Goal: Complete Application Form: Complete application form

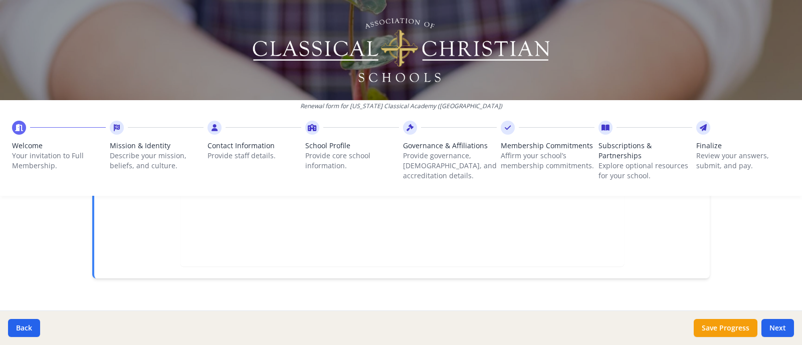
scroll to position [402, 0]
click at [142, 144] on span "Mission & Identity" at bounding box center [157, 146] width 94 height 10
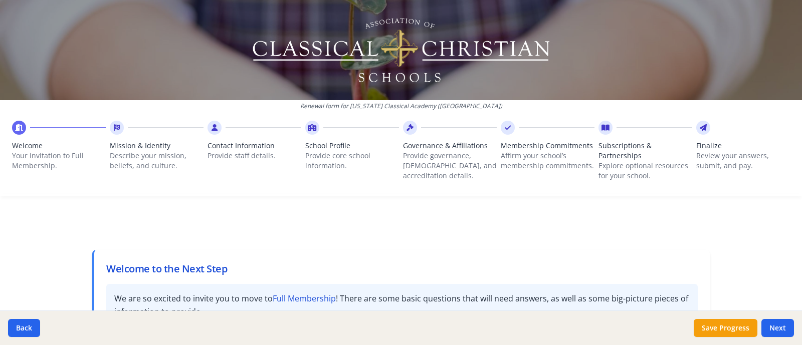
scroll to position [0, 0]
click at [140, 149] on span "Mission & Identity" at bounding box center [157, 146] width 94 height 10
click at [784, 329] on button "Next" at bounding box center [777, 328] width 33 height 18
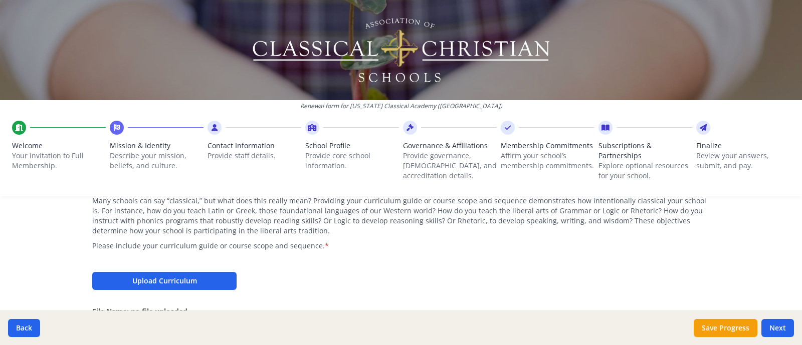
scroll to position [1065, 0]
click at [202, 273] on button "Upload Curriculum" at bounding box center [164, 282] width 144 height 18
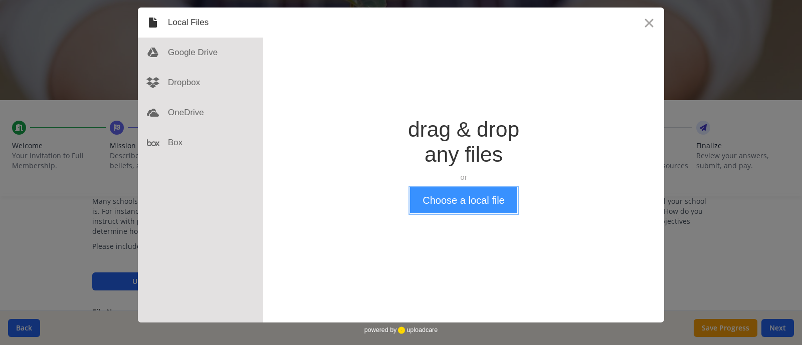
click at [475, 200] on button "Choose a local file" at bounding box center [463, 200] width 107 height 26
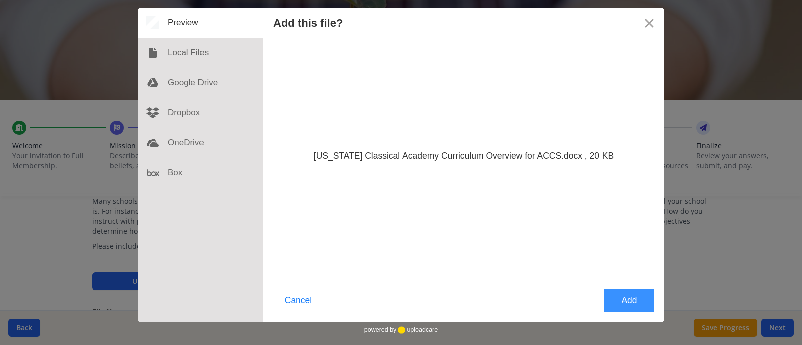
click at [631, 300] on button "Add" at bounding box center [629, 301] width 50 height 24
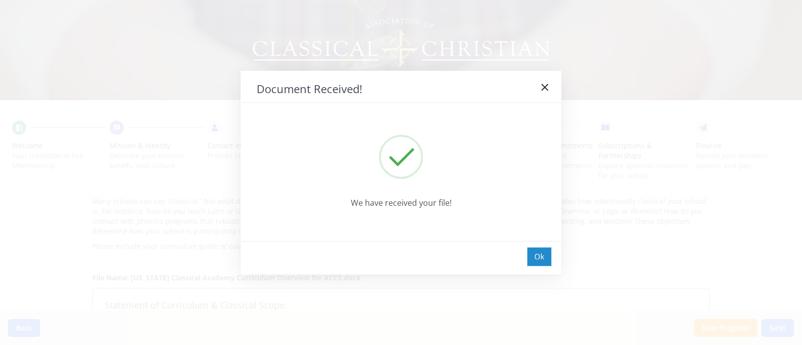
click at [534, 253] on div "Ok" at bounding box center [539, 257] width 24 height 19
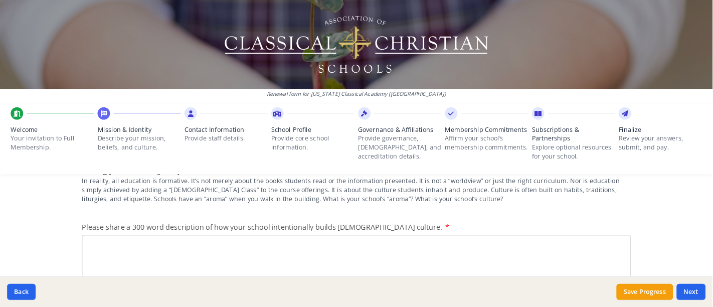
scroll to position [1253, 0]
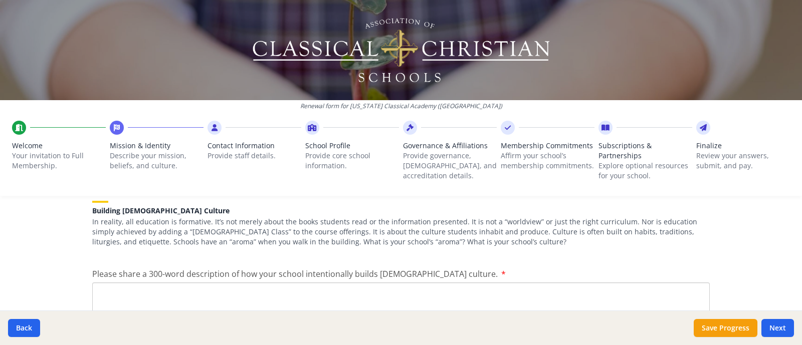
click at [468, 283] on textarea "Please share a 300-word description of how your school intentionally builds [DE…" at bounding box center [400, 316] width 617 height 67
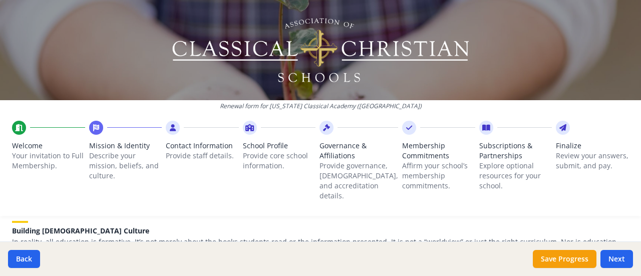
drag, startPoint x: 717, startPoint y: 0, endPoint x: 102, endPoint y: 63, distance: 618.0
click at [102, 63] on div at bounding box center [320, 50] width 641 height 100
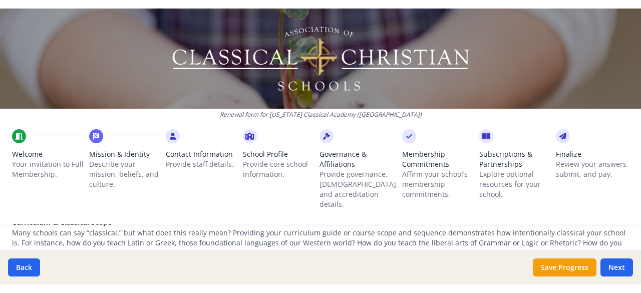
scroll to position [1052, 0]
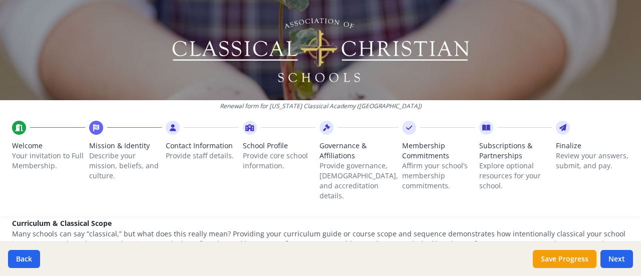
drag, startPoint x: 466, startPoint y: 1, endPoint x: 145, endPoint y: 29, distance: 321.9
click at [145, 29] on div at bounding box center [320, 50] width 641 height 100
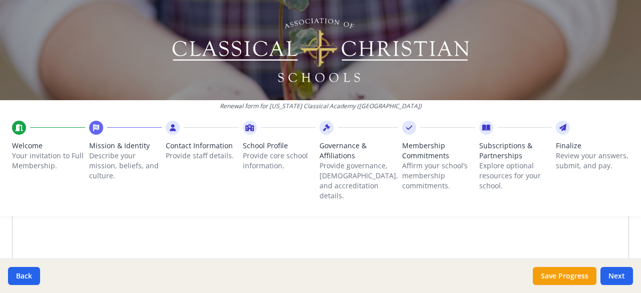
scroll to position [1303, 0]
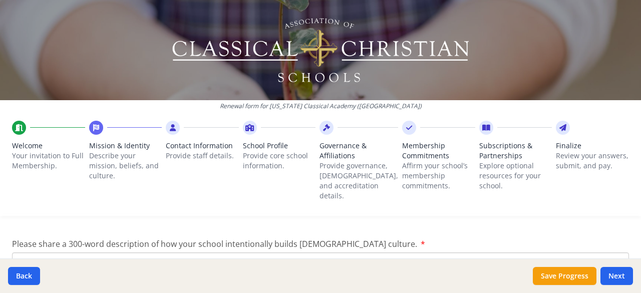
click at [359, 253] on textarea "Please share a 300-word description of how your school intentionally builds [DE…" at bounding box center [320, 286] width 617 height 67
paste textarea "Lo ips dolo si amet Consecte Adipiscin Elitsed do eius t incid-utla etdolor ma …"
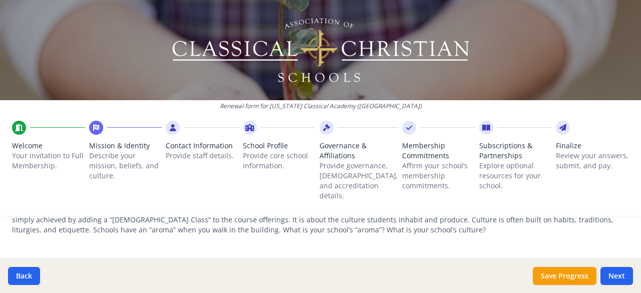
scroll to position [1306, 0]
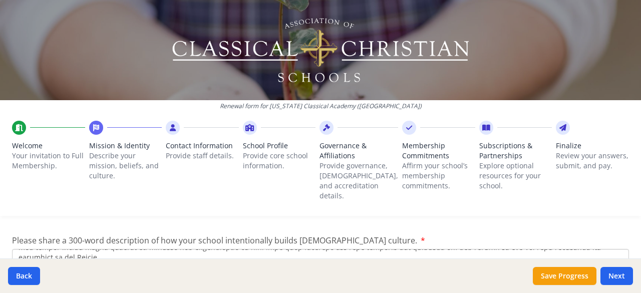
click at [307, 249] on textarea "Please share a 300-word description of how your school intentionally builds [DE…" at bounding box center [320, 282] width 617 height 67
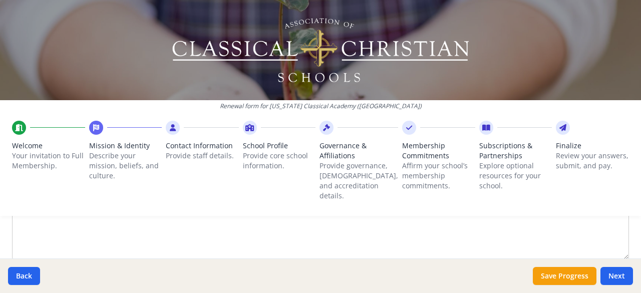
scroll to position [1549, 0]
type textarea "Lo ips dolo si amet Consecte Adipiscin Elitsed do eius t incid-utla etdolor ma …"
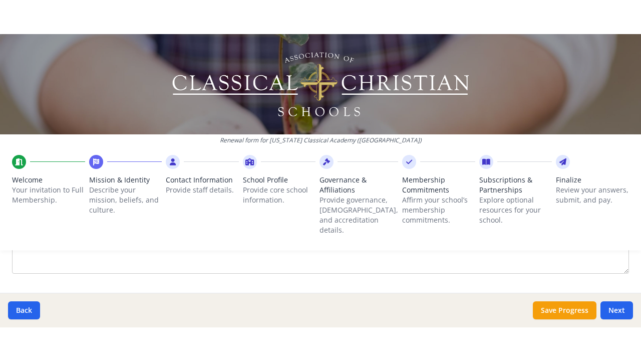
scroll to position [1449, 0]
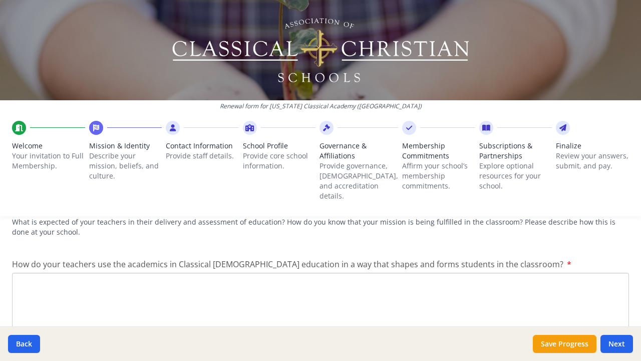
click at [229, 273] on textarea "How do your teachers use the academics in Classical [DEMOGRAPHIC_DATA] educatio…" at bounding box center [320, 306] width 617 height 67
paste textarea "Loremips do Sitametc Adipiscin Elitsed doeiu tem inci utlabore et dol magnaaliq…"
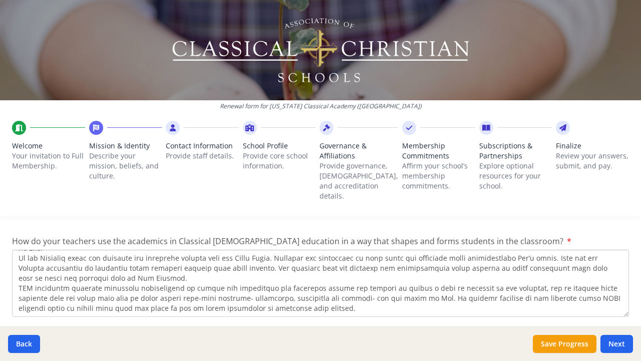
scroll to position [1482, 0]
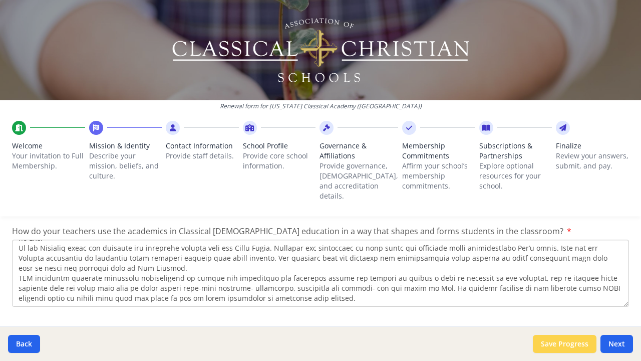
type textarea "Loremips do Sitametc Adipiscin Elitsed doeiu tem inci utlabore et dol magnaaliq…"
click at [589, 345] on button "Save Progress" at bounding box center [565, 344] width 64 height 18
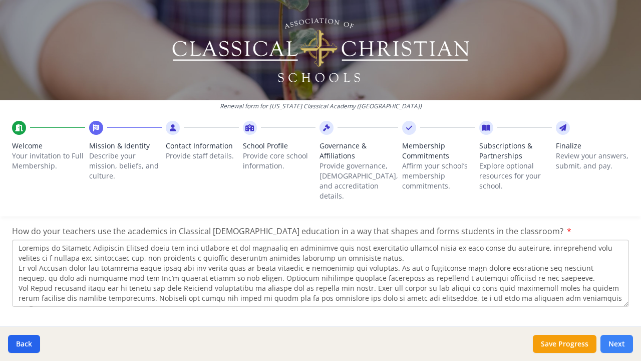
click at [617, 343] on button "Next" at bounding box center [617, 344] width 33 height 18
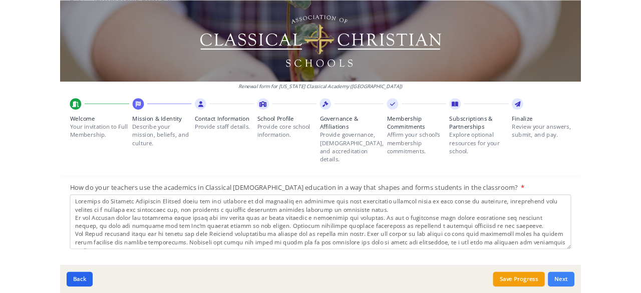
scroll to position [521, 0]
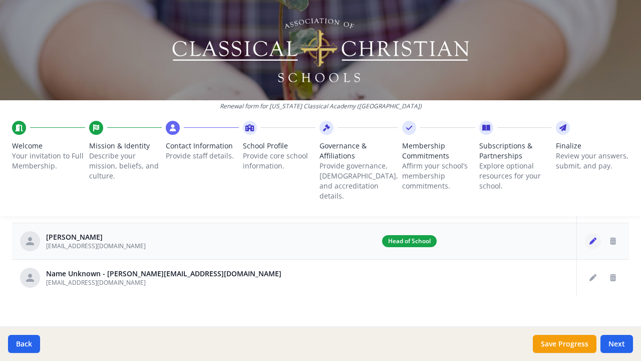
click at [590, 238] on icon "Edit staff" at bounding box center [593, 241] width 7 height 7
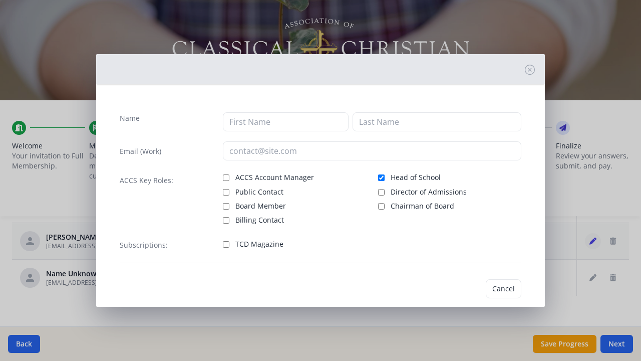
type input "Farah"
type input "[PERSON_NAME]"
type input "[EMAIL_ADDRESS][DOMAIN_NAME]"
checkbox input "true"
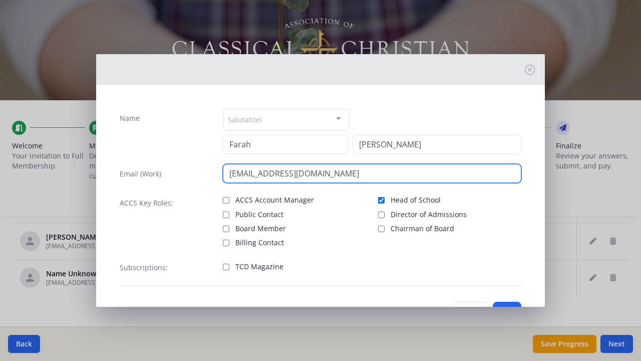
drag, startPoint x: 327, startPoint y: 170, endPoint x: 123, endPoint y: 175, distance: 203.5
click at [123, 175] on div "Email (Work) [EMAIL_ADDRESS][DOMAIN_NAME]" at bounding box center [321, 173] width 402 height 19
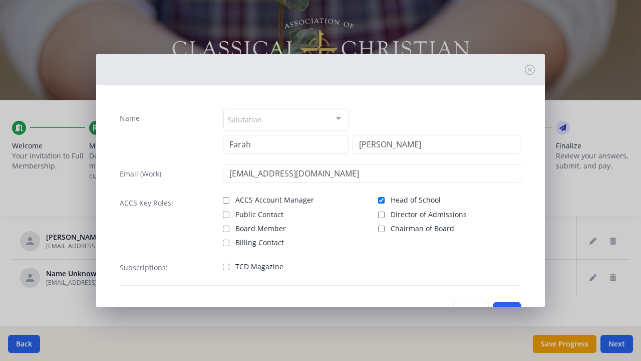
click at [303, 114] on div "Salutation" at bounding box center [286, 120] width 126 height 22
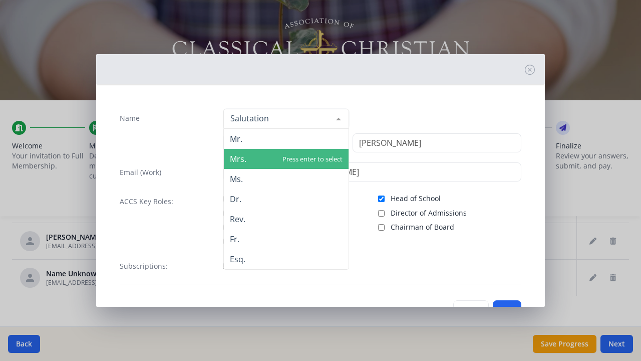
click at [291, 159] on span "Mrs." at bounding box center [286, 159] width 125 height 20
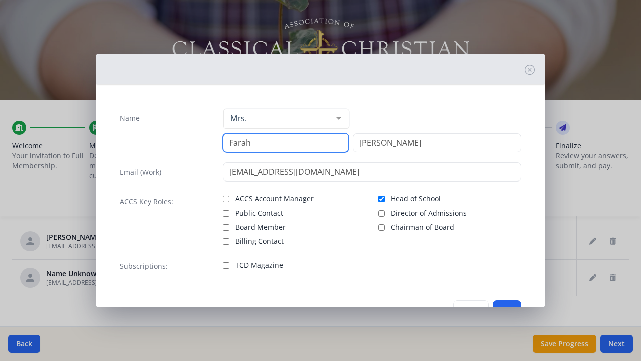
click at [311, 140] on input "Farah" at bounding box center [286, 142] width 126 height 19
type input "[PERSON_NAME]"
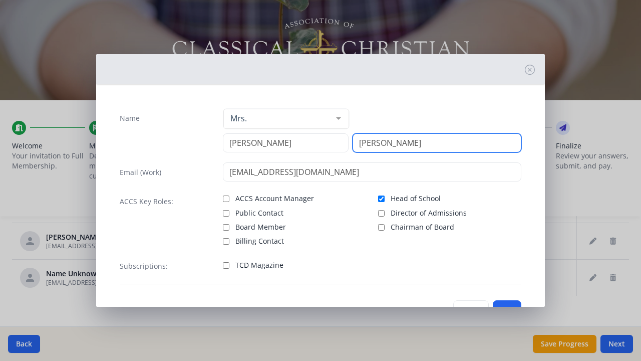
type input "[PERSON_NAME]"
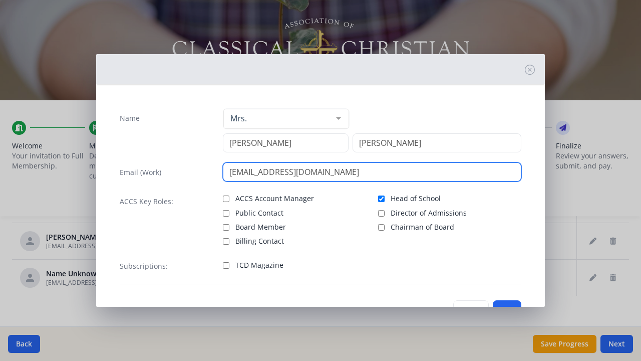
click at [324, 172] on input "[EMAIL_ADDRESS][DOMAIN_NAME]" at bounding box center [372, 171] width 299 height 19
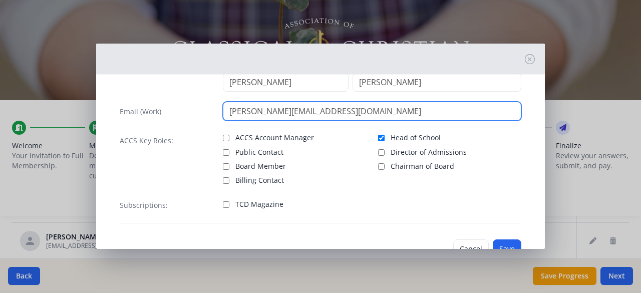
scroll to position [82, 0]
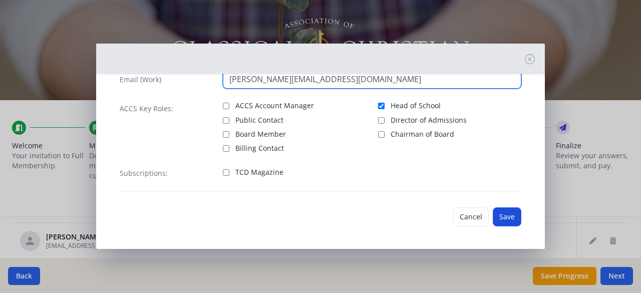
type input "[PERSON_NAME][EMAIL_ADDRESS][DOMAIN_NAME]"
click at [504, 216] on button "Save" at bounding box center [507, 216] width 29 height 19
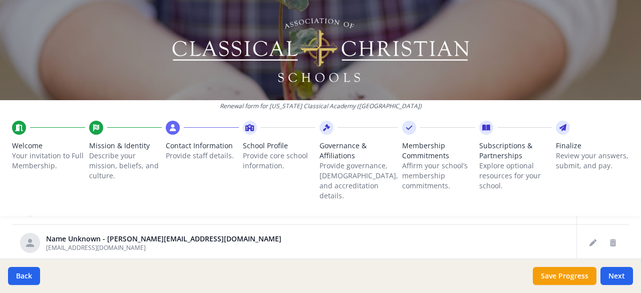
scroll to position [571, 0]
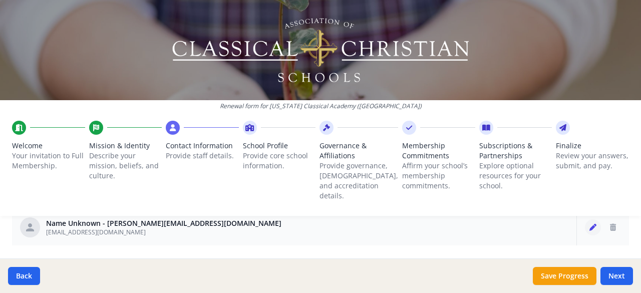
click at [590, 224] on icon "Edit staff" at bounding box center [593, 227] width 7 height 7
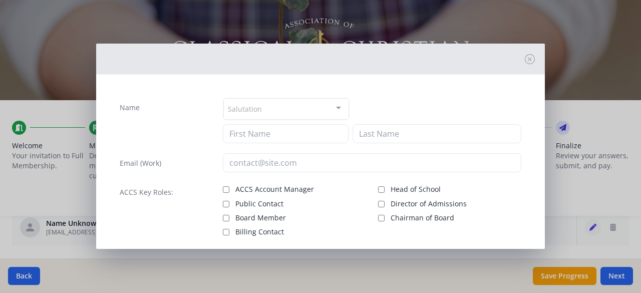
type input "[EMAIL_ADDRESS][DOMAIN_NAME]"
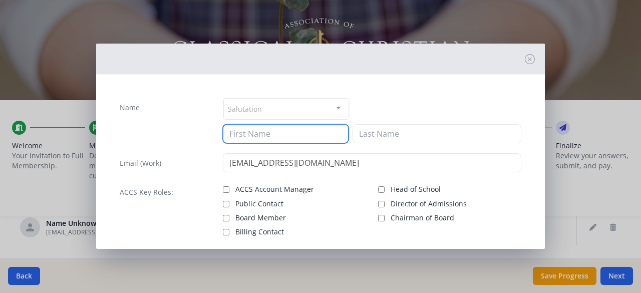
click at [272, 133] on input at bounding box center [286, 133] width 126 height 19
type input "Amber"
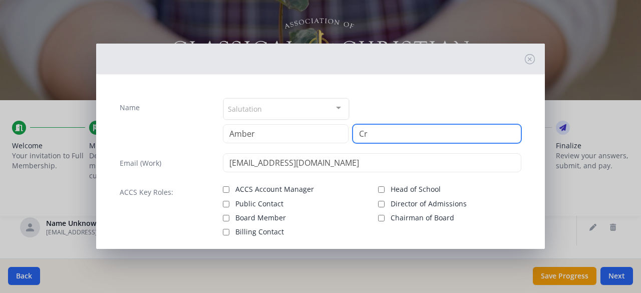
type input "C"
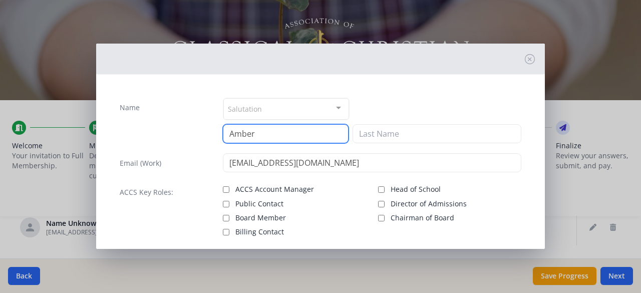
click at [272, 133] on input "Amber" at bounding box center [286, 133] width 126 height 19
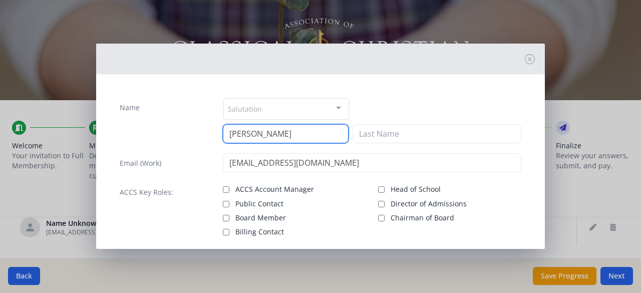
type input "[PERSON_NAME]"
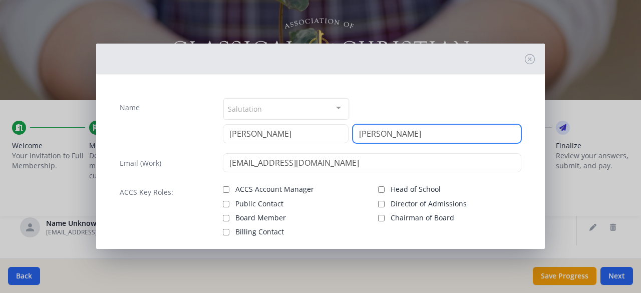
type input "[PERSON_NAME]"
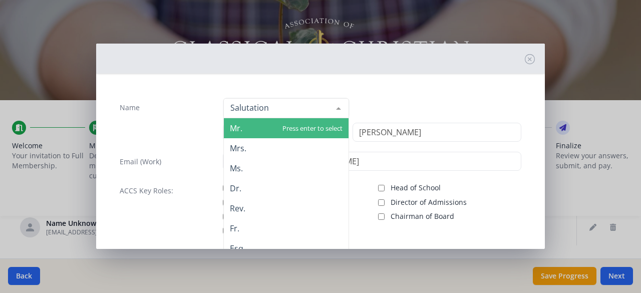
click at [286, 105] on div at bounding box center [286, 108] width 126 height 20
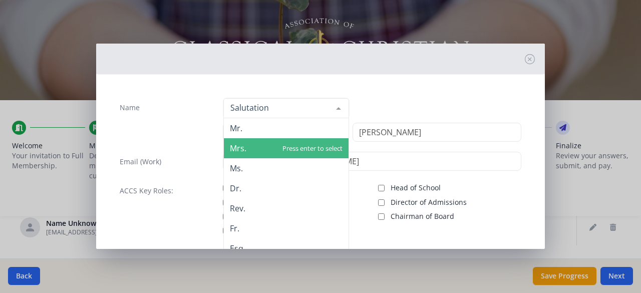
click at [281, 143] on span "Mrs." at bounding box center [286, 148] width 125 height 20
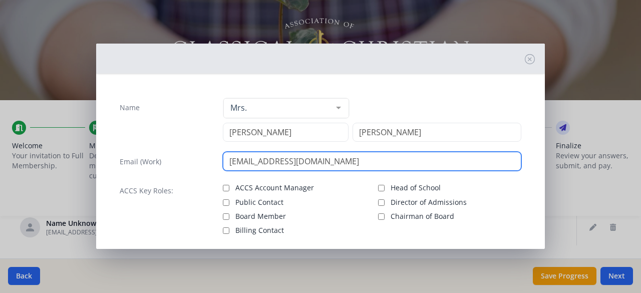
click at [277, 162] on input "[EMAIL_ADDRESS][DOMAIN_NAME]" at bounding box center [372, 161] width 299 height 19
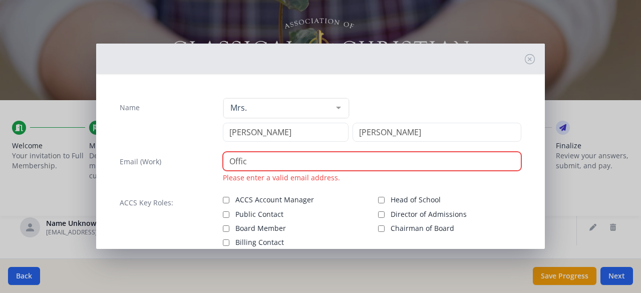
type input "[EMAIL_ADDRESS][DOMAIN_NAME]"
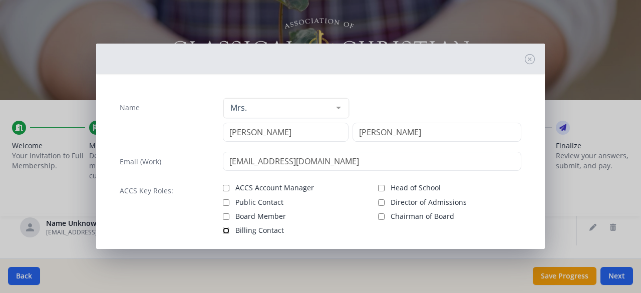
click at [223, 229] on input "Billing Contact" at bounding box center [226, 230] width 7 height 7
checkbox input "true"
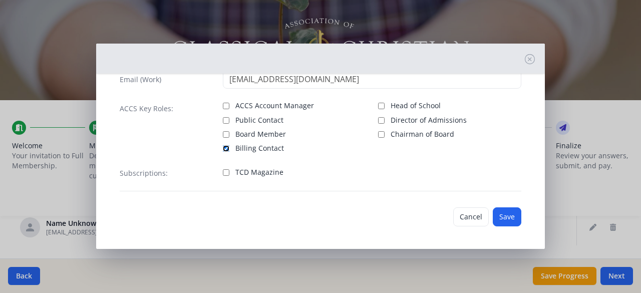
scroll to position [82, 0]
click at [493, 218] on button "Save" at bounding box center [507, 216] width 29 height 19
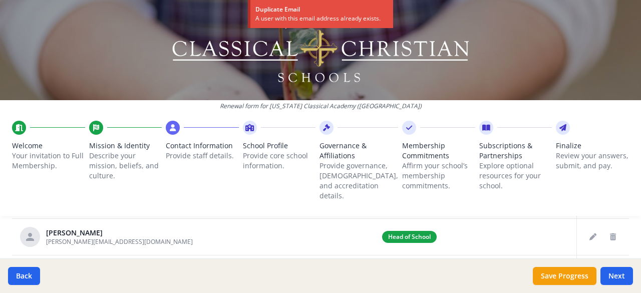
scroll to position [539, 0]
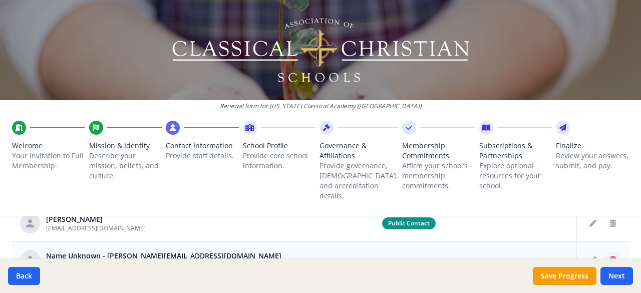
click at [605, 256] on button "Delete staff" at bounding box center [613, 260] width 16 height 16
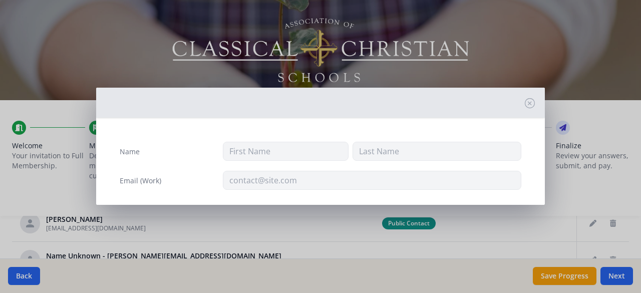
type input "[EMAIL_ADDRESS][DOMAIN_NAME]"
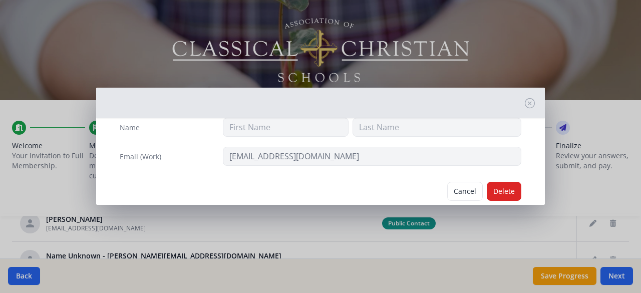
scroll to position [43, 0]
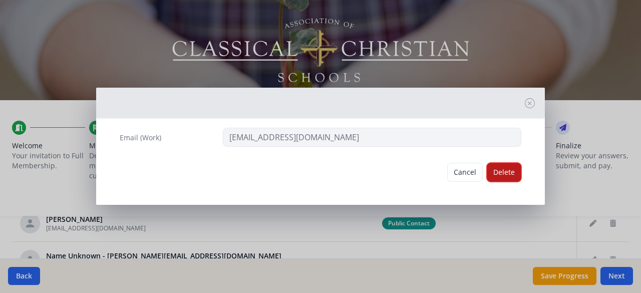
click at [497, 172] on button "Delete" at bounding box center [504, 172] width 35 height 19
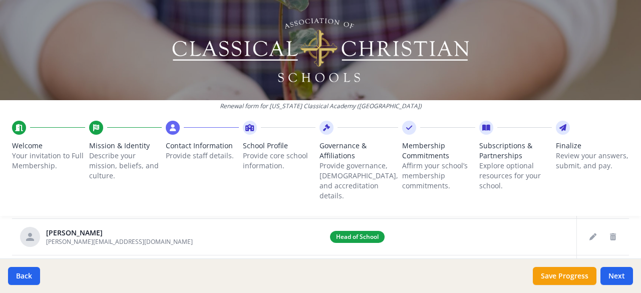
scroll to position [539, 0]
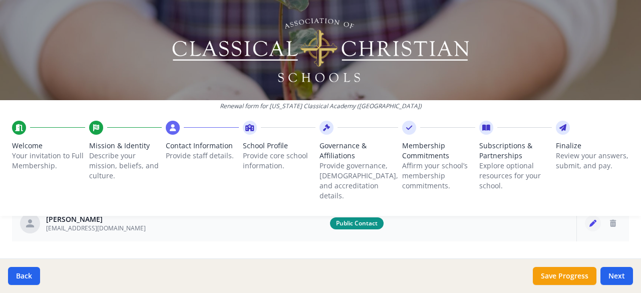
click at [590, 220] on icon "Edit staff" at bounding box center [593, 223] width 7 height 7
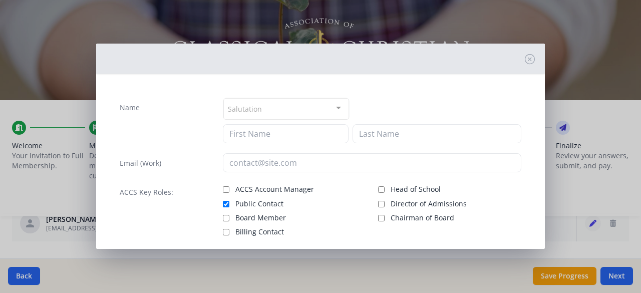
type input "[PERSON_NAME]"
type input "[EMAIL_ADDRESS][DOMAIN_NAME]"
checkbox input "true"
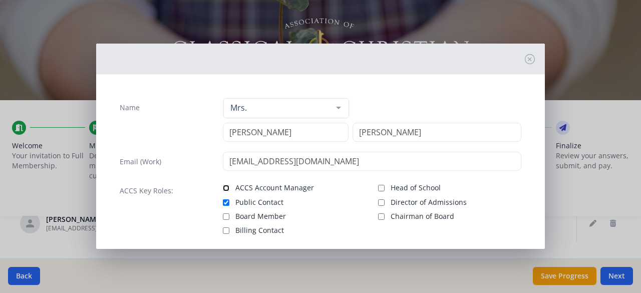
click at [223, 187] on input "ACCS Account Manager" at bounding box center [226, 188] width 7 height 7
checkbox input "true"
click at [224, 232] on label "Billing Contact" at bounding box center [294, 229] width 143 height 12
click at [224, 232] on input "Billing Contact" at bounding box center [226, 230] width 7 height 7
checkbox input "true"
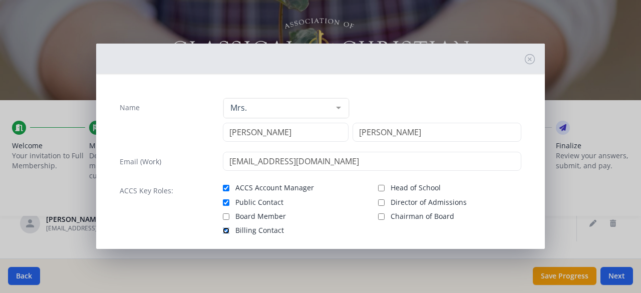
scroll to position [50, 0]
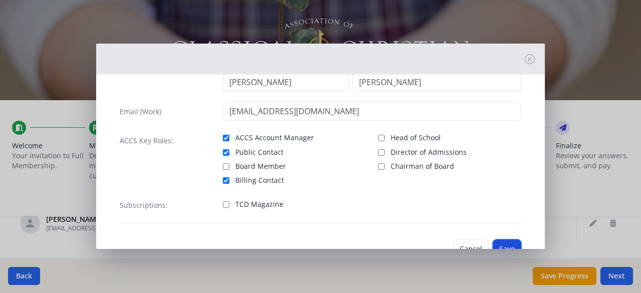
click at [504, 240] on button "Save" at bounding box center [507, 249] width 29 height 19
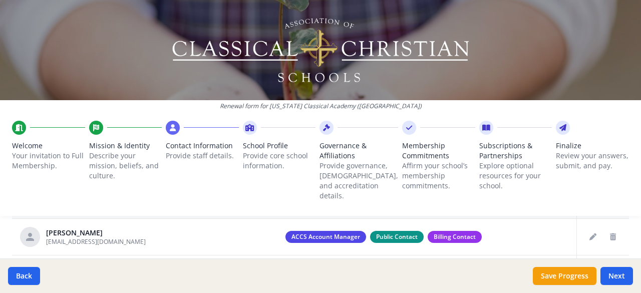
scroll to position [539, 0]
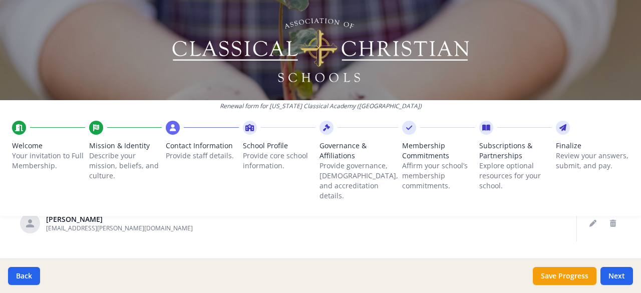
click at [587, 213] on div "Renewal form for [US_STATE] Classical Academy ([GEOGRAPHIC_DATA]) Welcome Your …" at bounding box center [320, 112] width 641 height 224
click at [585, 211] on div "Renewal form for [US_STATE] Classical Academy ([GEOGRAPHIC_DATA]) Welcome Your …" at bounding box center [320, 112] width 641 height 224
click at [583, 212] on div "Renewal form for [US_STATE] Classical Academy ([GEOGRAPHIC_DATA]) Welcome Your …" at bounding box center [320, 112] width 641 height 224
click at [585, 217] on button "Edit staff" at bounding box center [593, 223] width 16 height 16
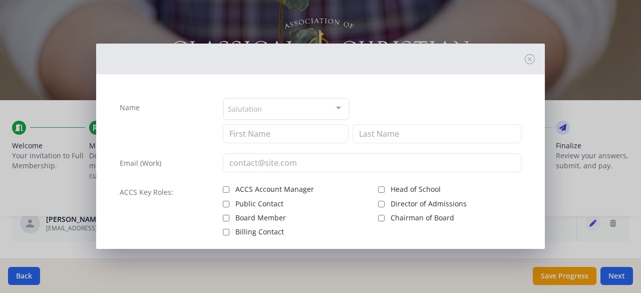
type input "[PERSON_NAME]"
type input "[EMAIL_ADDRESS][PERSON_NAME][DOMAIN_NAME]"
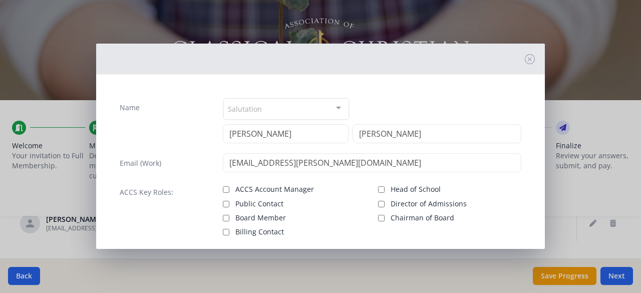
click at [267, 216] on span "Board Member" at bounding box center [261, 218] width 51 height 10
click at [229, 216] on input "Board Member" at bounding box center [226, 218] width 7 height 7
checkbox input "true"
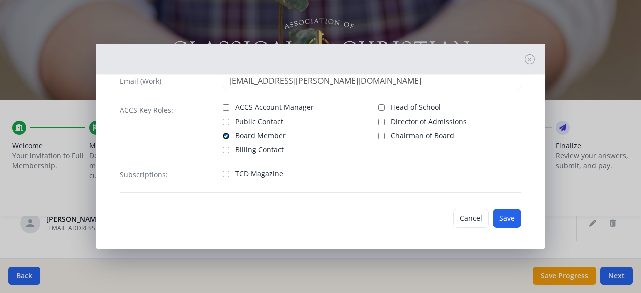
scroll to position [83, 0]
click at [499, 214] on button "Save" at bounding box center [507, 217] width 29 height 19
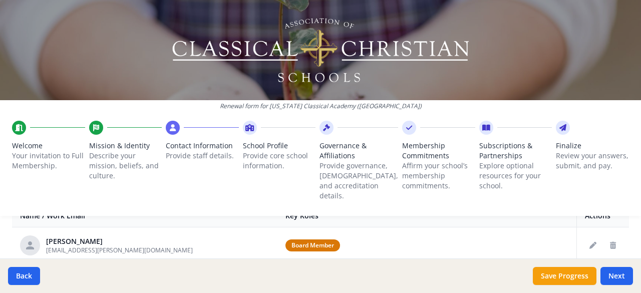
scroll to position [352, 0]
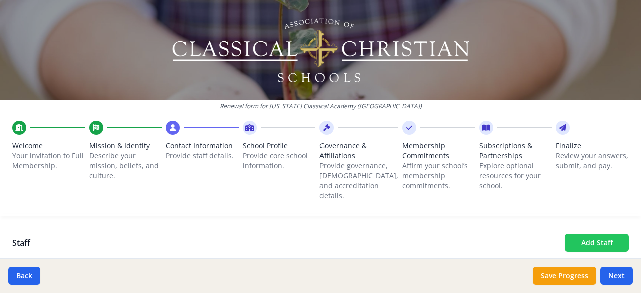
click at [567, 234] on button "Add Staff" at bounding box center [597, 243] width 64 height 18
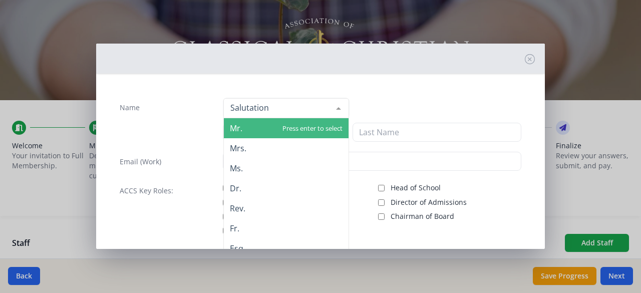
click at [329, 106] on div at bounding box center [339, 108] width 20 height 19
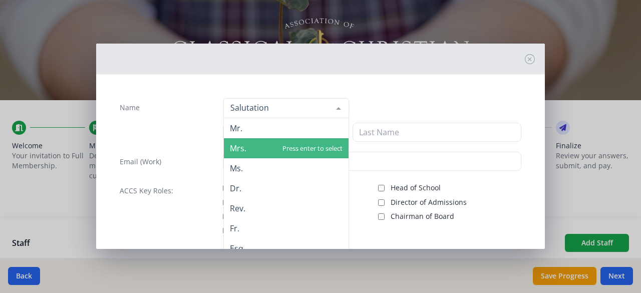
click at [298, 148] on span "Mrs." at bounding box center [286, 148] width 125 height 20
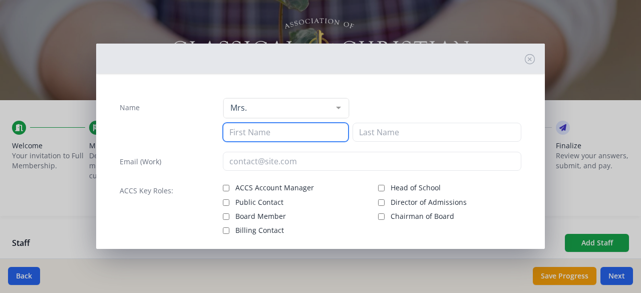
click at [300, 135] on input at bounding box center [286, 132] width 126 height 19
type input "Amber"
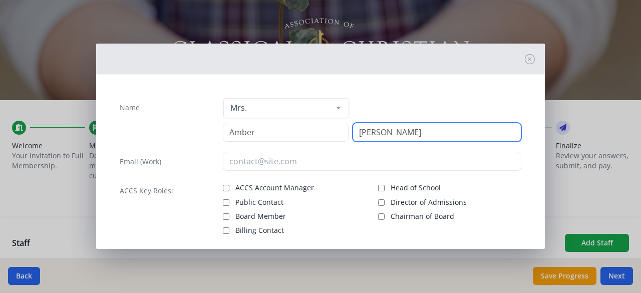
type input "[PERSON_NAME]"
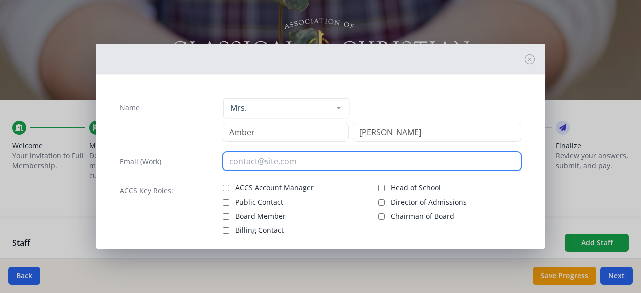
paste input "[EMAIL_ADDRESS][DOMAIN_NAME]"
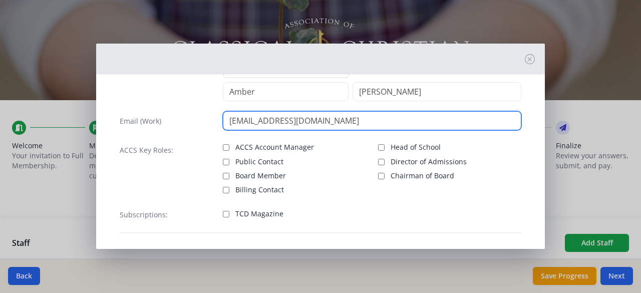
scroll to position [50, 0]
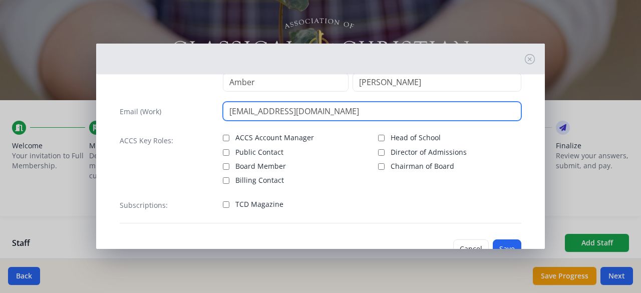
type input "[EMAIL_ADDRESS][DOMAIN_NAME]"
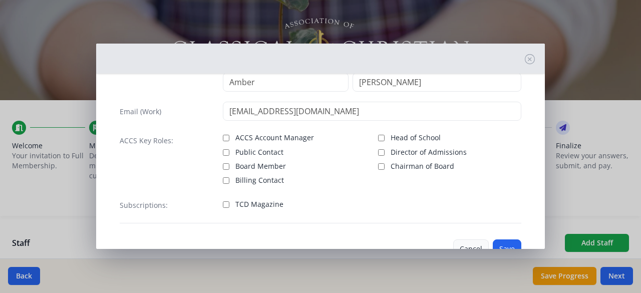
click at [457, 241] on button "Cancel" at bounding box center [471, 249] width 36 height 19
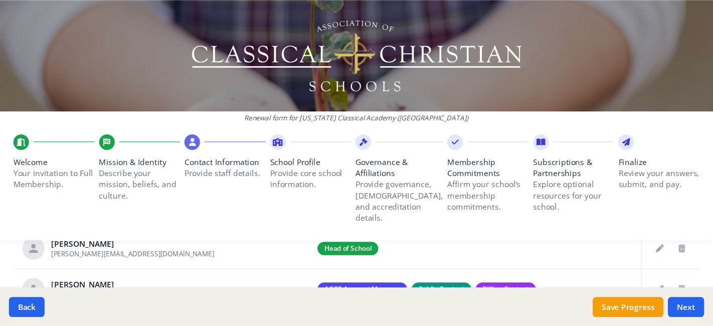
scroll to position [552, 0]
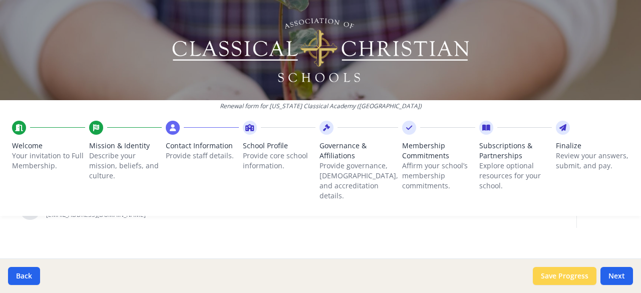
click at [550, 271] on button "Save Progress" at bounding box center [565, 276] width 64 height 18
drag, startPoint x: 641, startPoint y: 0, endPoint x: 228, endPoint y: 194, distance: 455.7
click at [228, 194] on li "Contact Information Provide staff details." at bounding box center [202, 168] width 73 height 95
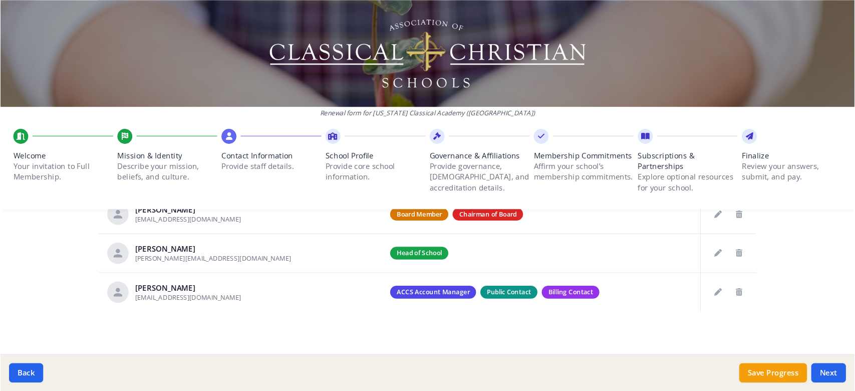
scroll to position [434, 0]
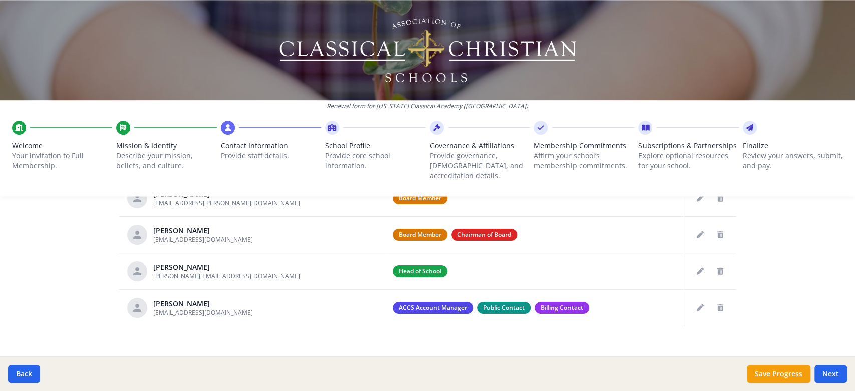
drag, startPoint x: 617, startPoint y: 0, endPoint x: 37, endPoint y: 274, distance: 641.9
click at [37, 274] on div "Renewal form for [US_STATE] Classical Academy ([GEOGRAPHIC_DATA]) Welcome Your …" at bounding box center [427, 195] width 855 height 391
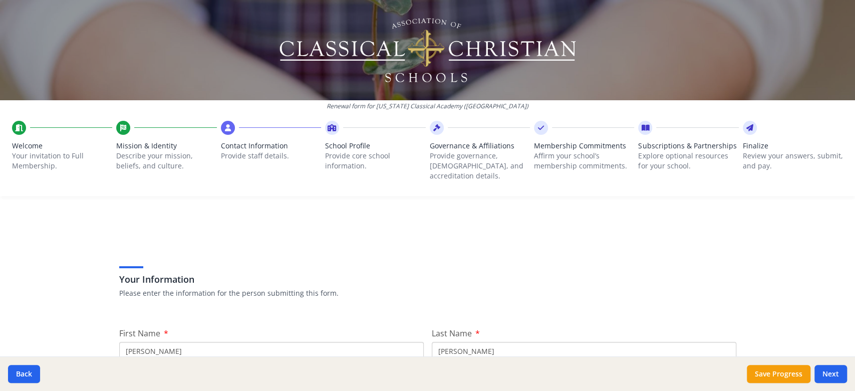
scroll to position [0, 0]
click at [333, 344] on input "[PERSON_NAME]" at bounding box center [271, 353] width 305 height 19
type input "[PERSON_NAME]"
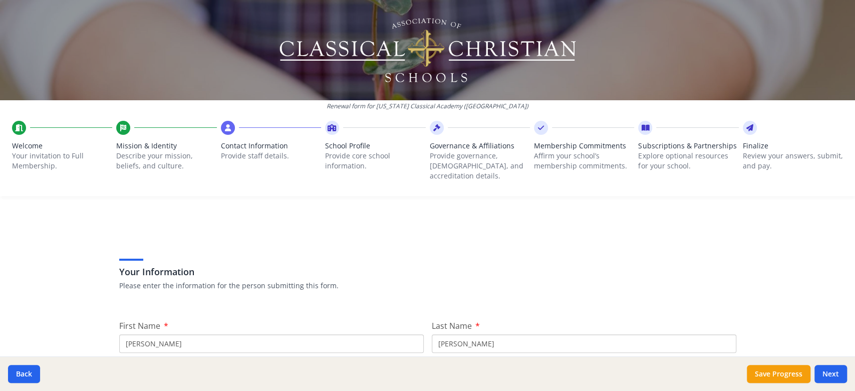
scroll to position [76, 0]
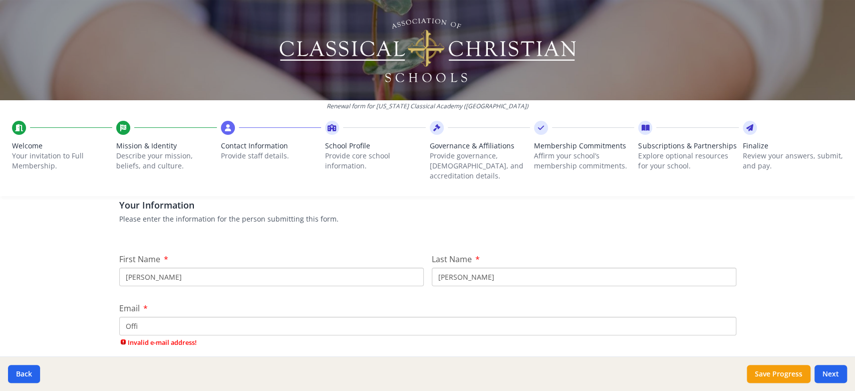
type input "[EMAIL_ADDRESS][DOMAIN_NAME]"
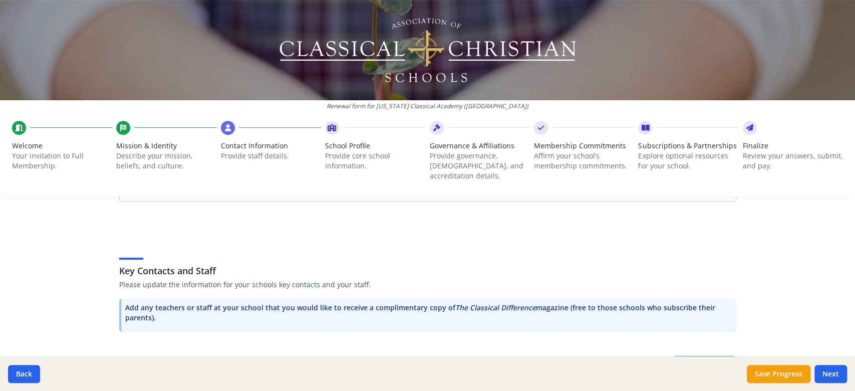
scroll to position [277, 0]
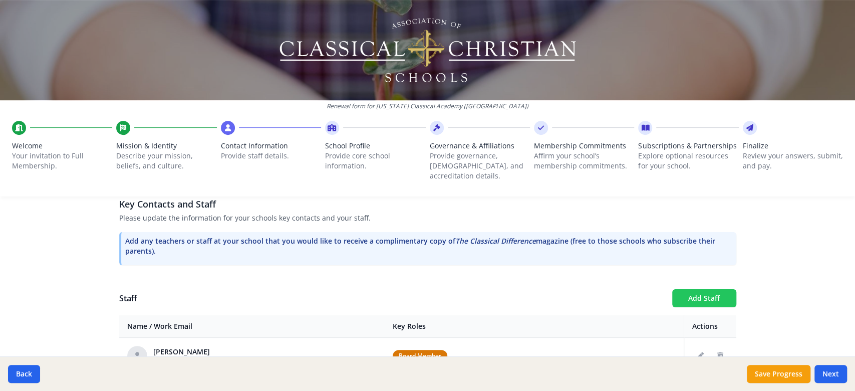
click at [693, 289] on button "Add Staff" at bounding box center [704, 298] width 64 height 18
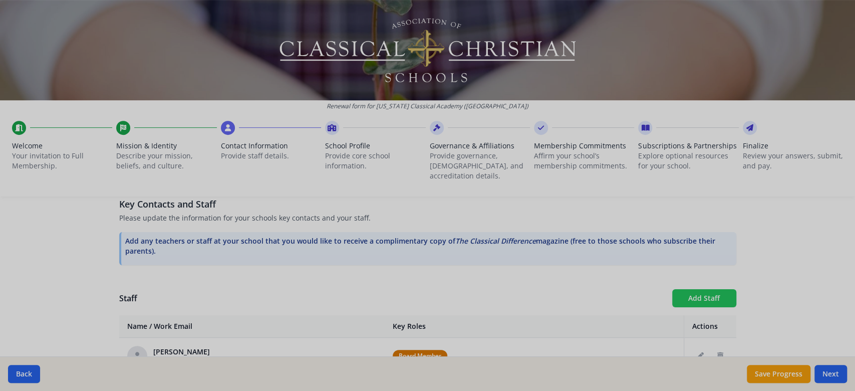
checkbox input "false"
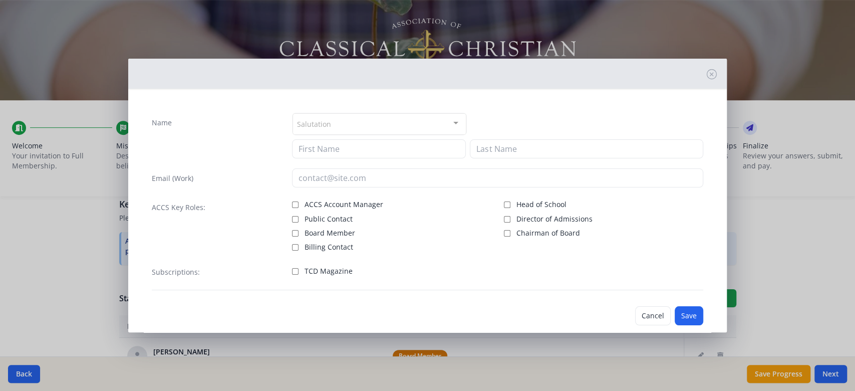
click at [409, 128] on div "Salutation" at bounding box center [380, 124] width 174 height 22
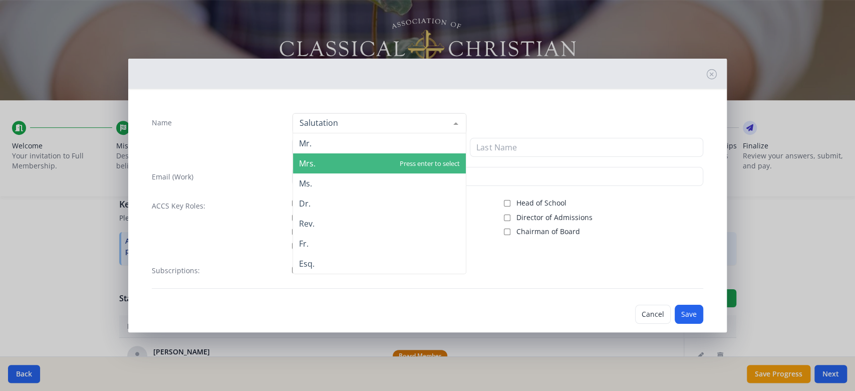
click at [395, 162] on span "Mrs." at bounding box center [379, 163] width 173 height 20
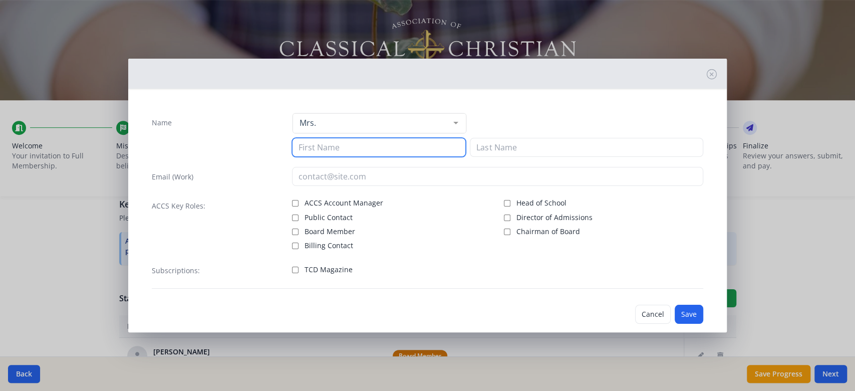
click at [413, 150] on input at bounding box center [379, 147] width 174 height 19
type input "Amber"
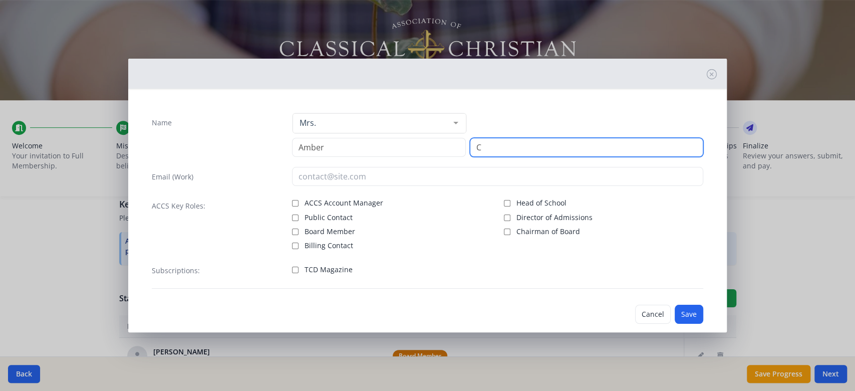
type input "[PERSON_NAME]"
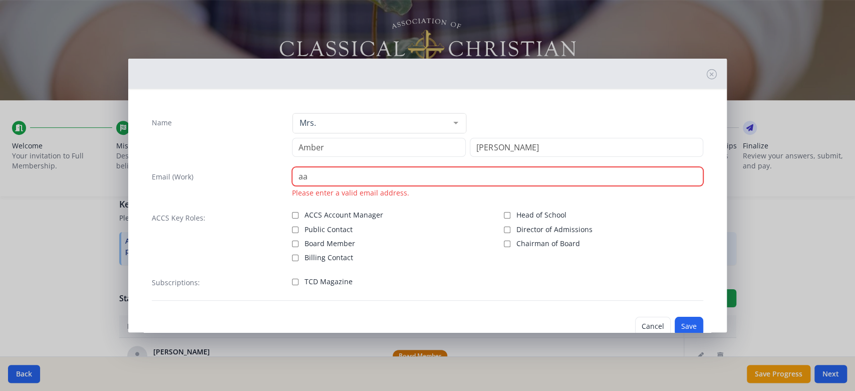
type input "a"
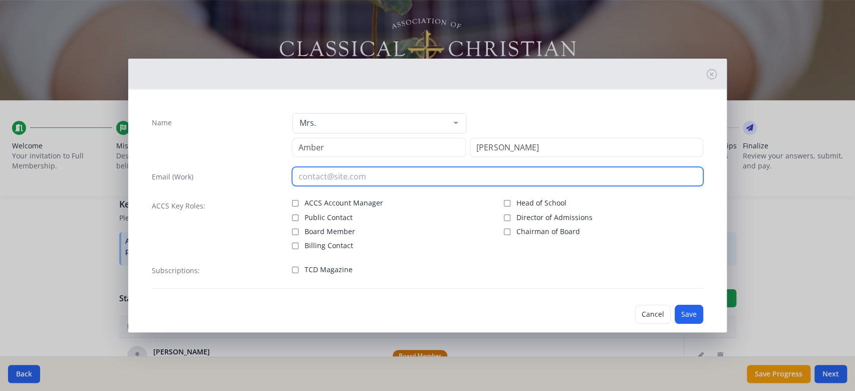
paste input "[EMAIL_ADDRESS][DOMAIN_NAME]"
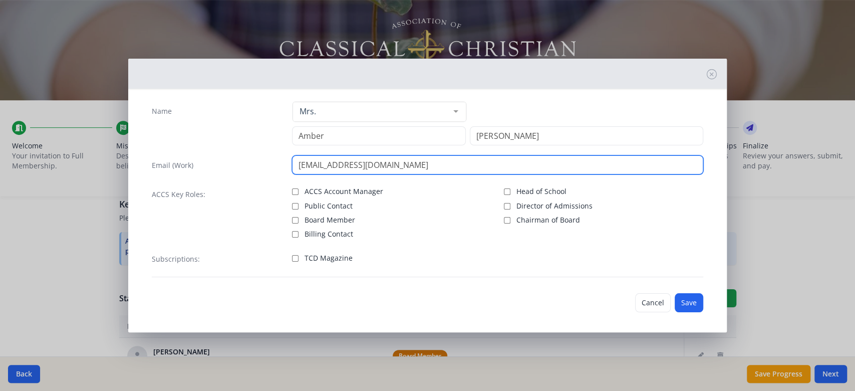
scroll to position [15, 0]
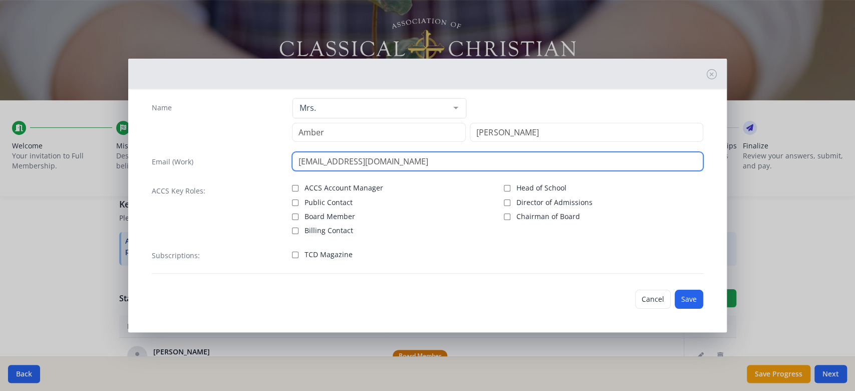
type input "[EMAIL_ADDRESS][DOMAIN_NAME]"
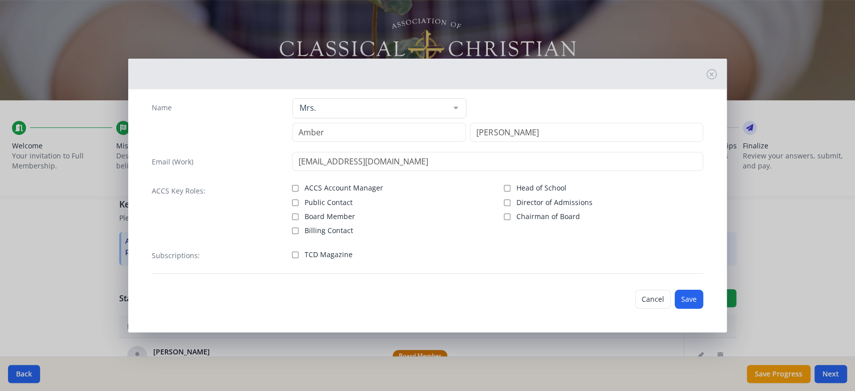
click at [292, 258] on label "TCD Magazine" at bounding box center [391, 254] width 199 height 12
click at [292, 258] on input "TCD Magazine" at bounding box center [295, 255] width 7 height 7
checkbox input "true"
click at [675, 302] on button "Save" at bounding box center [689, 299] width 29 height 19
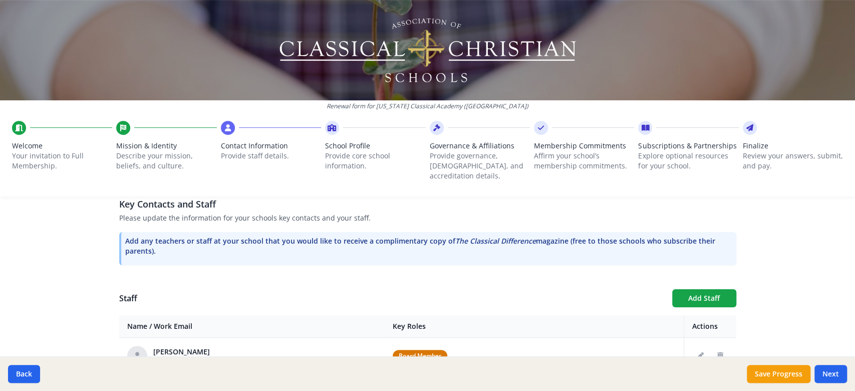
scroll to position [344, 0]
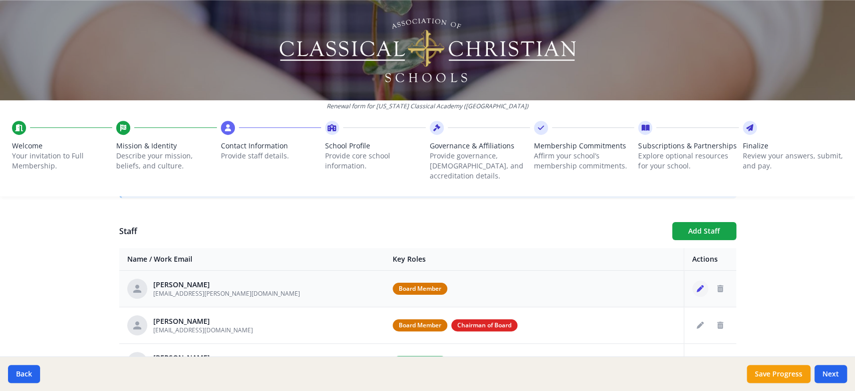
click at [693, 283] on button "Edit staff" at bounding box center [700, 289] width 16 height 16
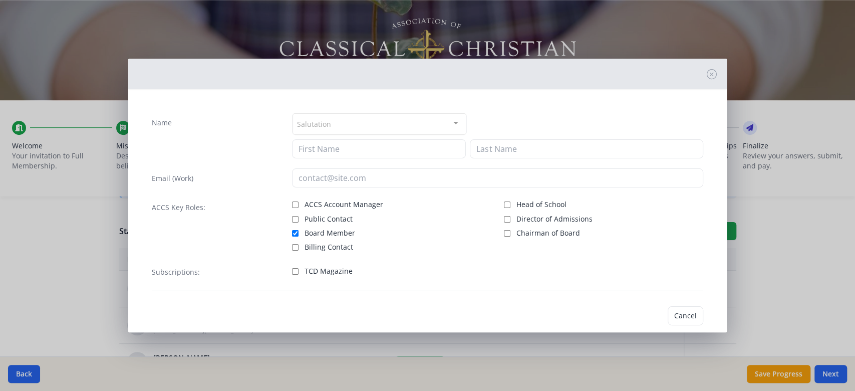
type input "[PERSON_NAME]"
type input "[EMAIL_ADDRESS][PERSON_NAME][DOMAIN_NAME]"
checkbox input "true"
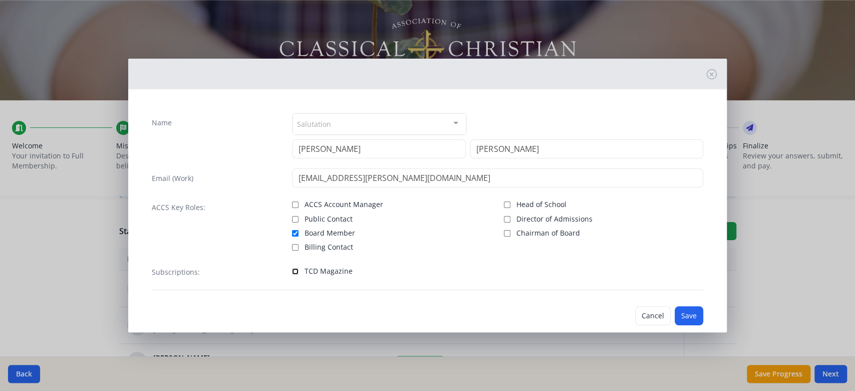
click at [292, 273] on input "TCD Magazine" at bounding box center [295, 271] width 7 height 7
checkbox input "true"
click at [684, 315] on button "Save" at bounding box center [689, 315] width 29 height 19
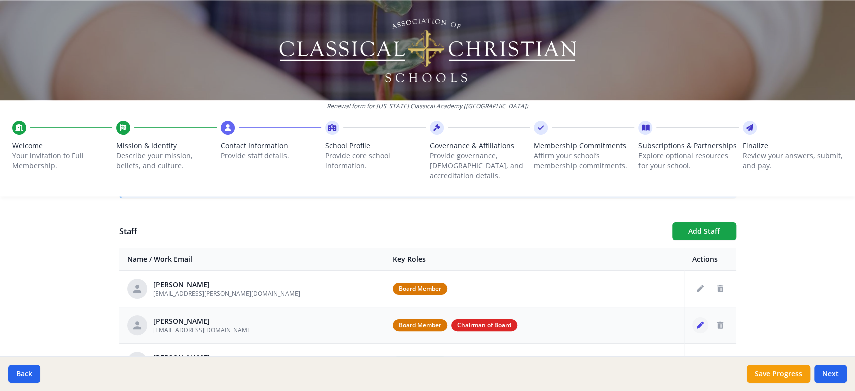
click at [700, 317] on button "Edit staff" at bounding box center [700, 325] width 16 height 16
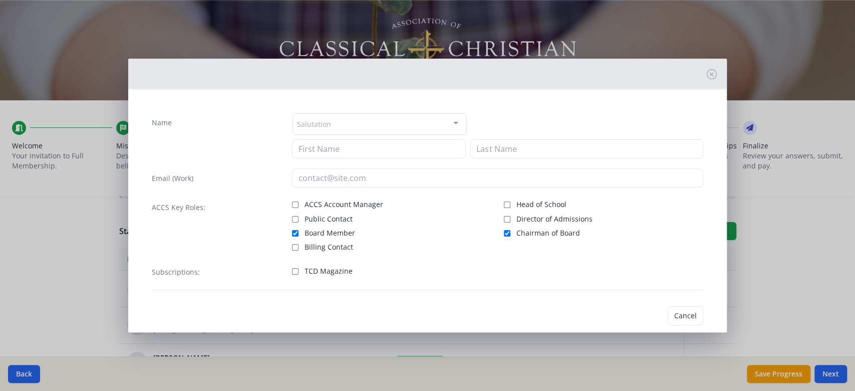
type input "[PERSON_NAME]"
type input "Kaptan"
type input "[EMAIL_ADDRESS][DOMAIN_NAME]"
checkbox input "true"
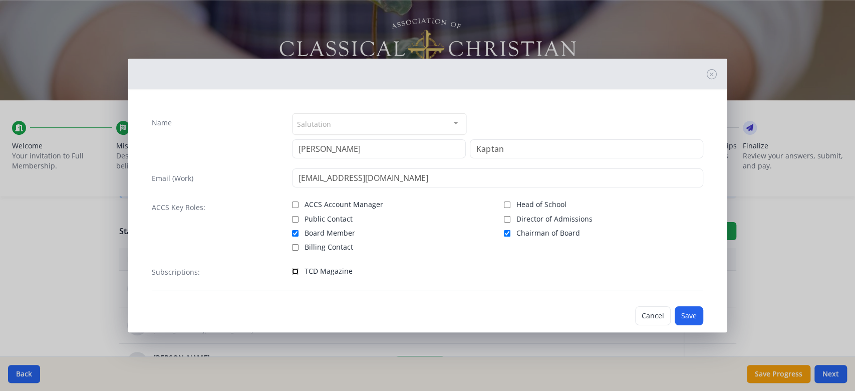
click at [292, 270] on input "TCD Magazine" at bounding box center [295, 271] width 7 height 7
checkbox input "true"
click at [675, 313] on button "Save" at bounding box center [689, 315] width 29 height 19
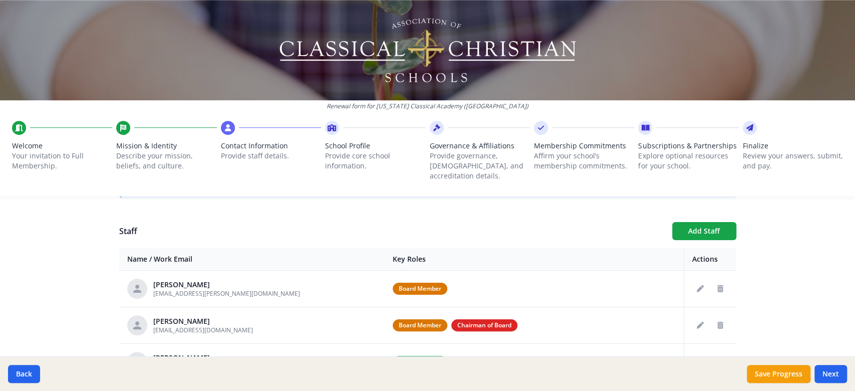
scroll to position [410, 0]
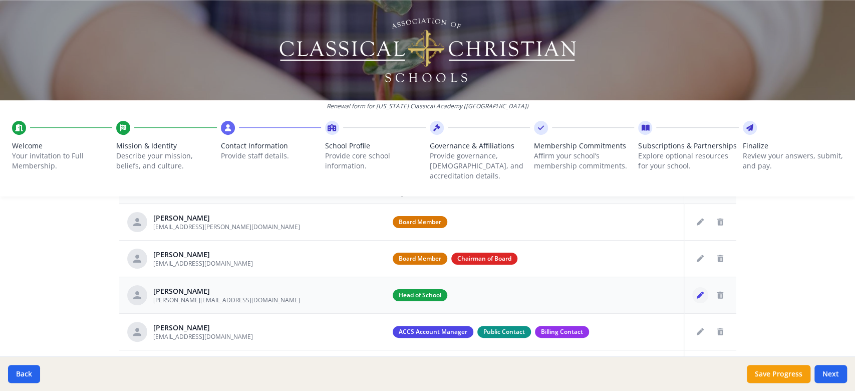
click at [693, 287] on button "Edit staff" at bounding box center [700, 295] width 16 height 16
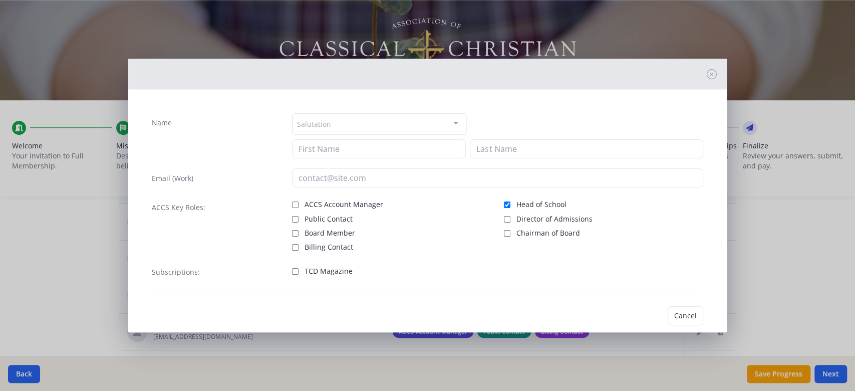
type input "[PERSON_NAME]"
type input "[PERSON_NAME][EMAIL_ADDRESS][DOMAIN_NAME]"
checkbox input "true"
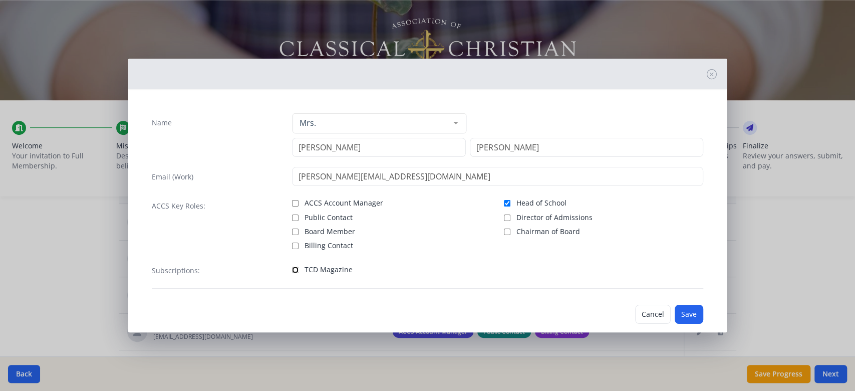
click at [293, 267] on input "TCD Magazine" at bounding box center [295, 270] width 7 height 7
checkbox input "true"
click at [679, 314] on button "Save" at bounding box center [689, 314] width 29 height 19
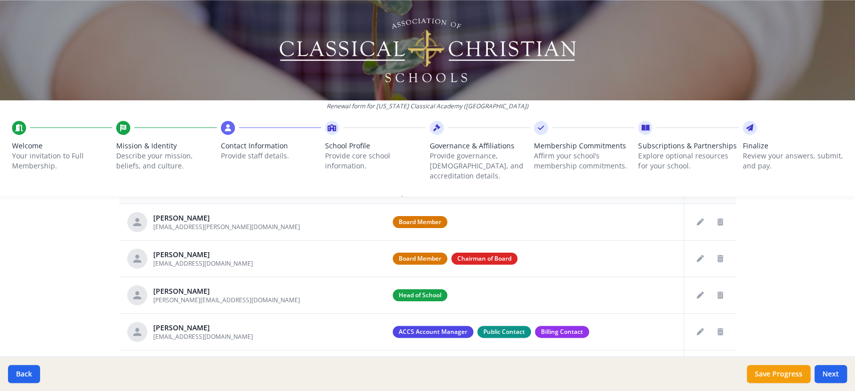
scroll to position [471, 0]
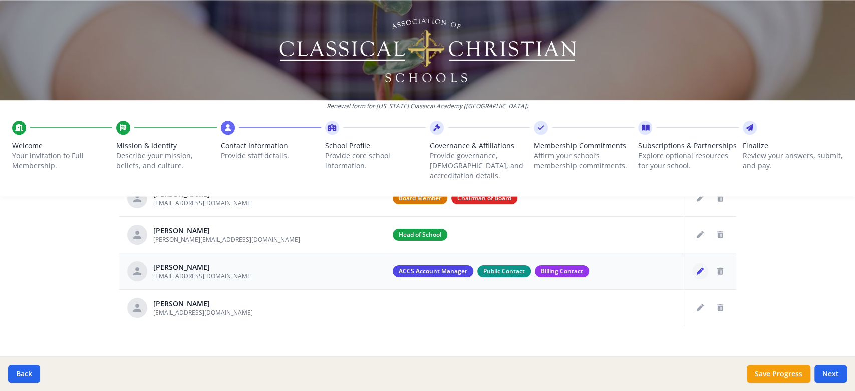
click at [699, 263] on button "Edit staff" at bounding box center [700, 271] width 16 height 16
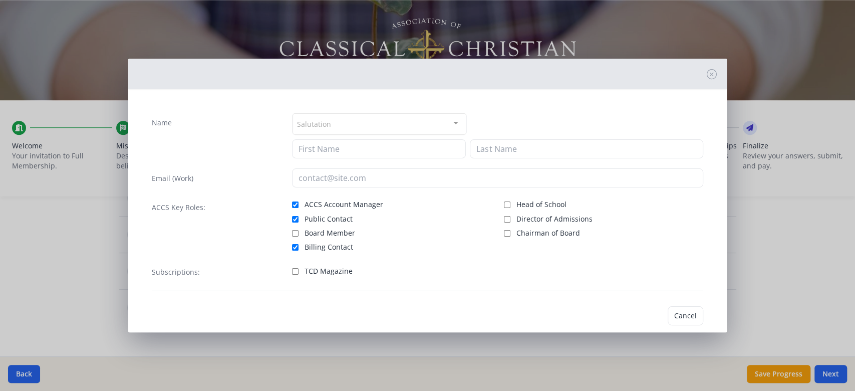
type input "[PERSON_NAME]"
type input "[EMAIL_ADDRESS][DOMAIN_NAME]"
checkbox input "true"
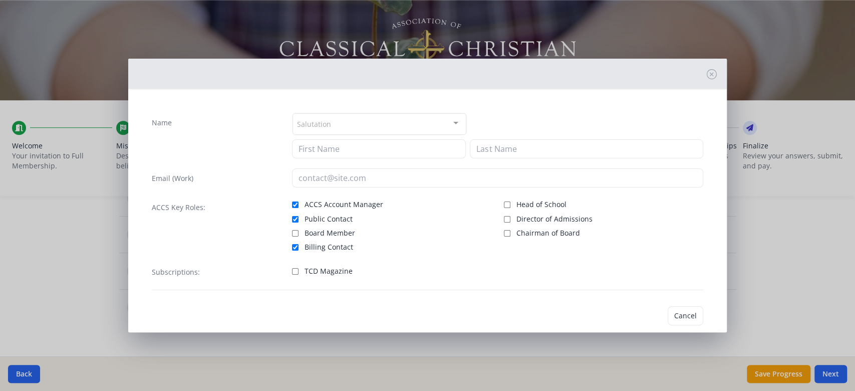
checkbox input "true"
click at [326, 273] on span "TCD Magazine" at bounding box center [329, 270] width 48 height 10
click at [299, 273] on input "TCD Magazine" at bounding box center [295, 270] width 7 height 7
checkbox input "true"
click at [675, 309] on button "Save" at bounding box center [689, 314] width 29 height 19
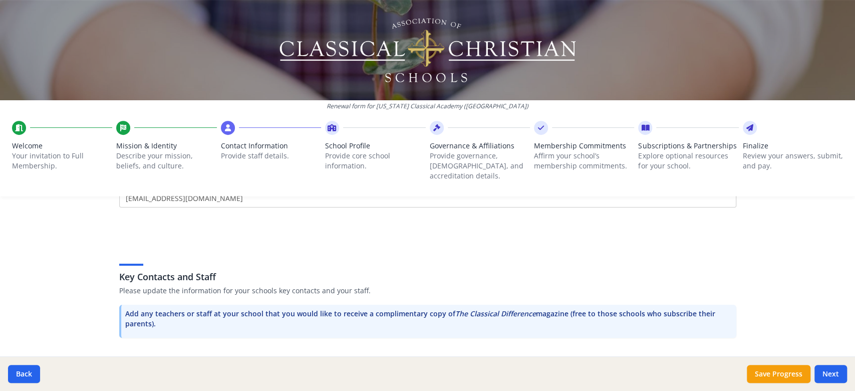
scroll to position [271, 0]
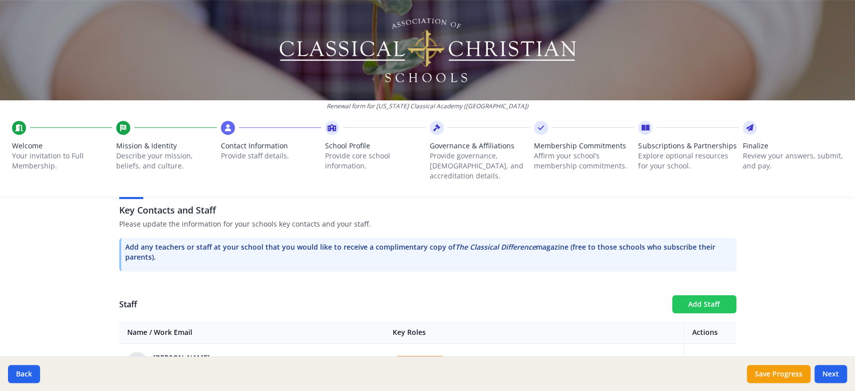
click at [696, 295] on button "Add Staff" at bounding box center [704, 304] width 64 height 18
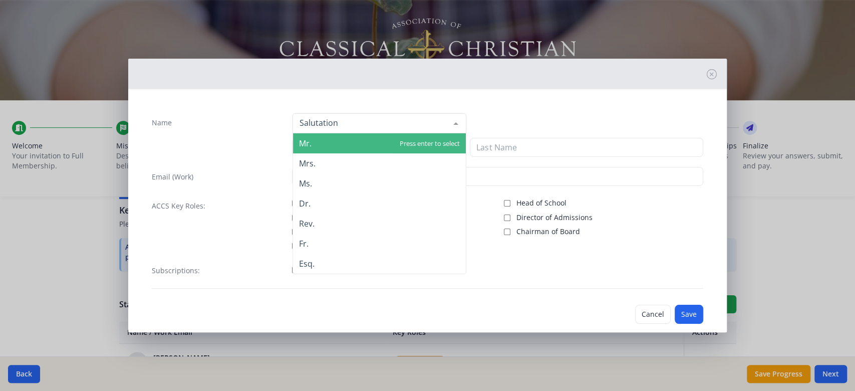
click at [351, 122] on div at bounding box center [380, 123] width 174 height 20
click at [355, 147] on span "Mr." at bounding box center [379, 143] width 173 height 20
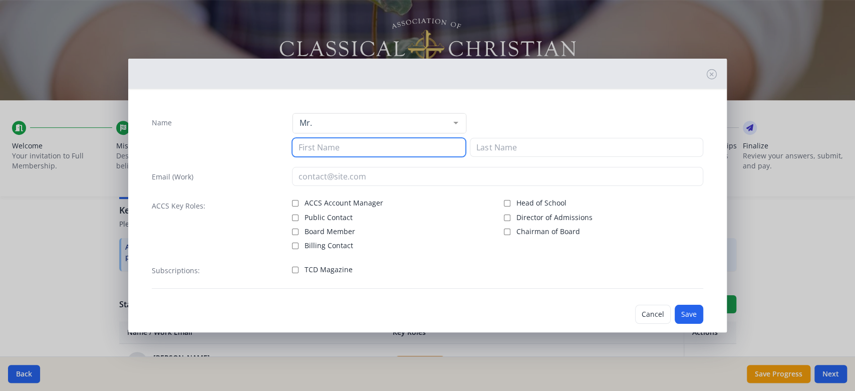
click at [355, 147] on input at bounding box center [379, 147] width 174 height 19
type input "[PERSON_NAME]"
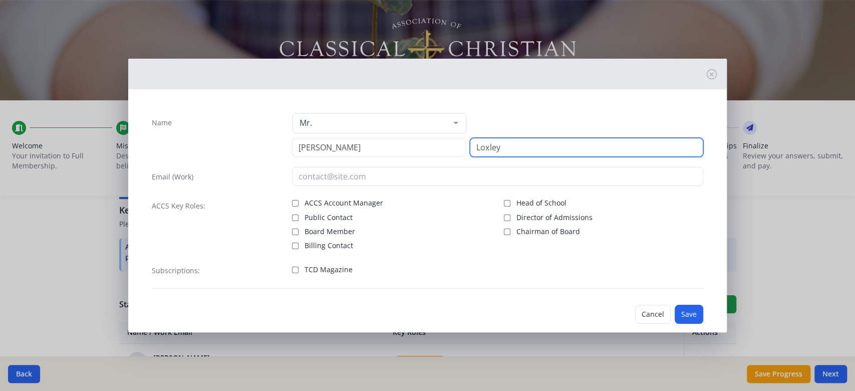
type input "Loxley"
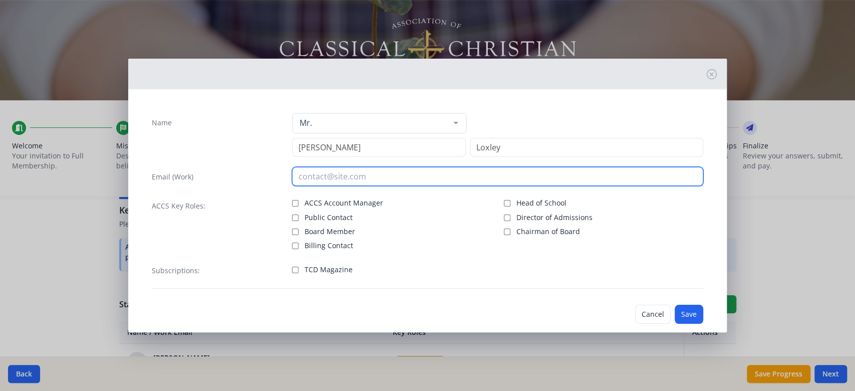
paste input "[EMAIL_ADDRESS][DOMAIN_NAME]"
type input "[EMAIL_ADDRESS][DOMAIN_NAME]"
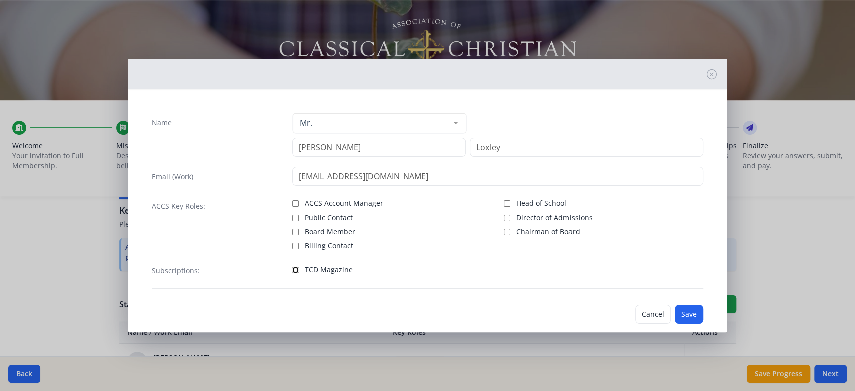
click at [296, 270] on input "TCD Magazine" at bounding box center [295, 270] width 7 height 7
checkbox input "true"
click at [682, 315] on button "Save" at bounding box center [689, 314] width 29 height 19
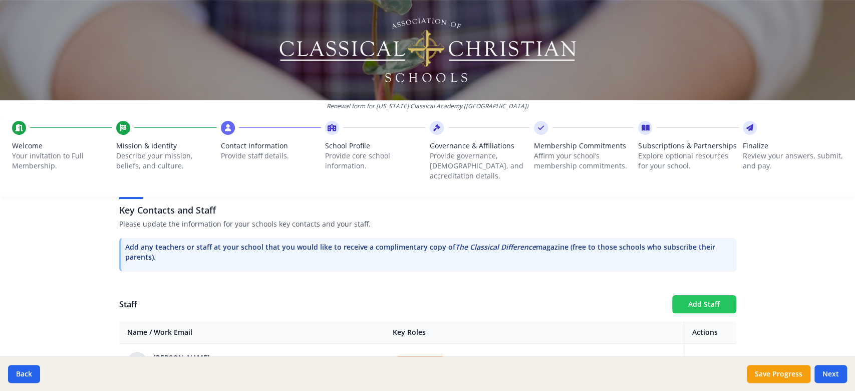
click at [676, 295] on button "Add Staff" at bounding box center [704, 304] width 64 height 18
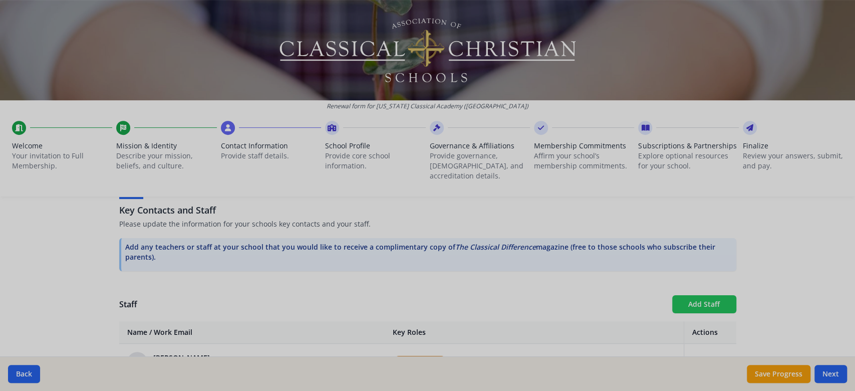
checkbox input "false"
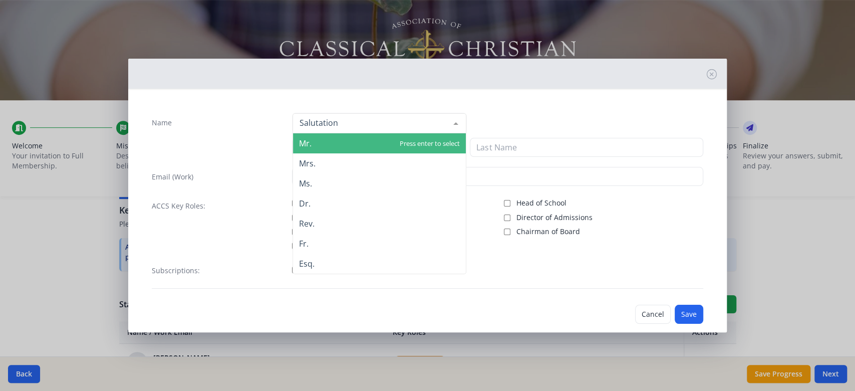
click at [419, 129] on div at bounding box center [380, 123] width 174 height 20
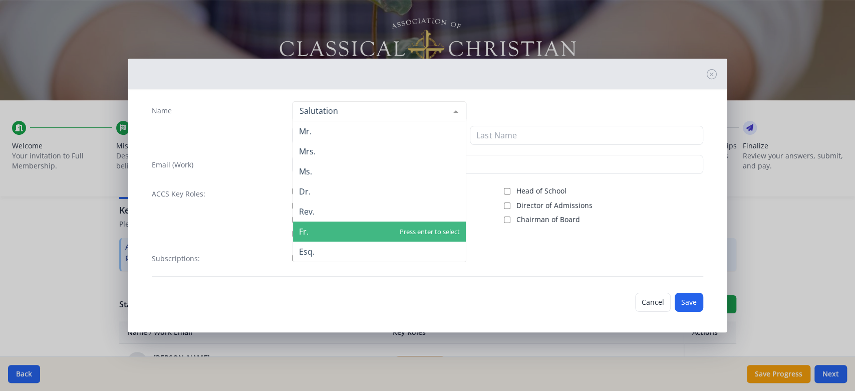
scroll to position [15, 0]
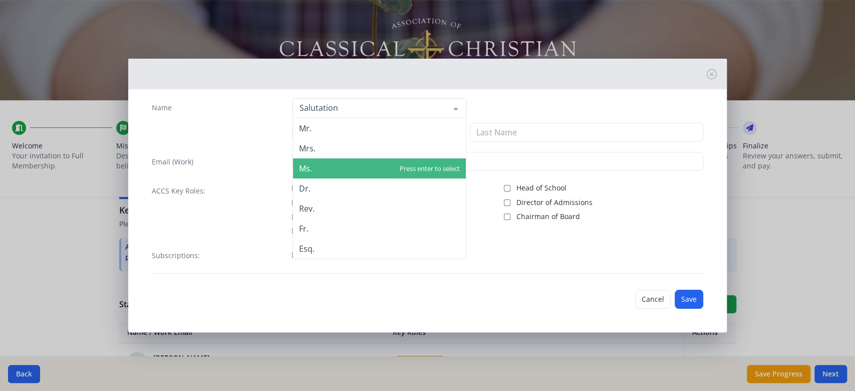
click at [401, 166] on span "Ms." at bounding box center [379, 168] width 173 height 20
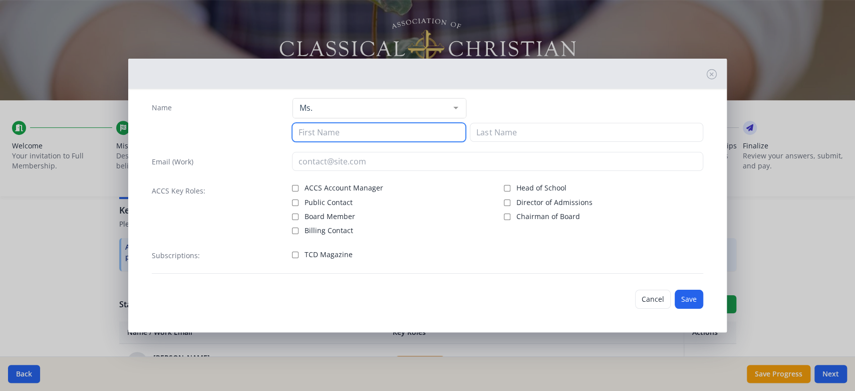
click at [413, 134] on input at bounding box center [379, 132] width 174 height 19
type input "[PERSON_NAME]"
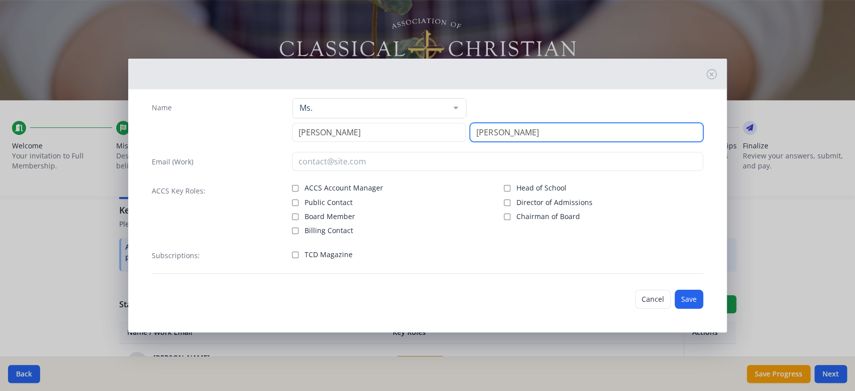
type input "[PERSON_NAME]"
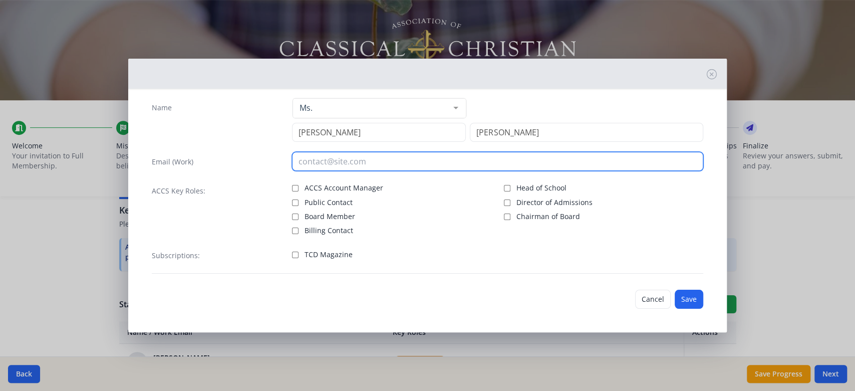
paste input "[EMAIL_ADDRESS][PERSON_NAME][DOMAIN_NAME]"
type input "[EMAIL_ADDRESS][PERSON_NAME][DOMAIN_NAME]"
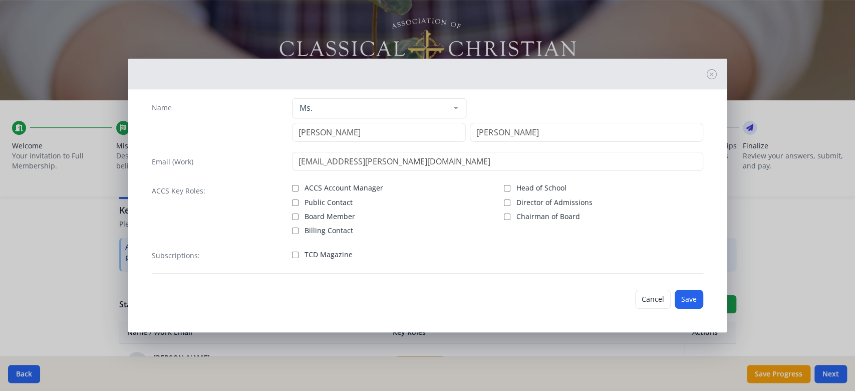
click at [327, 257] on span "TCD Magazine" at bounding box center [329, 255] width 48 height 10
click at [299, 257] on input "TCD Magazine" at bounding box center [295, 255] width 7 height 7
checkbox input "true"
click at [676, 297] on button "Save" at bounding box center [689, 299] width 29 height 19
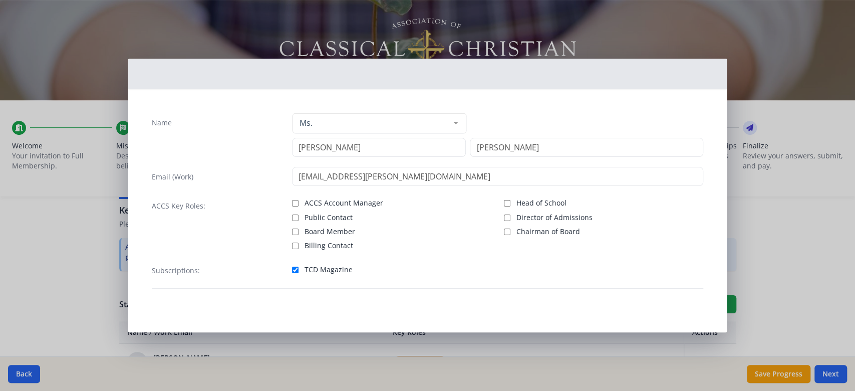
scroll to position [0, 0]
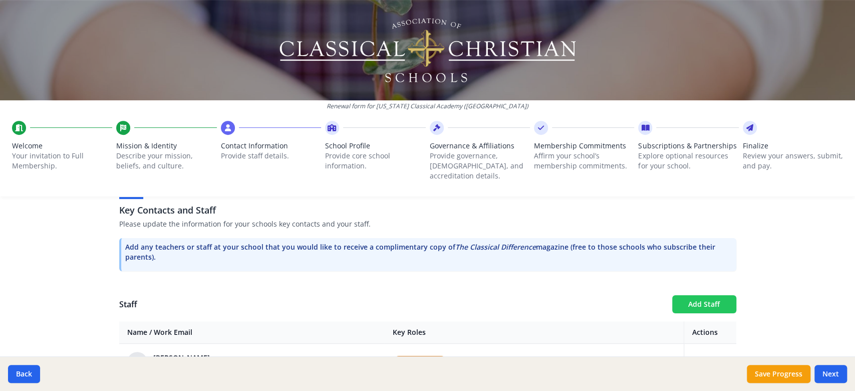
click at [705, 300] on button "Add Staff" at bounding box center [704, 304] width 64 height 18
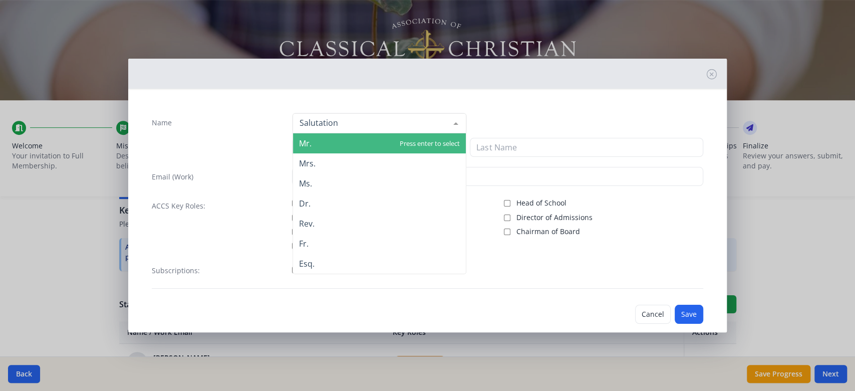
click at [381, 120] on div at bounding box center [380, 123] width 174 height 20
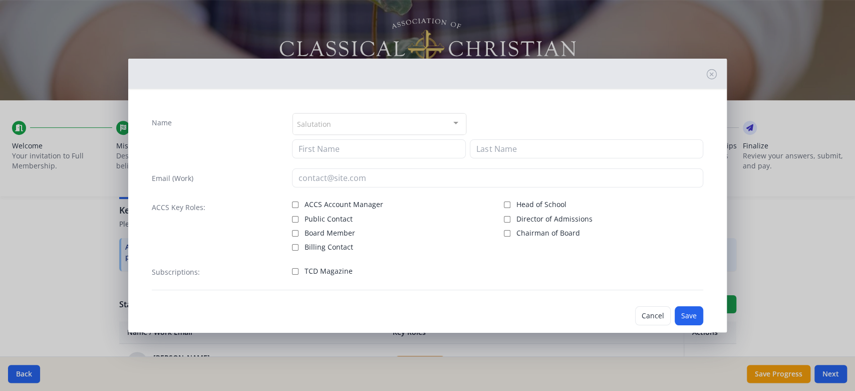
click at [427, 119] on div "Salutation" at bounding box center [380, 124] width 174 height 22
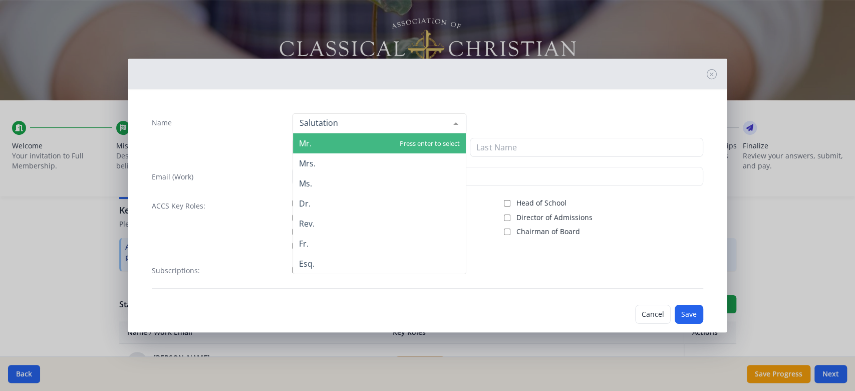
click at [424, 141] on span "Mr." at bounding box center [379, 143] width 173 height 20
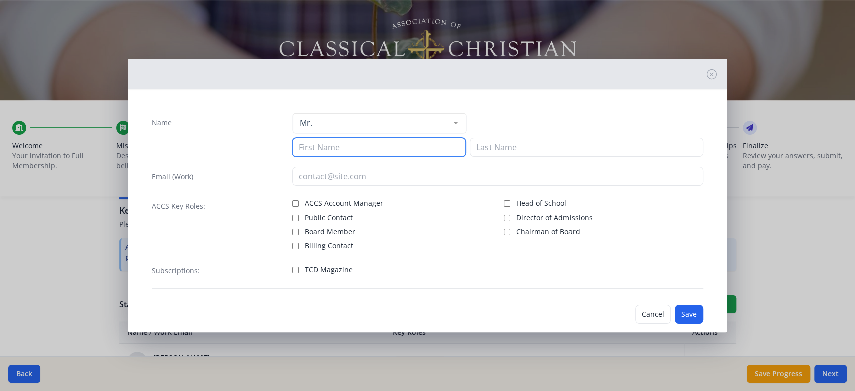
click at [424, 141] on input at bounding box center [379, 147] width 174 height 19
type input "[PERSON_NAME]"
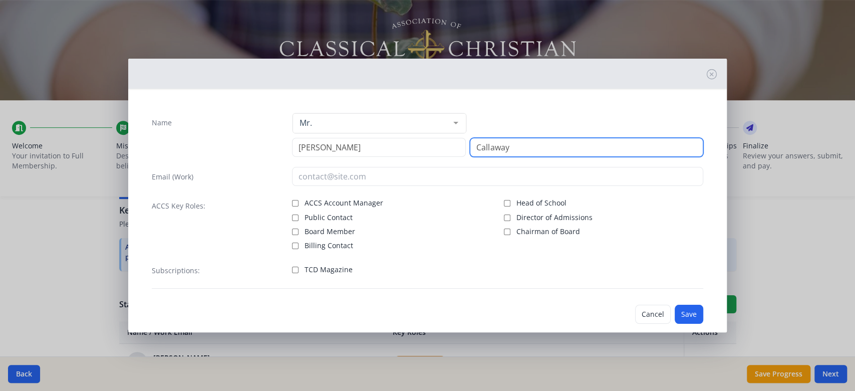
type input "Callaway"
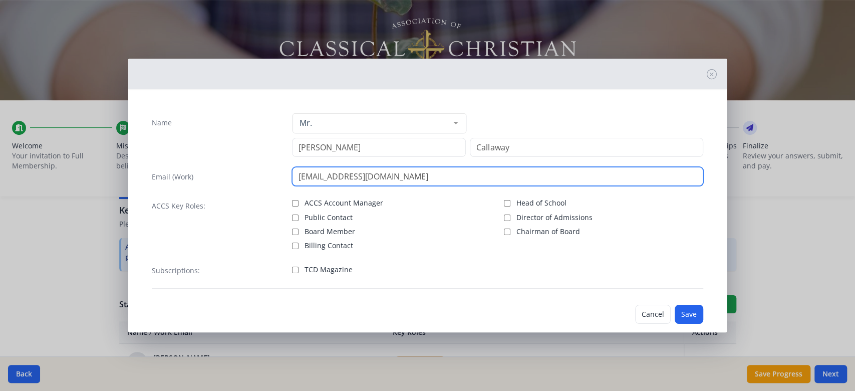
type input "[EMAIL_ADDRESS][DOMAIN_NAME]"
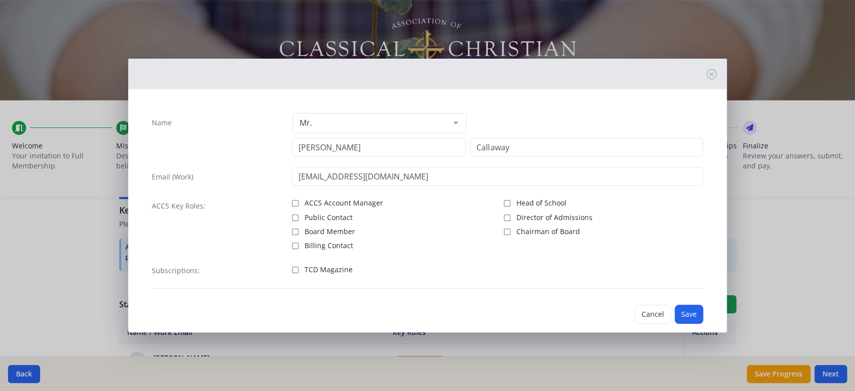
click at [297, 271] on label "TCD Magazine" at bounding box center [391, 269] width 199 height 12
click at [297, 271] on input "TCD Magazine" at bounding box center [295, 270] width 7 height 7
checkbox input "true"
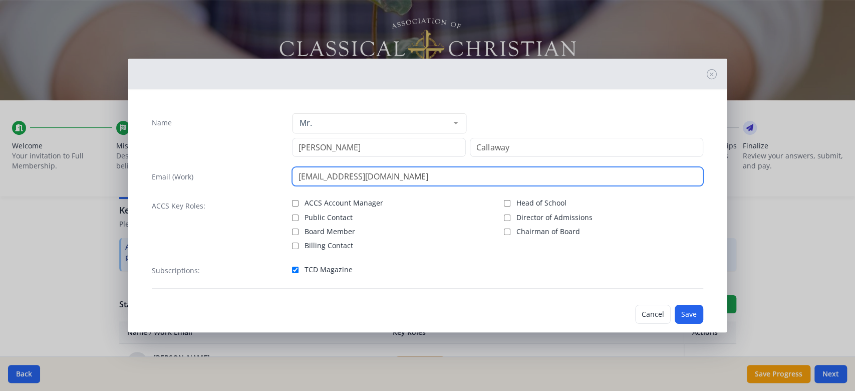
click at [465, 183] on input "[EMAIL_ADDRESS][DOMAIN_NAME]" at bounding box center [497, 176] width 411 height 19
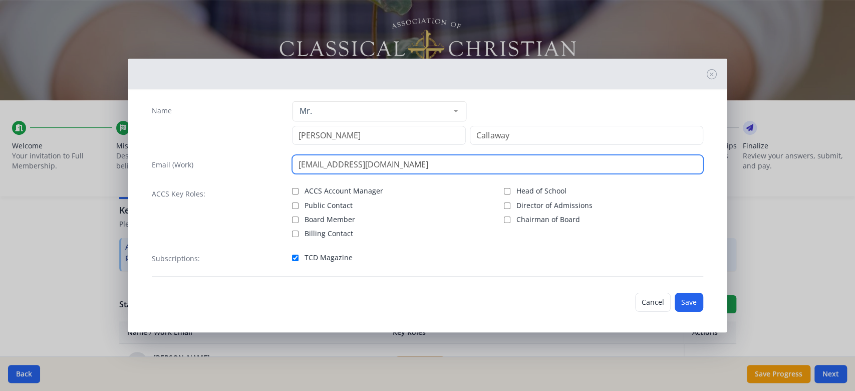
scroll to position [15, 0]
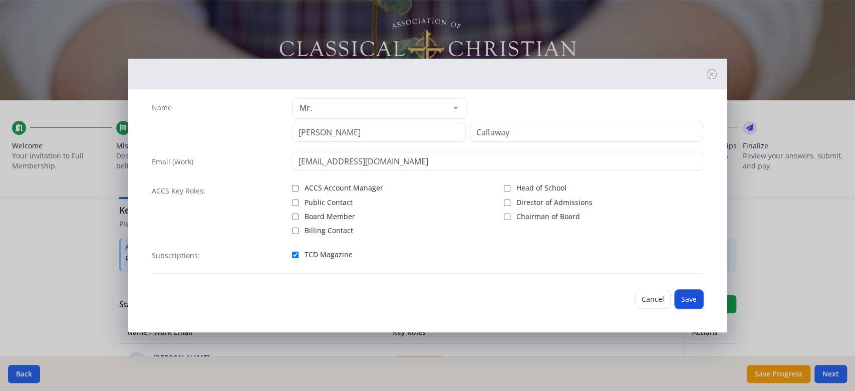
click at [677, 301] on button "Save" at bounding box center [689, 299] width 29 height 19
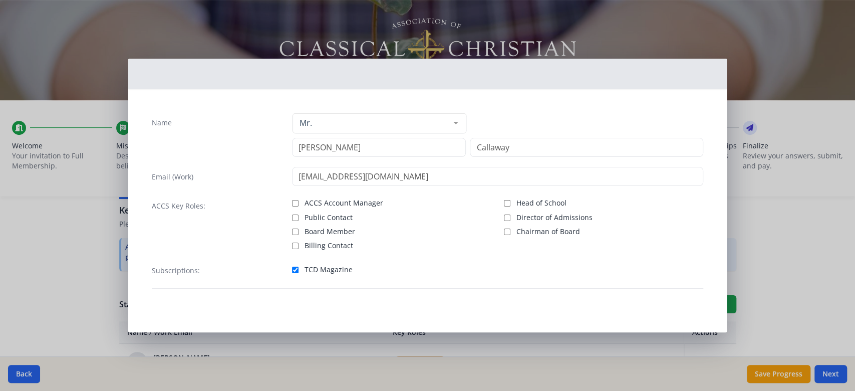
scroll to position [0, 0]
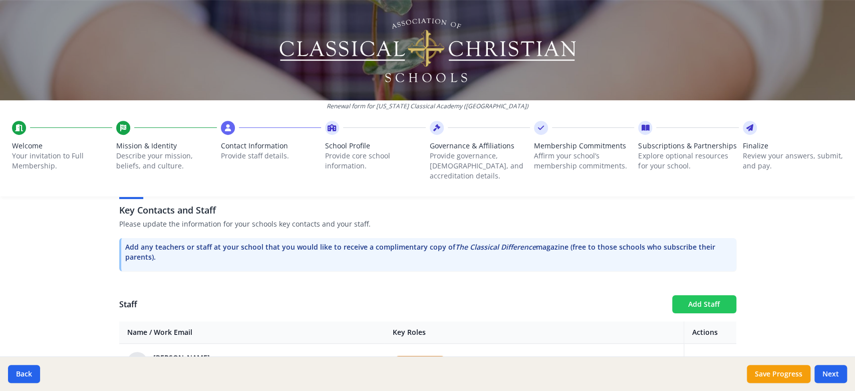
click at [688, 295] on button "Add Staff" at bounding box center [704, 304] width 64 height 18
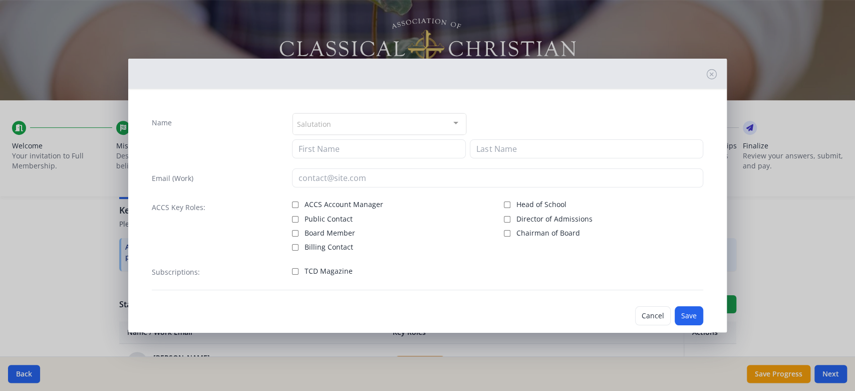
click at [417, 118] on div "Salutation" at bounding box center [380, 124] width 174 height 22
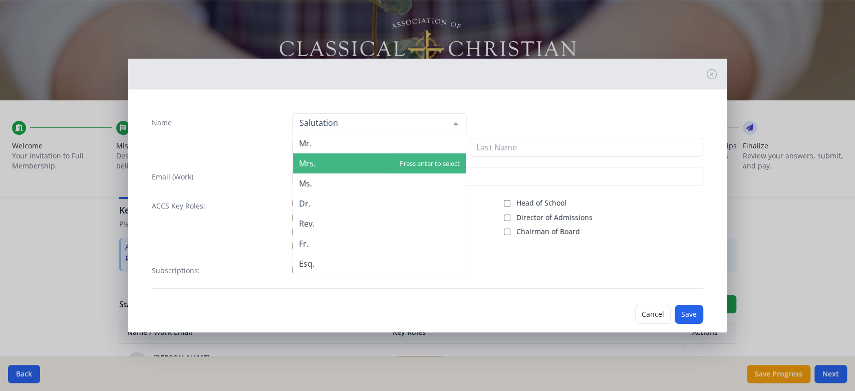
click at [389, 163] on span "Mrs." at bounding box center [379, 163] width 173 height 20
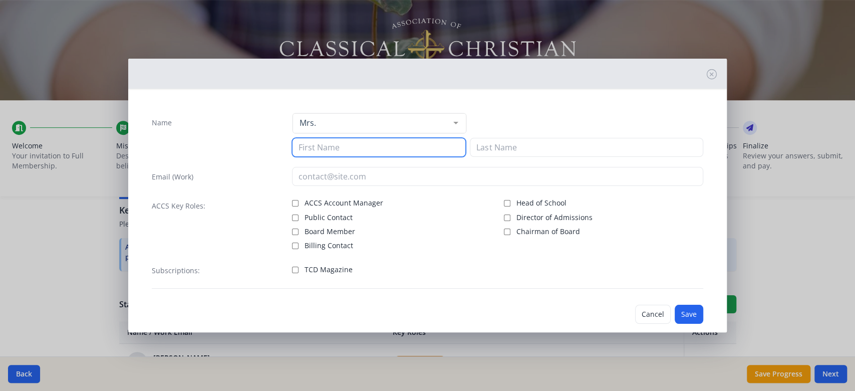
click at [337, 146] on input at bounding box center [379, 147] width 174 height 19
type input "[PERSON_NAME]"
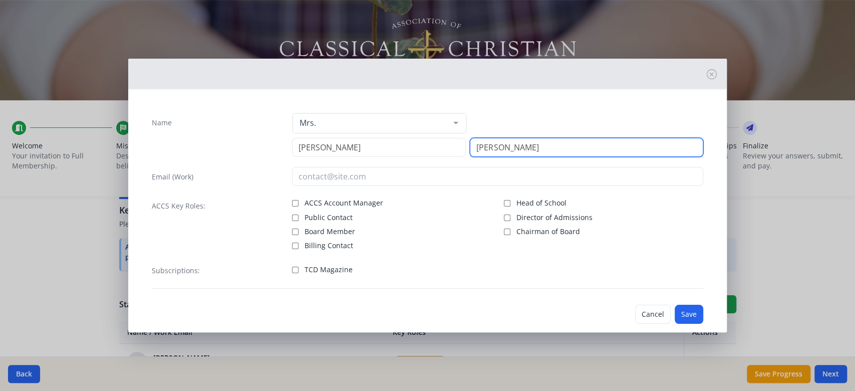
type input "[PERSON_NAME]"
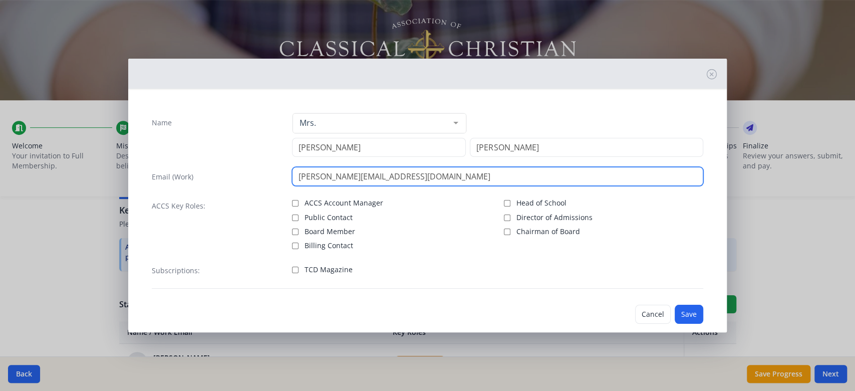
type input "[PERSON_NAME][EMAIL_ADDRESS][DOMAIN_NAME]"
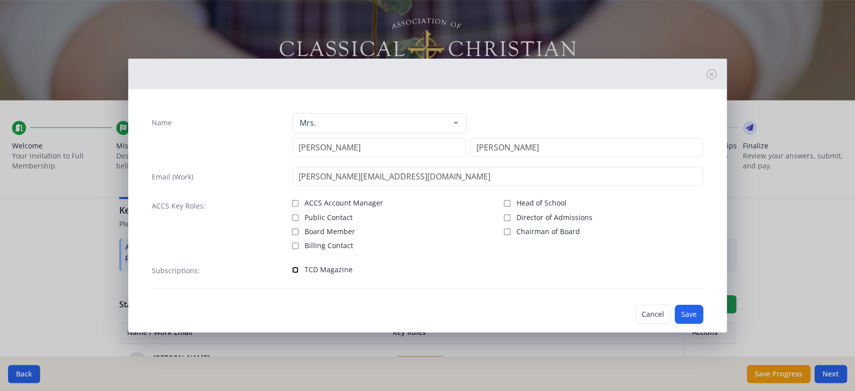
click at [292, 271] on input "TCD Magazine" at bounding box center [295, 270] width 7 height 7
checkbox input "true"
click at [684, 315] on button "Save" at bounding box center [689, 314] width 29 height 19
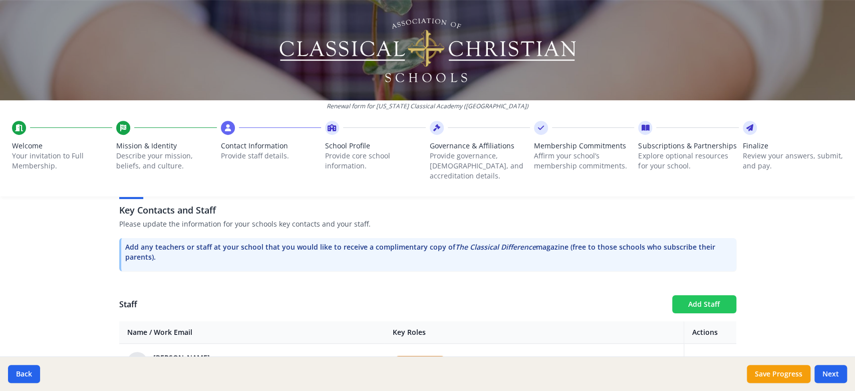
click at [677, 295] on button "Add Staff" at bounding box center [704, 304] width 64 height 18
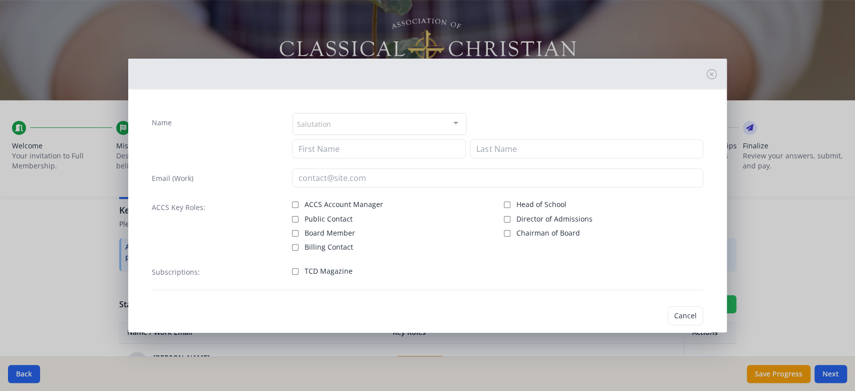
checkbox input "false"
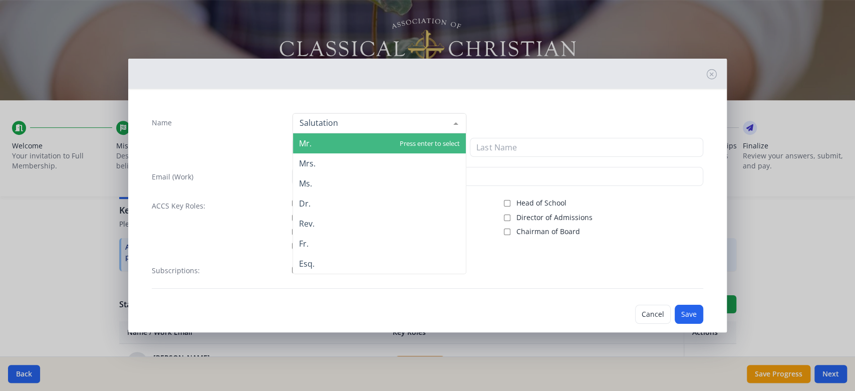
click at [389, 126] on div at bounding box center [380, 123] width 174 height 20
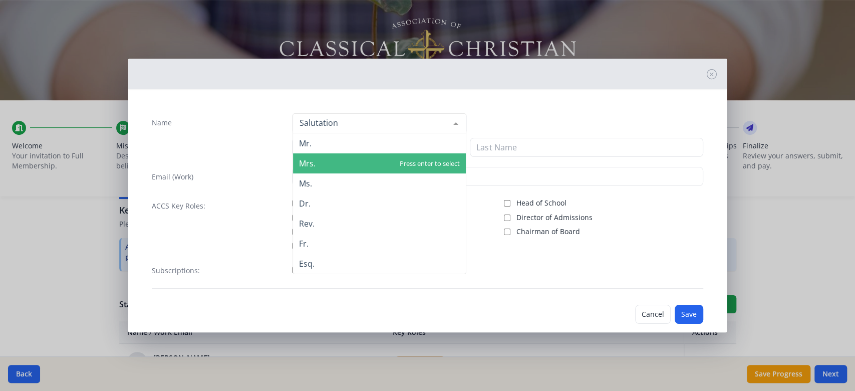
click at [389, 168] on span "Mrs." at bounding box center [379, 163] width 173 height 20
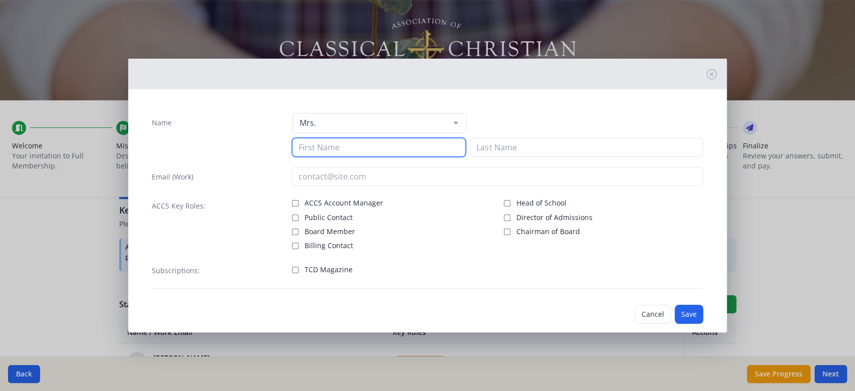
click at [392, 143] on input at bounding box center [379, 147] width 174 height 19
type input "[PERSON_NAME]"
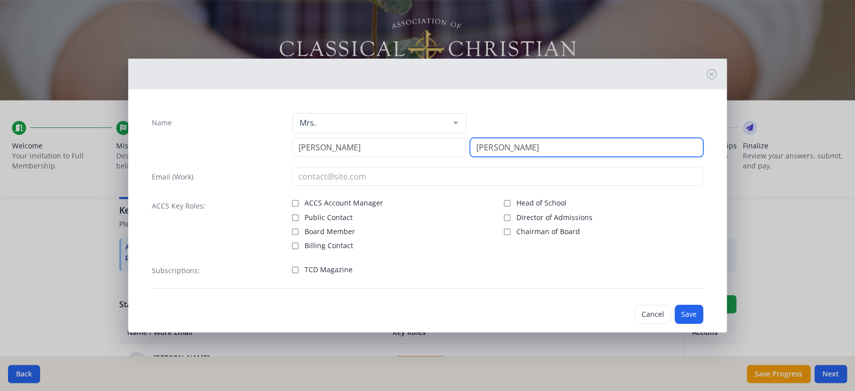
type input "[PERSON_NAME]"
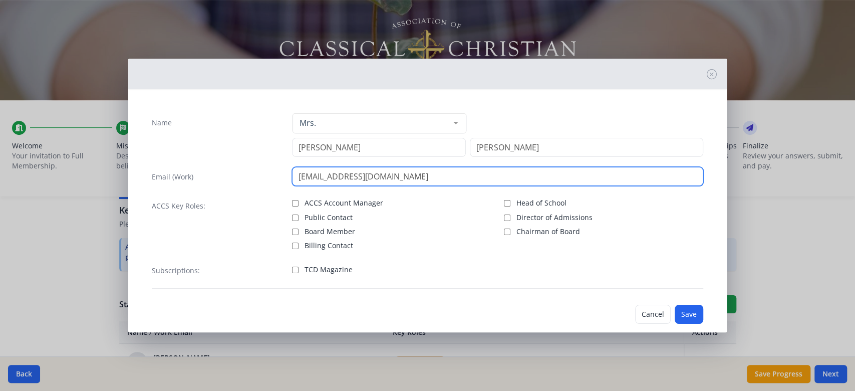
type input "[EMAIL_ADDRESS][DOMAIN_NAME]"
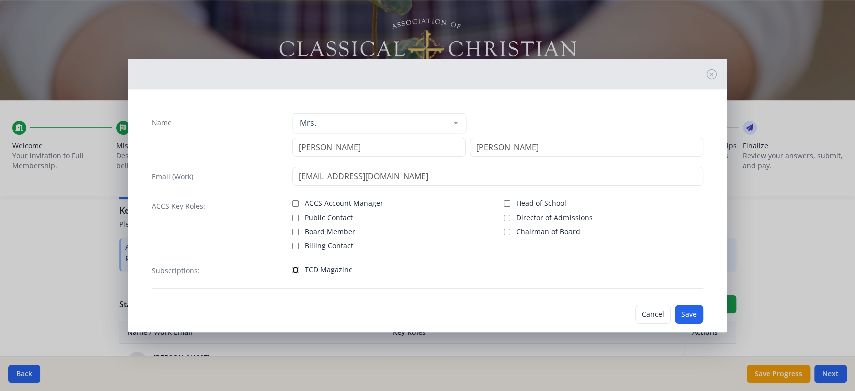
click at [293, 269] on input "TCD Magazine" at bounding box center [295, 270] width 7 height 7
checkbox input "true"
click at [691, 311] on button "Save" at bounding box center [689, 314] width 29 height 19
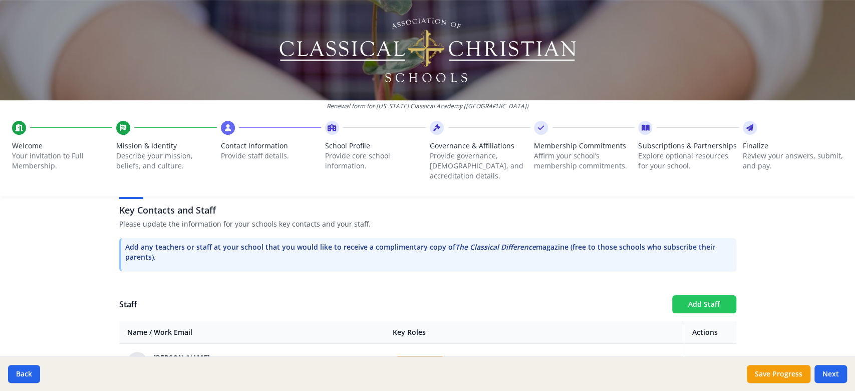
click at [710, 295] on button "Add Staff" at bounding box center [704, 304] width 64 height 18
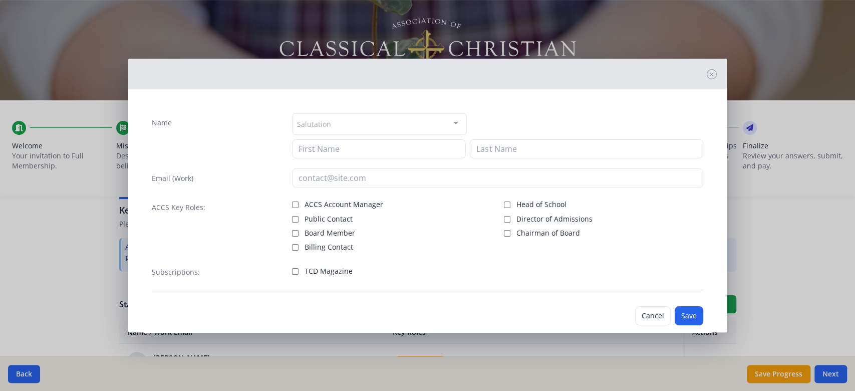
click at [375, 129] on div "Salutation" at bounding box center [380, 124] width 174 height 22
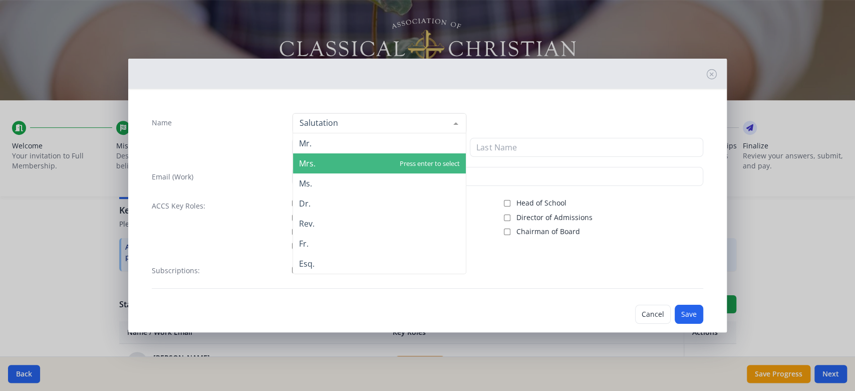
click at [377, 168] on span "Mrs." at bounding box center [379, 163] width 173 height 20
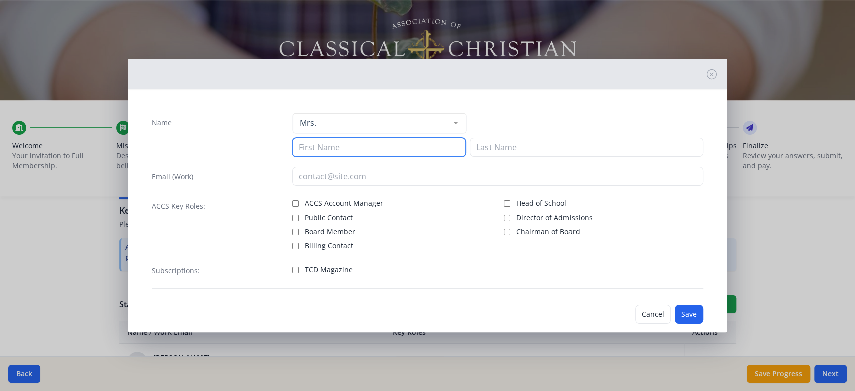
click at [377, 147] on input at bounding box center [379, 147] width 174 height 19
type input "[PERSON_NAME]"
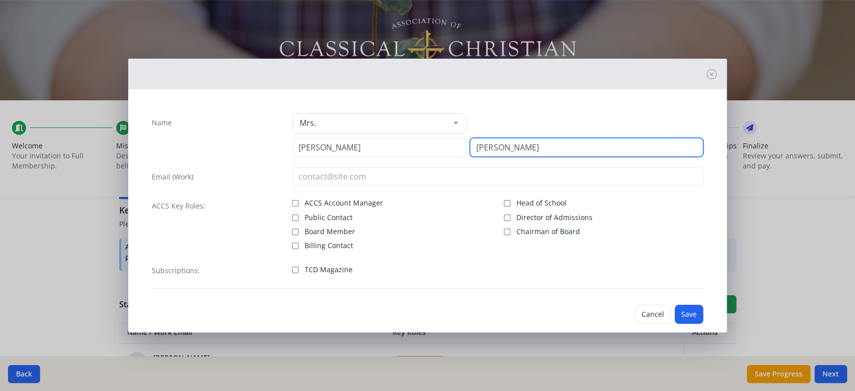
type input "[PERSON_NAME]"
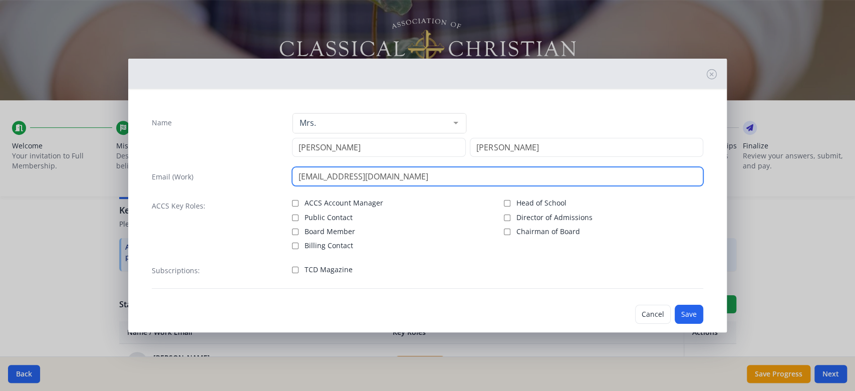
type input "[EMAIL_ADDRESS][DOMAIN_NAME]"
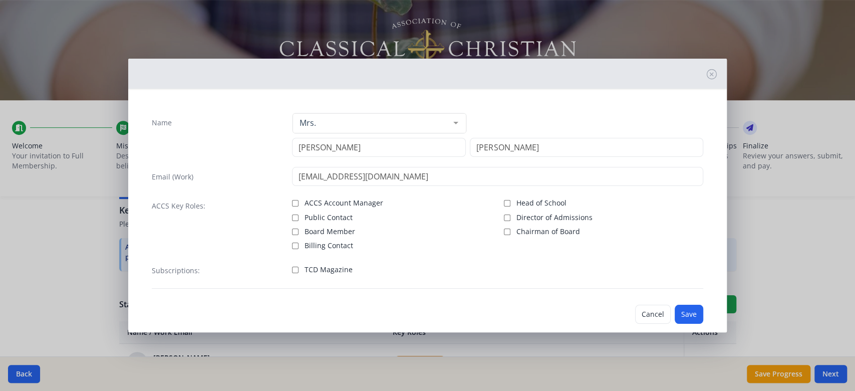
click at [303, 263] on label "TCD Magazine" at bounding box center [391, 269] width 199 height 12
click at [299, 267] on input "TCD Magazine" at bounding box center [295, 270] width 7 height 7
checkbox input "true"
click at [675, 319] on button "Save" at bounding box center [689, 314] width 29 height 19
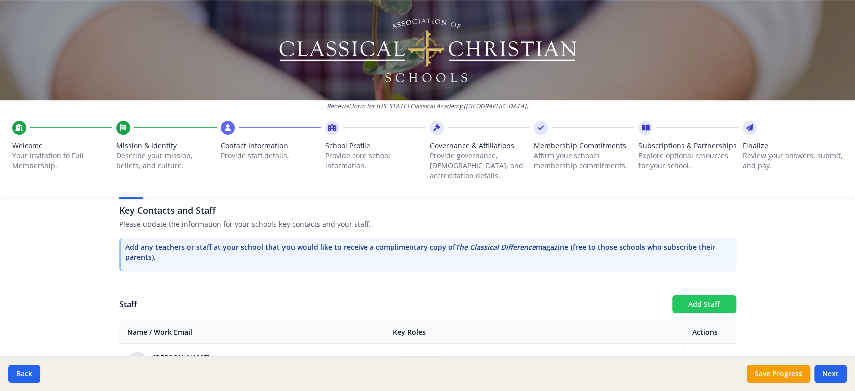
click at [681, 295] on button "Add Staff" at bounding box center [704, 304] width 64 height 18
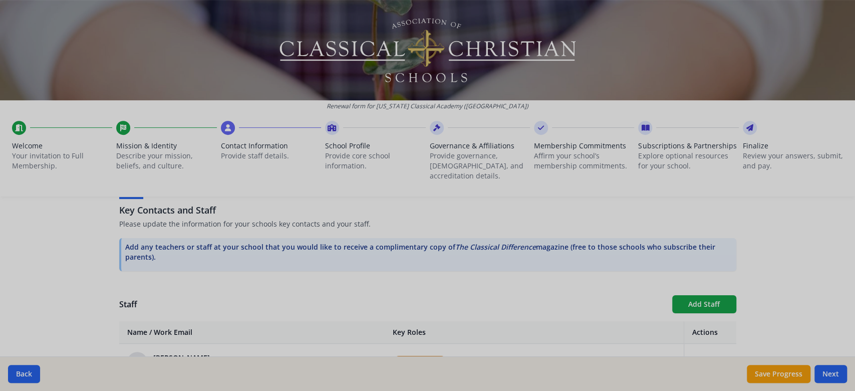
checkbox input "false"
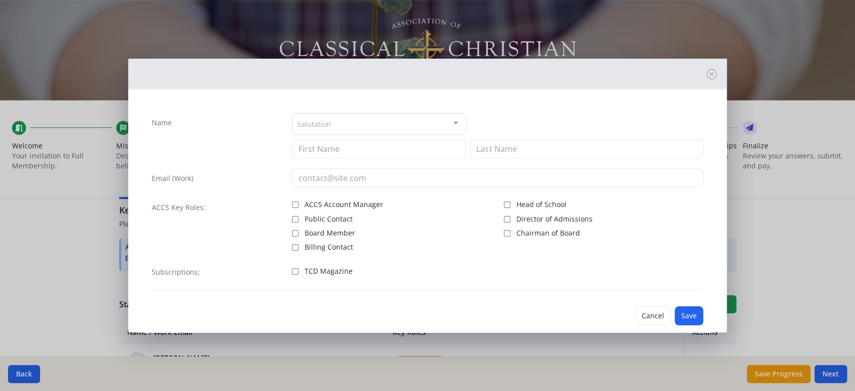
click at [446, 123] on div at bounding box center [456, 123] width 20 height 19
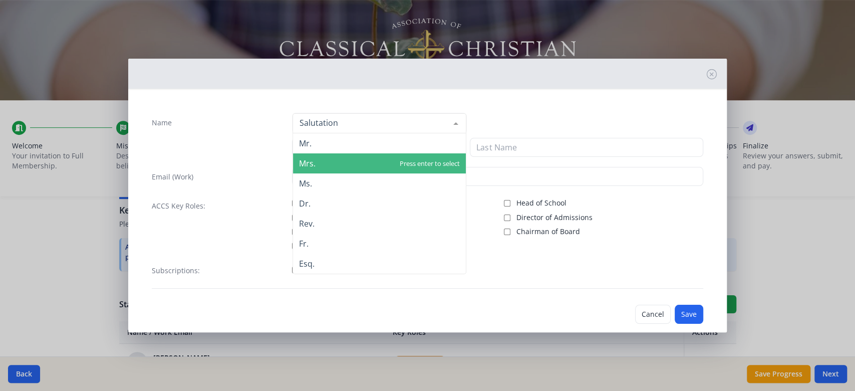
click at [408, 159] on span "Mrs." at bounding box center [379, 163] width 173 height 20
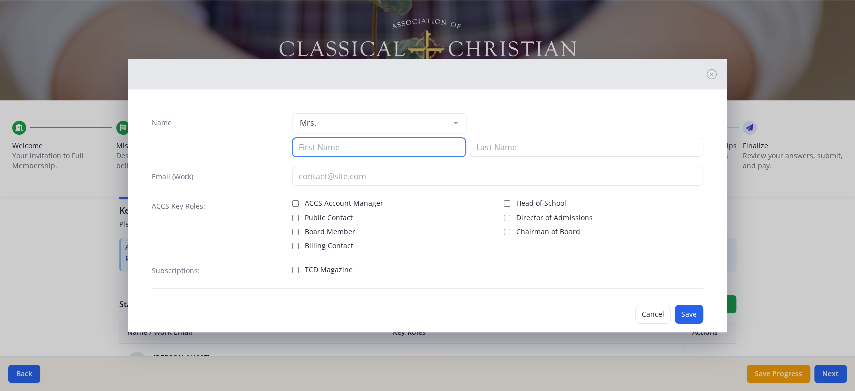
click at [409, 142] on input at bounding box center [379, 147] width 174 height 19
type input "[PERSON_NAME]"
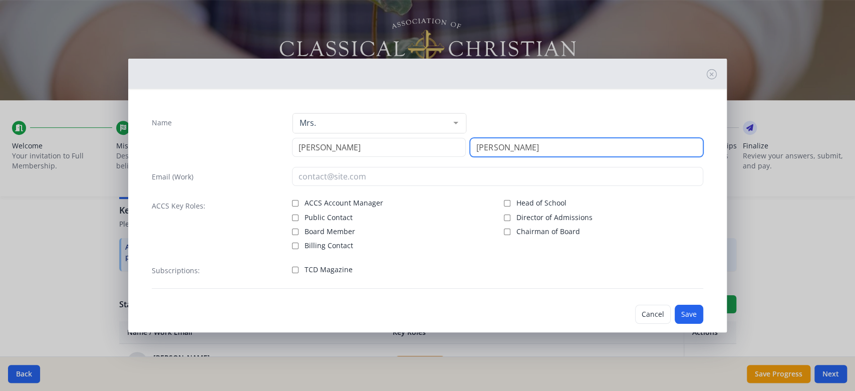
type input "[PERSON_NAME]"
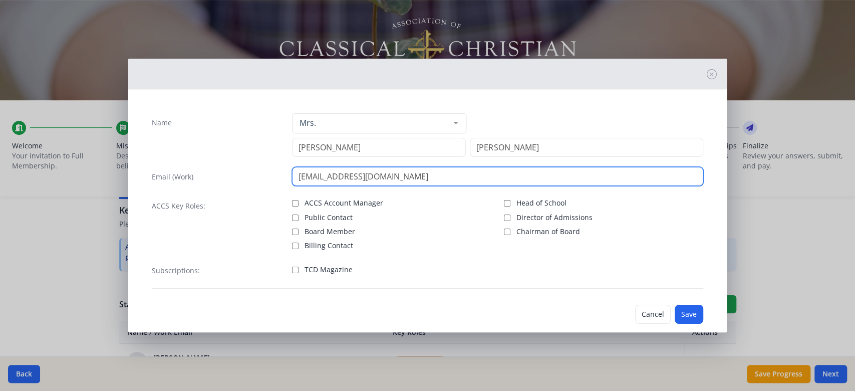
type input "[EMAIL_ADDRESS][DOMAIN_NAME]"
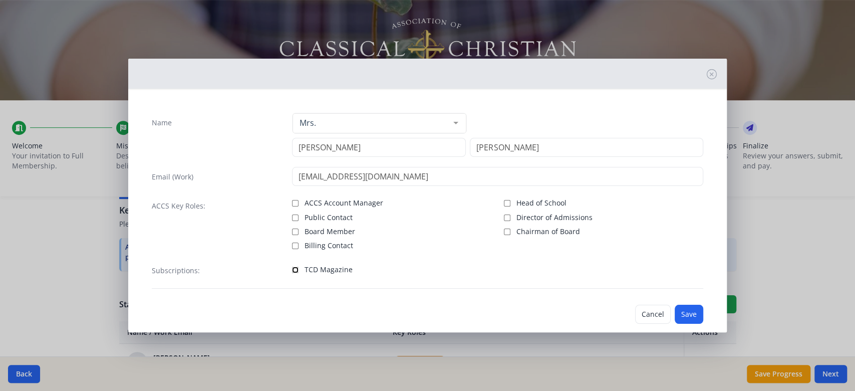
click at [295, 267] on input "TCD Magazine" at bounding box center [295, 270] width 7 height 7
checkbox input "true"
click at [675, 313] on button "Save" at bounding box center [689, 314] width 29 height 19
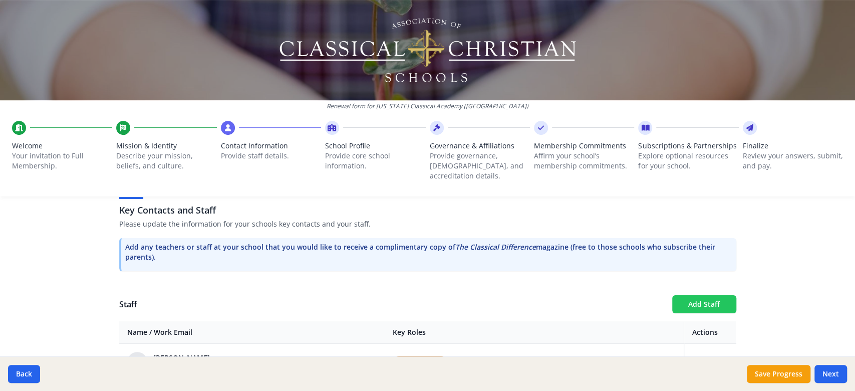
click at [715, 295] on button "Add Staff" at bounding box center [704, 304] width 64 height 18
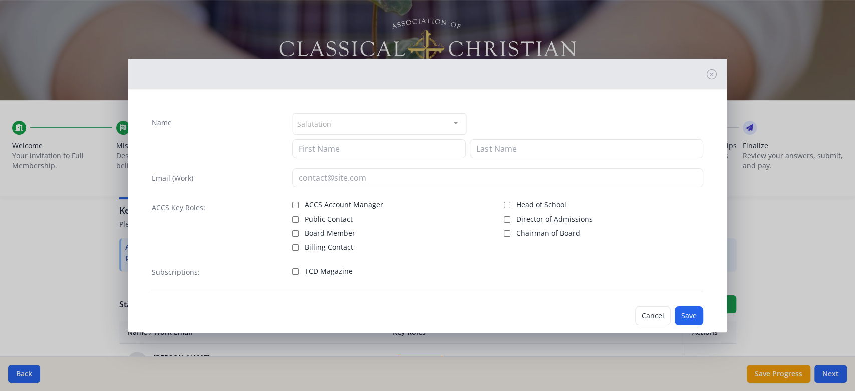
click at [436, 119] on div "Salutation" at bounding box center [380, 124] width 174 height 22
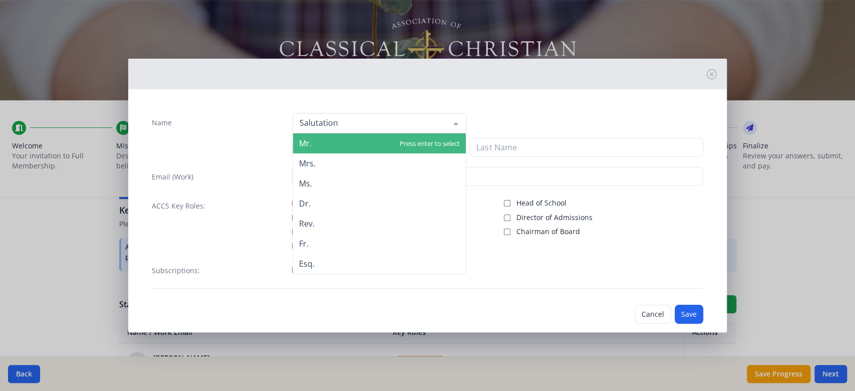
click at [403, 141] on span "Mr." at bounding box center [379, 143] width 173 height 20
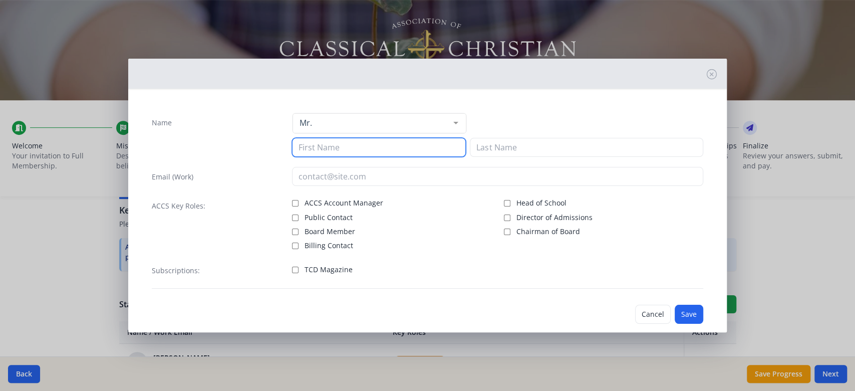
click at [400, 142] on input at bounding box center [379, 147] width 174 height 19
type input "[PERSON_NAME]"
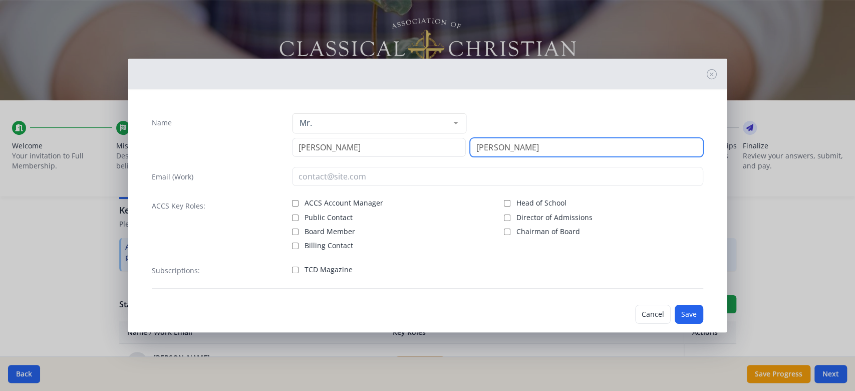
type input "[PERSON_NAME]"
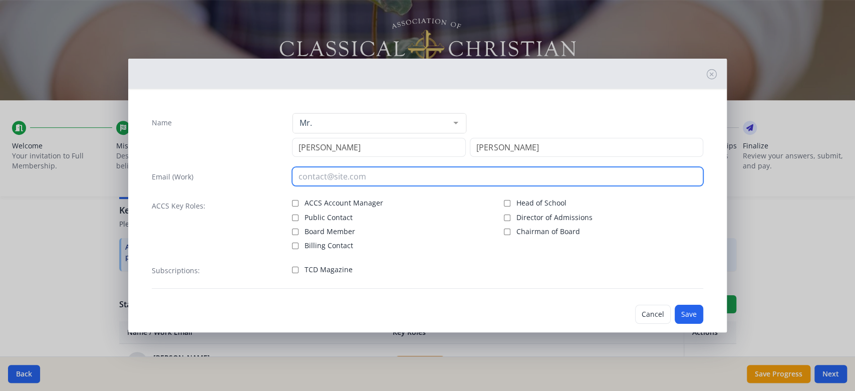
paste input "[EMAIL_ADDRESS][DOMAIN_NAME]"
type input "[EMAIL_ADDRESS][DOMAIN_NAME]"
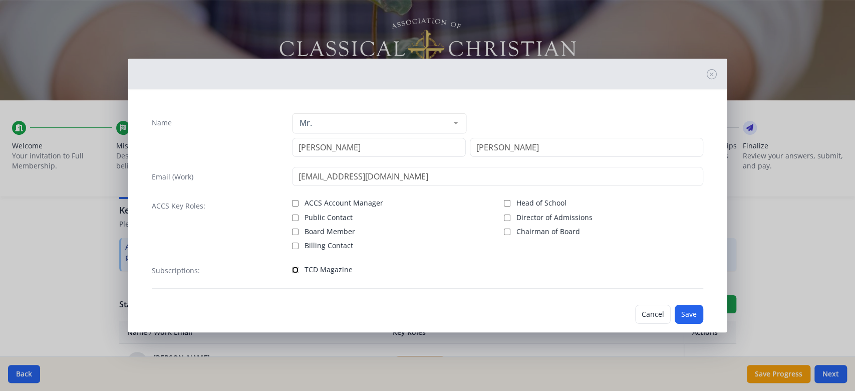
click at [292, 267] on input "TCD Magazine" at bounding box center [295, 270] width 7 height 7
checkbox input "true"
click at [296, 231] on input "Board Member" at bounding box center [295, 231] width 7 height 7
checkbox input "true"
click at [676, 308] on button "Save" at bounding box center [689, 314] width 29 height 19
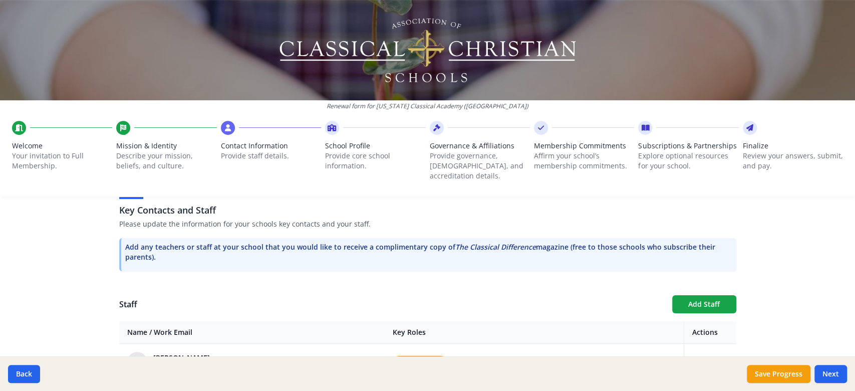
click at [743, 167] on p "Review your answers, submit, and pay." at bounding box center [793, 161] width 100 height 20
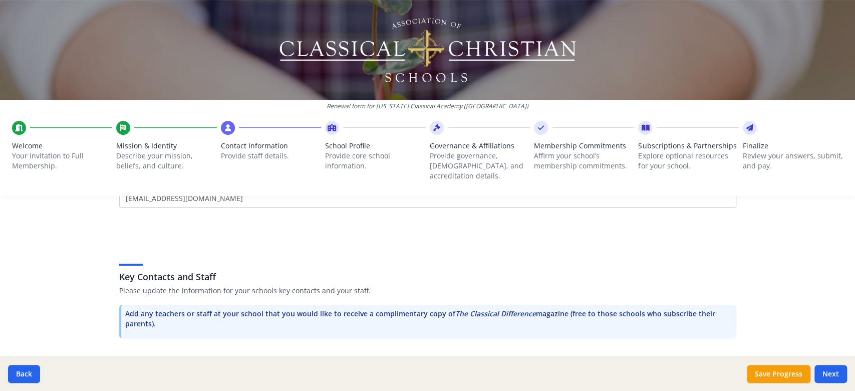
scroll to position [271, 0]
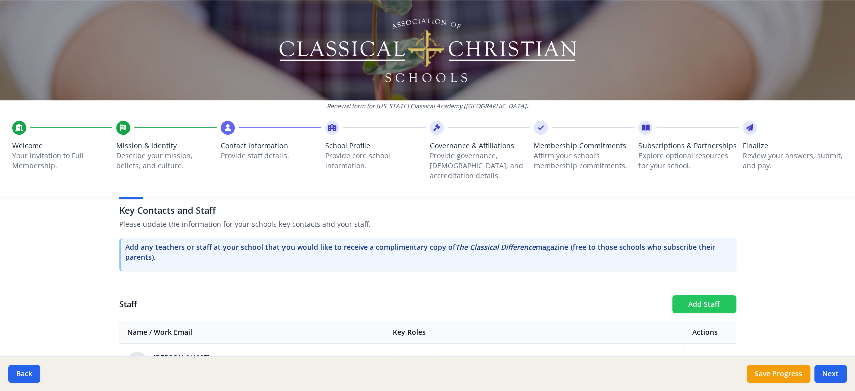
click at [694, 299] on button "Add Staff" at bounding box center [704, 304] width 64 height 18
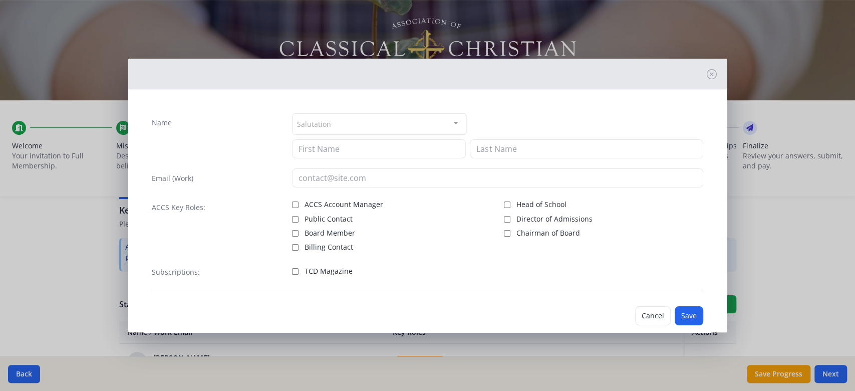
click at [432, 128] on div "Salutation" at bounding box center [380, 124] width 174 height 22
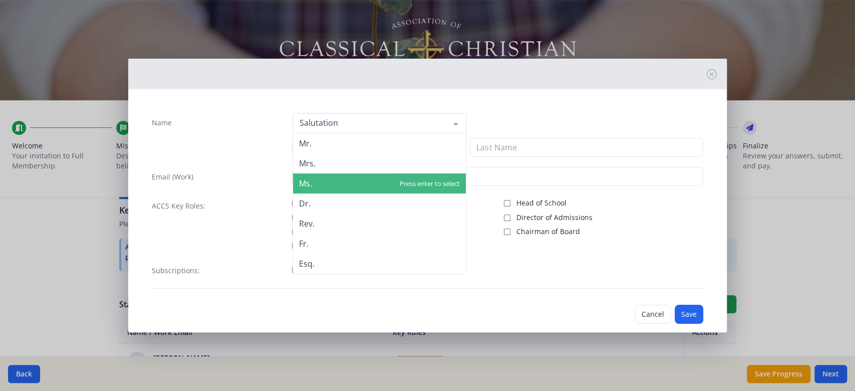
click at [409, 180] on span "Ms." at bounding box center [379, 183] width 173 height 20
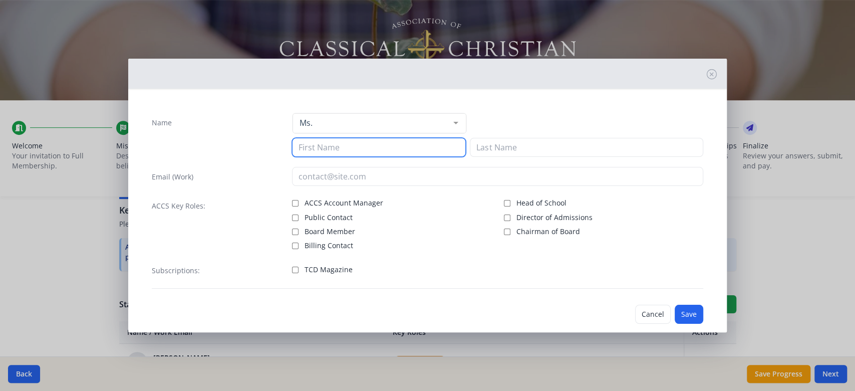
click at [408, 147] on input at bounding box center [379, 147] width 174 height 19
type input "[PERSON_NAME]"
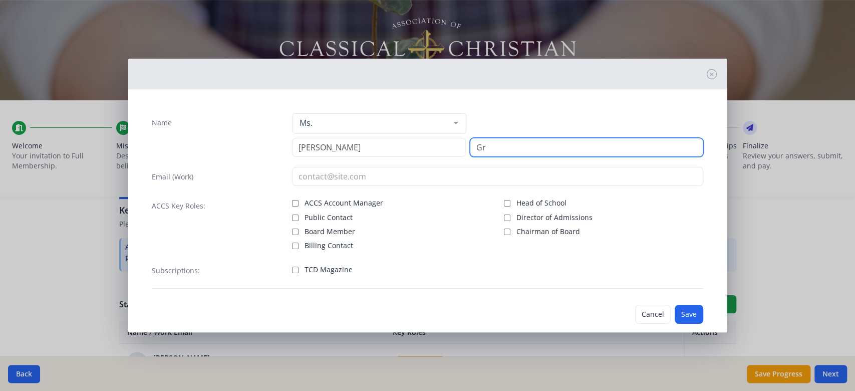
type input "G"
type input "[PERSON_NAME]"
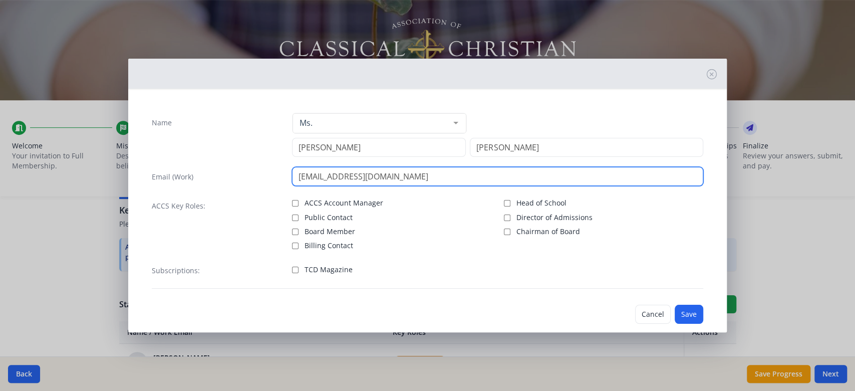
type input "[EMAIL_ADDRESS][DOMAIN_NAME]"
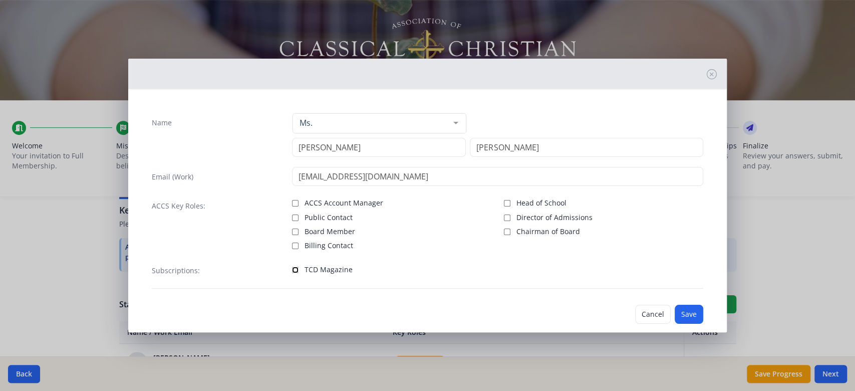
click at [296, 267] on input "TCD Magazine" at bounding box center [295, 270] width 7 height 7
checkbox input "true"
click at [678, 317] on button "Save" at bounding box center [689, 314] width 29 height 19
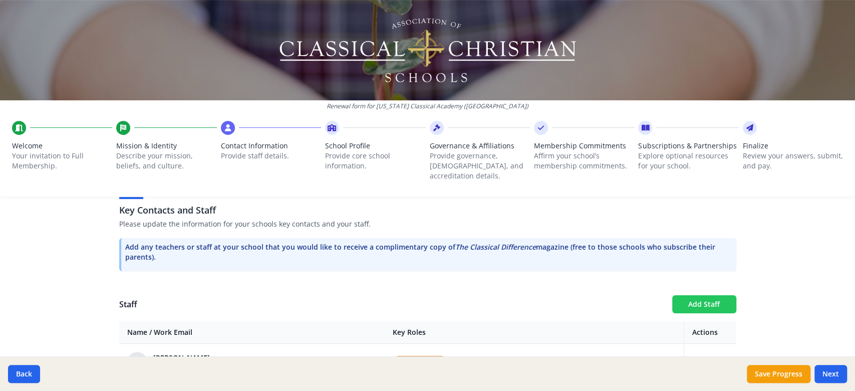
click at [691, 295] on button "Add Staff" at bounding box center [704, 304] width 64 height 18
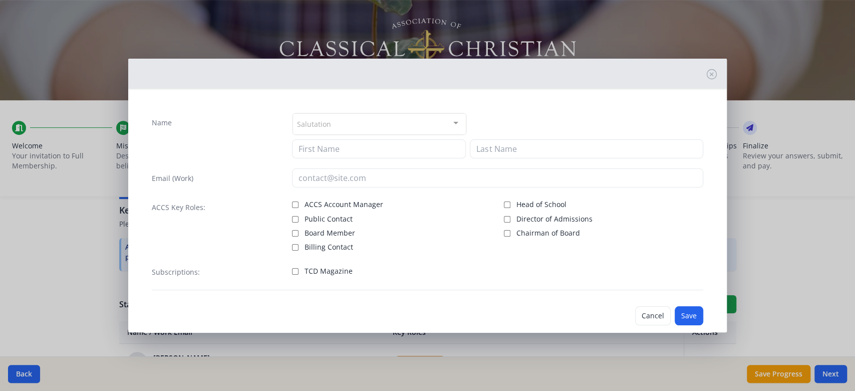
click at [379, 117] on div "Salutation" at bounding box center [380, 124] width 174 height 22
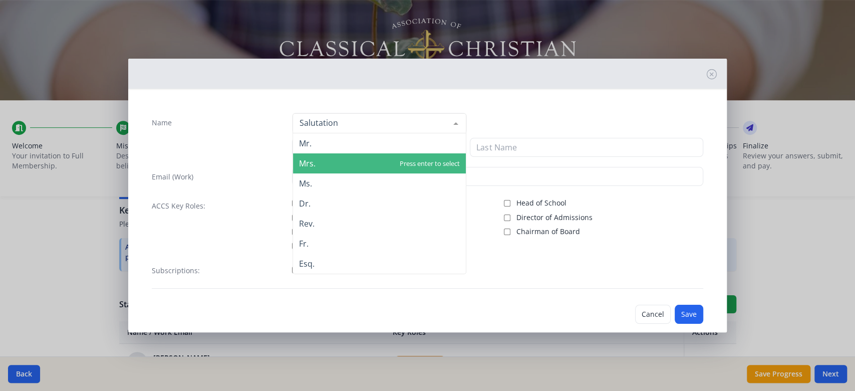
click at [377, 154] on span "Mrs." at bounding box center [379, 163] width 173 height 20
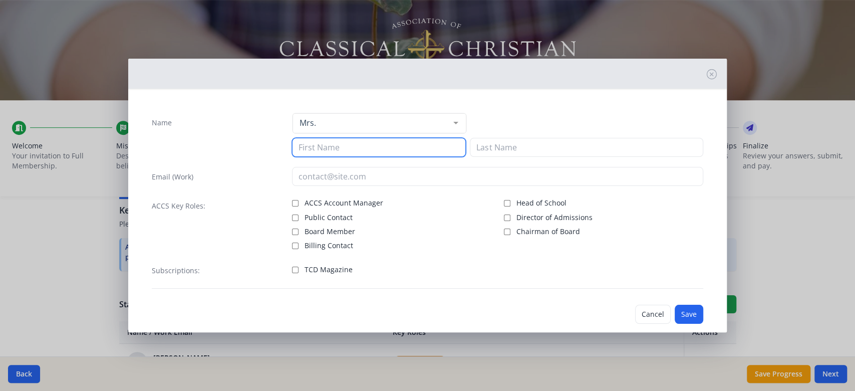
click at [377, 154] on input at bounding box center [379, 147] width 174 height 19
type input "[PERSON_NAME]"
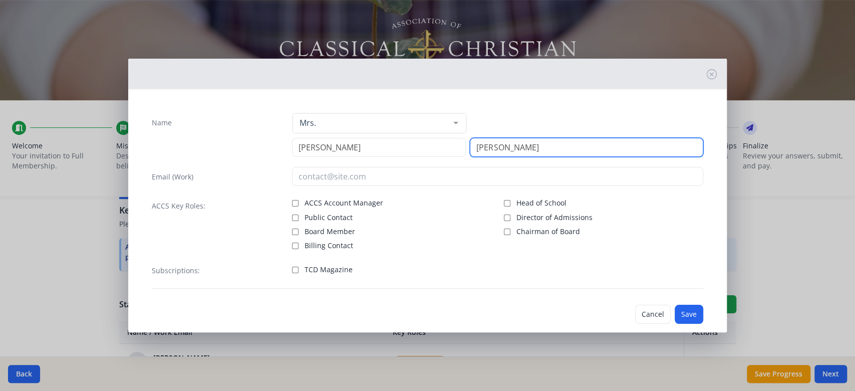
type input "[PERSON_NAME]"
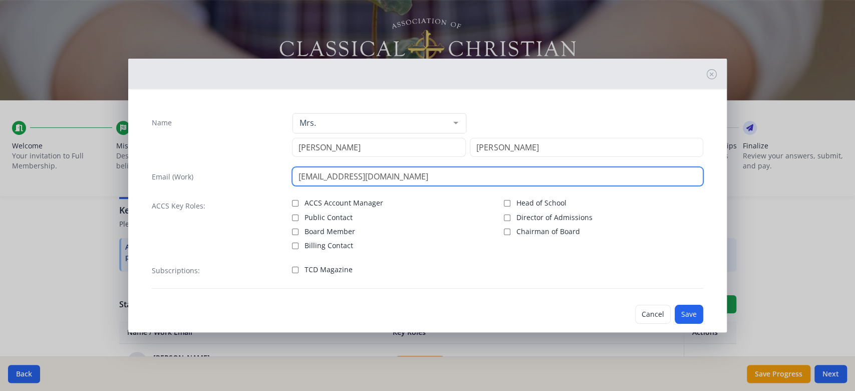
type input "[EMAIL_ADDRESS][DOMAIN_NAME]"
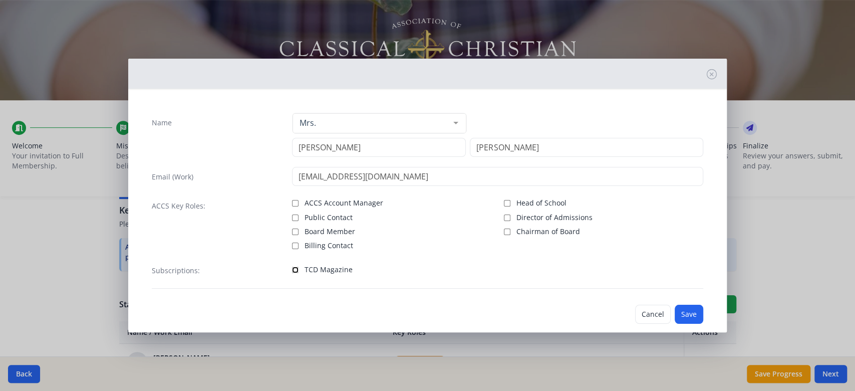
click at [295, 267] on input "TCD Magazine" at bounding box center [295, 270] width 7 height 7
checkbox input "true"
click at [683, 319] on button "Save" at bounding box center [689, 314] width 29 height 19
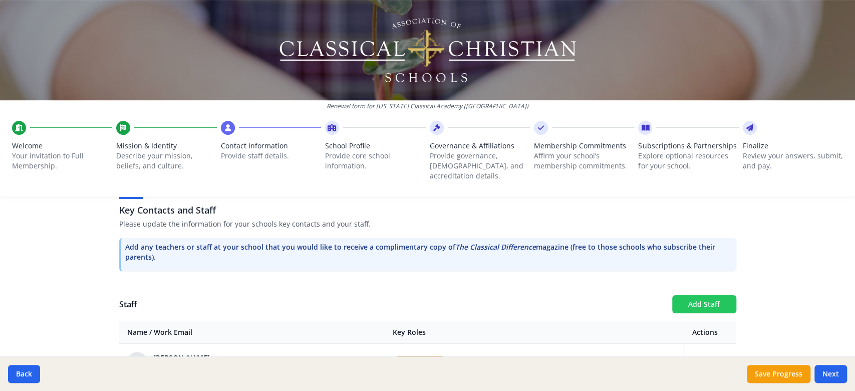
click at [697, 295] on button "Add Staff" at bounding box center [704, 304] width 64 height 18
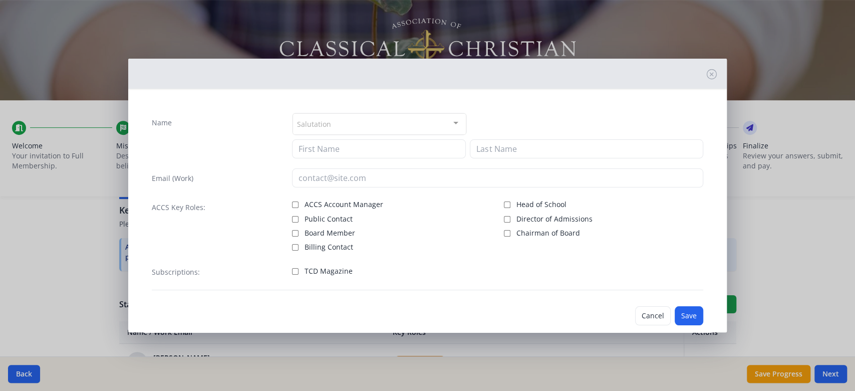
click at [427, 118] on div "Salutation" at bounding box center [380, 124] width 174 height 22
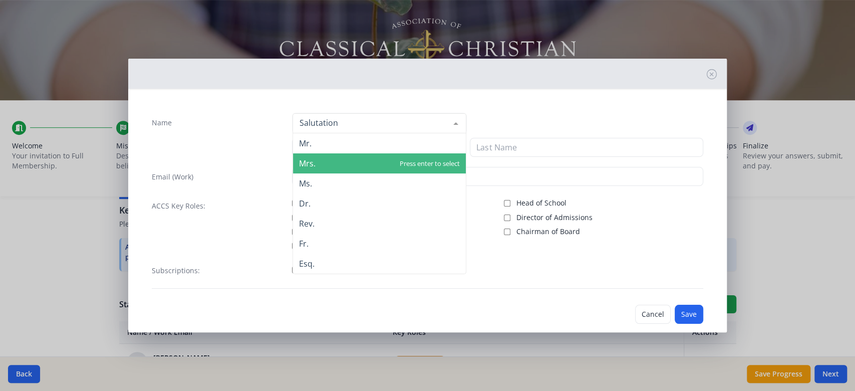
click at [420, 158] on span "Mrs." at bounding box center [379, 163] width 173 height 20
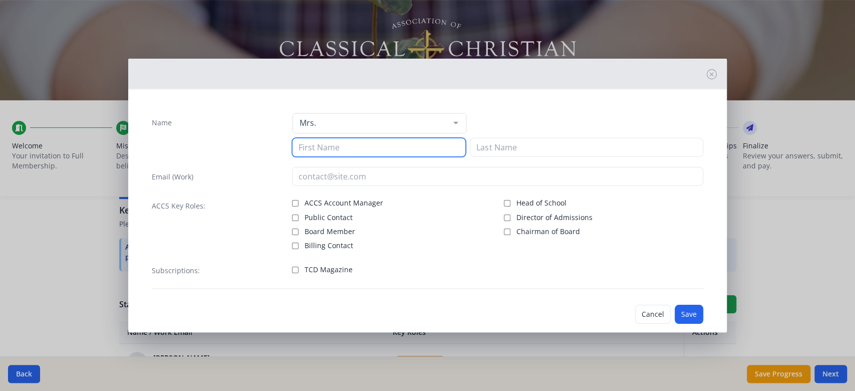
click at [423, 148] on input at bounding box center [379, 147] width 174 height 19
type input "[PERSON_NAME]"
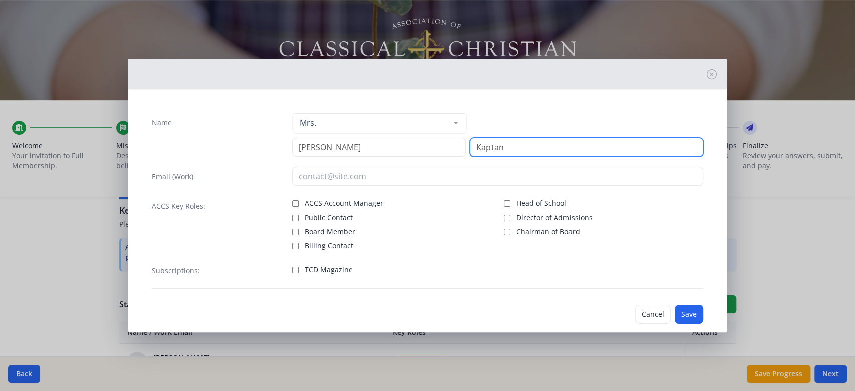
type input "Kaptan"
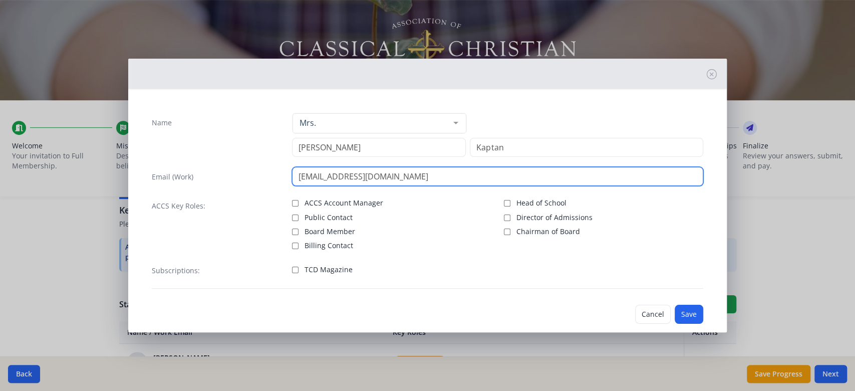
type input "[EMAIL_ADDRESS][DOMAIN_NAME]"
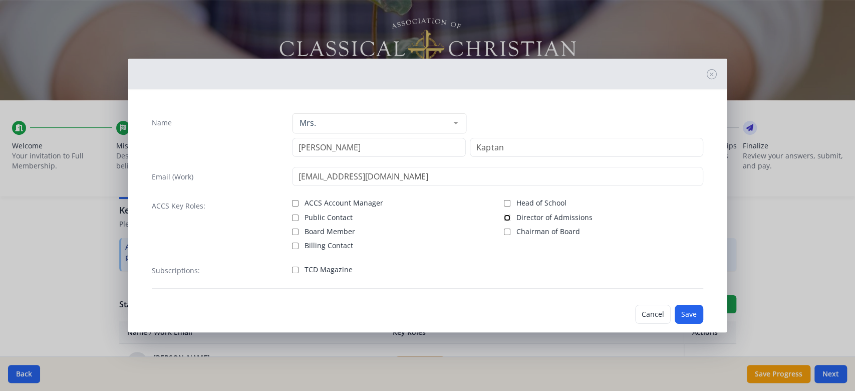
click at [504, 219] on input "Director of Admissions" at bounding box center [507, 217] width 7 height 7
checkbox input "true"
click at [293, 268] on input "TCD Magazine" at bounding box center [295, 270] width 7 height 7
checkbox input "true"
click at [683, 315] on button "Save" at bounding box center [689, 314] width 29 height 19
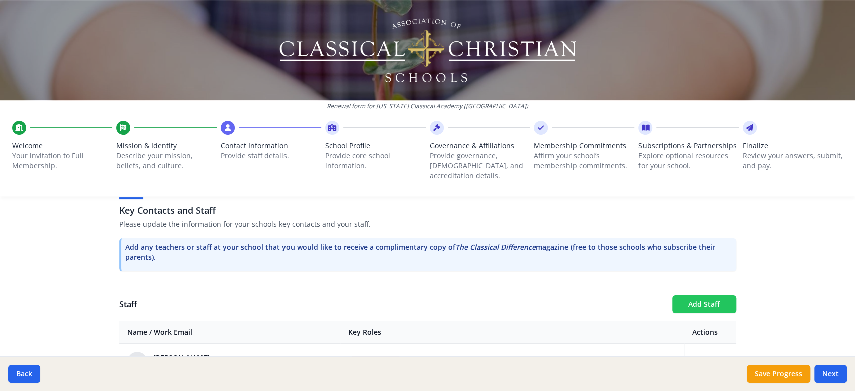
click at [691, 296] on button "Add Staff" at bounding box center [704, 304] width 64 height 18
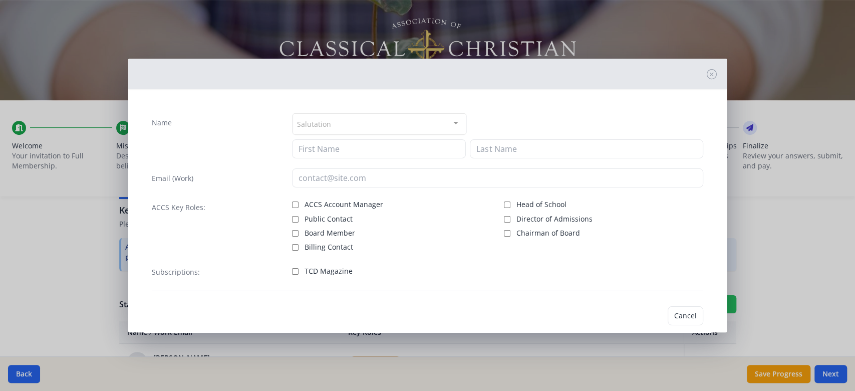
checkbox input "false"
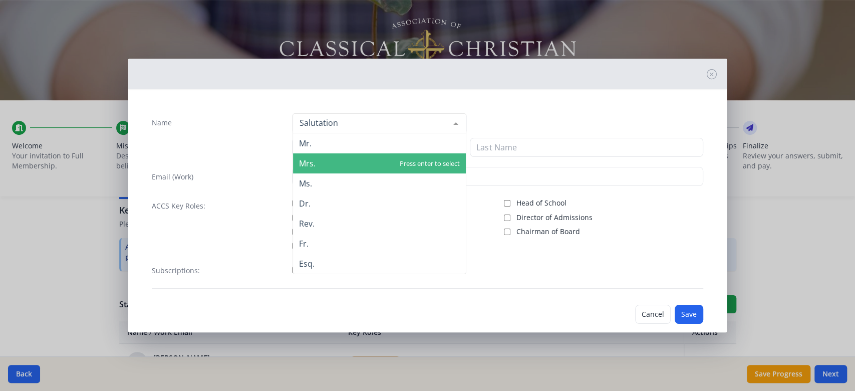
click at [337, 162] on span "Mrs." at bounding box center [379, 163] width 173 height 20
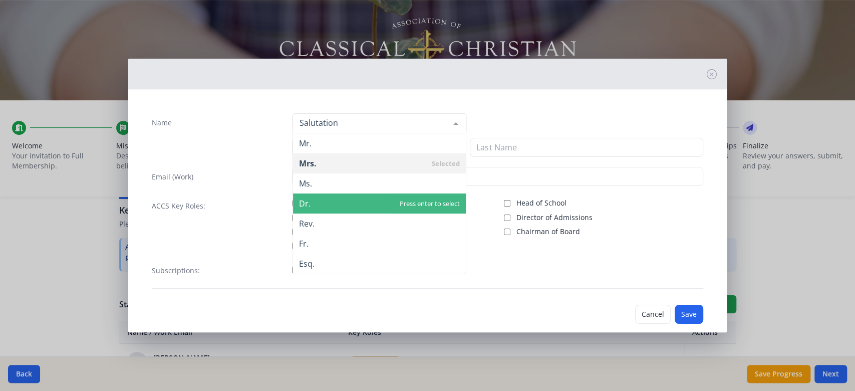
click at [403, 202] on span "Dr." at bounding box center [379, 203] width 173 height 20
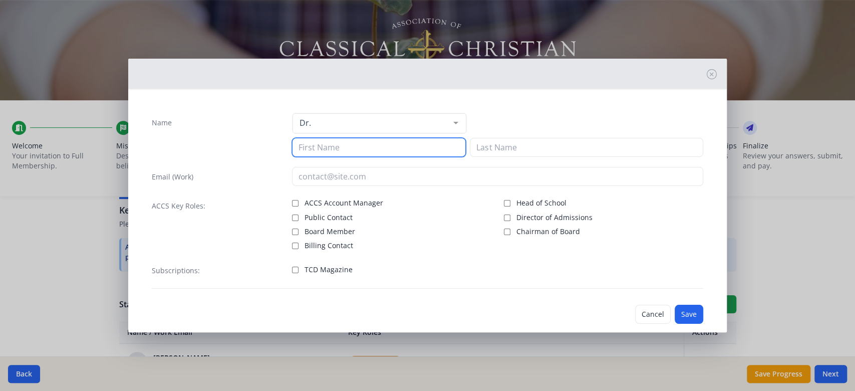
click at [420, 148] on input at bounding box center [379, 147] width 174 height 19
type input "[PERSON_NAME]"
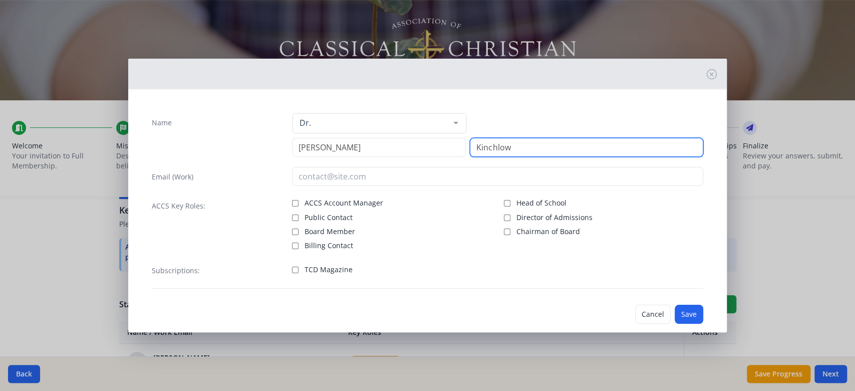
type input "Kinchlow"
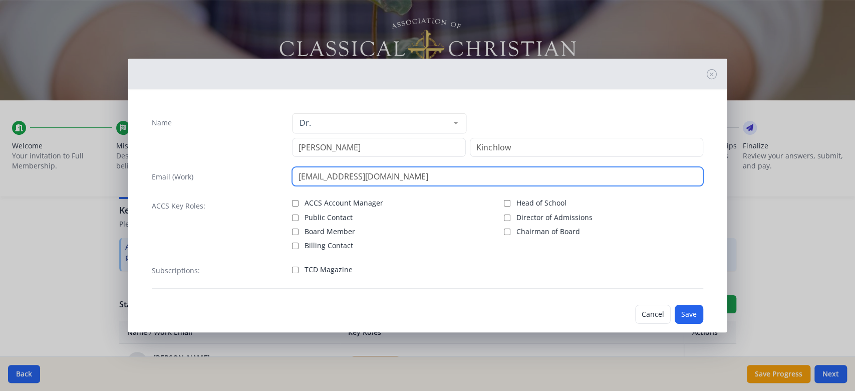
type input "[EMAIL_ADDRESS][DOMAIN_NAME]"
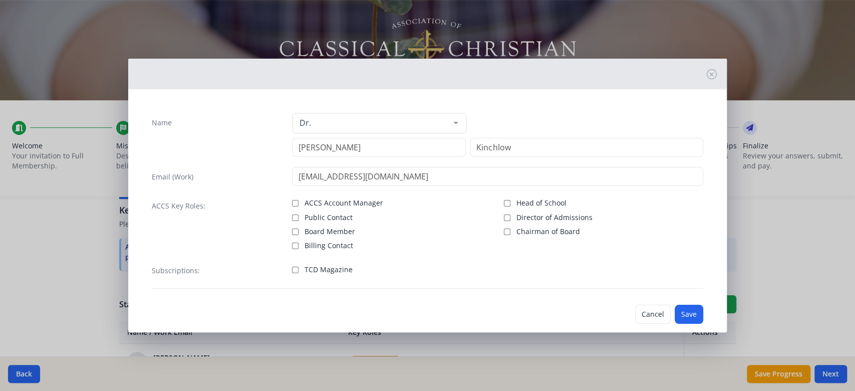
click at [292, 274] on label "TCD Magazine" at bounding box center [391, 269] width 199 height 12
click at [292, 273] on input "TCD Magazine" at bounding box center [295, 270] width 7 height 7
checkbox input "true"
click at [688, 313] on button "Save" at bounding box center [689, 314] width 29 height 19
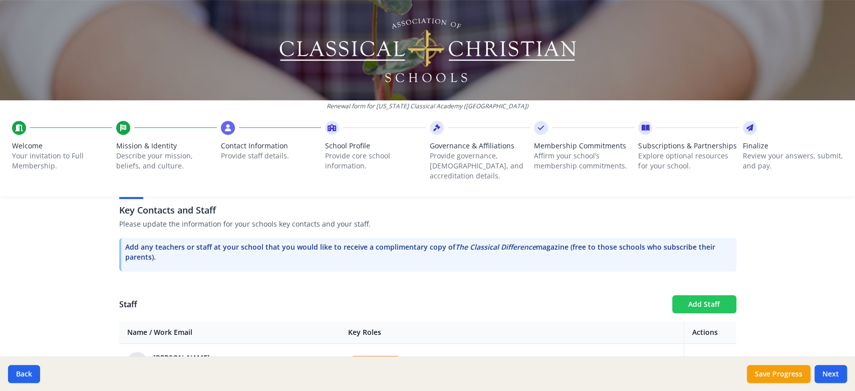
click at [708, 296] on button "Add Staff" at bounding box center [704, 304] width 64 height 18
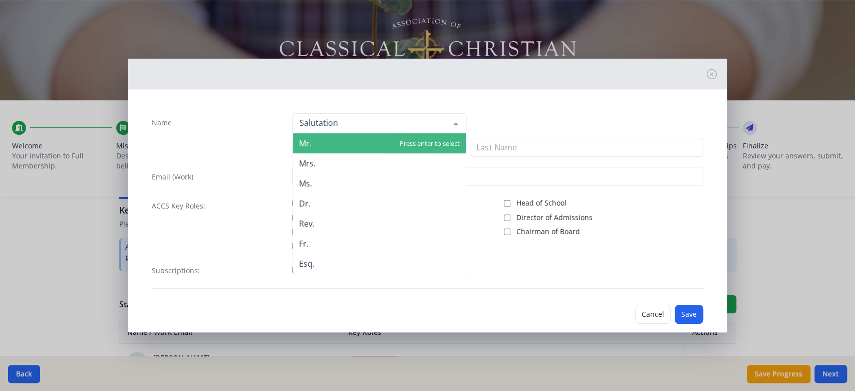
click at [357, 124] on div at bounding box center [380, 123] width 174 height 20
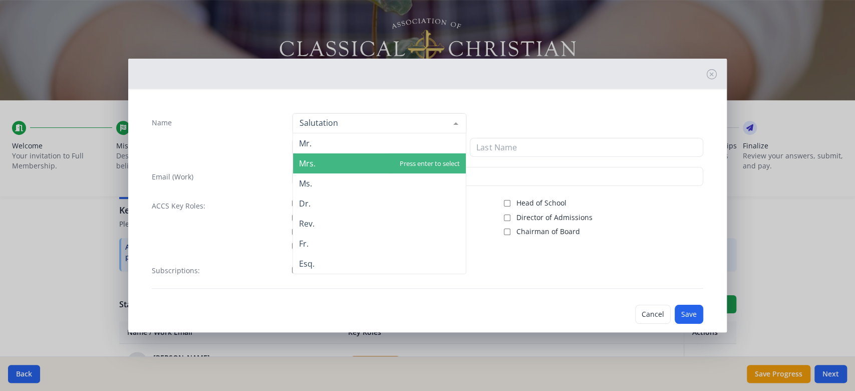
click at [362, 160] on span "Mrs." at bounding box center [379, 163] width 173 height 20
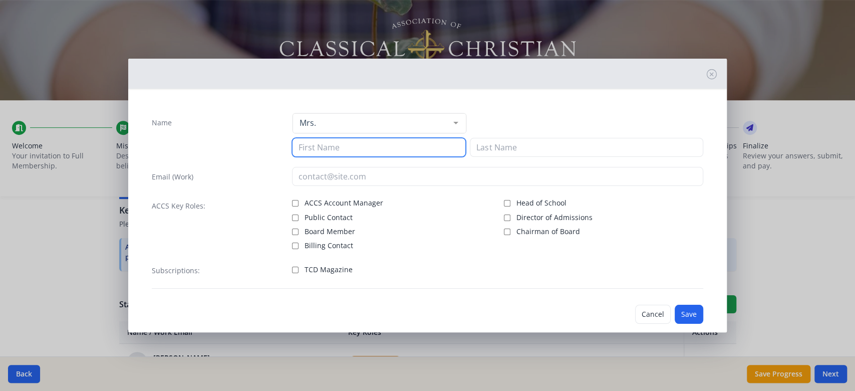
click at [366, 147] on input at bounding box center [379, 147] width 174 height 19
type input "[PERSON_NAME]"
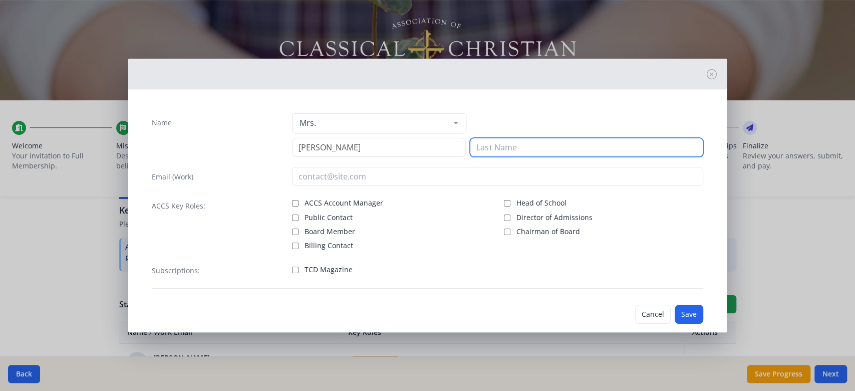
type input "l"
type input "Lavaway"
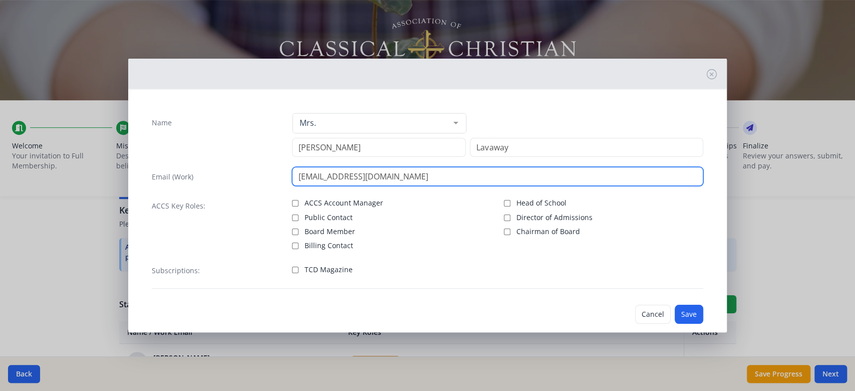
type input "[EMAIL_ADDRESS][DOMAIN_NAME]"
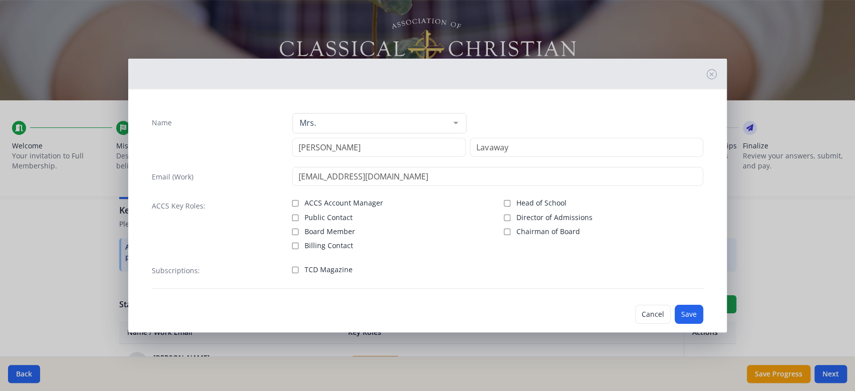
click at [308, 273] on span "TCD Magazine" at bounding box center [329, 270] width 48 height 10
click at [299, 273] on input "TCD Magazine" at bounding box center [295, 270] width 7 height 7
checkbox input "true"
click at [685, 317] on button "Save" at bounding box center [689, 314] width 29 height 19
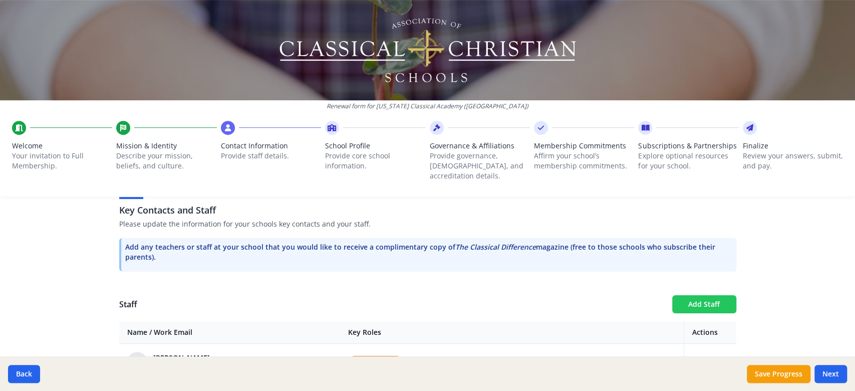
drag, startPoint x: 718, startPoint y: 291, endPoint x: 724, endPoint y: 293, distance: 6.5
click at [724, 295] on button "Add Staff" at bounding box center [704, 304] width 64 height 18
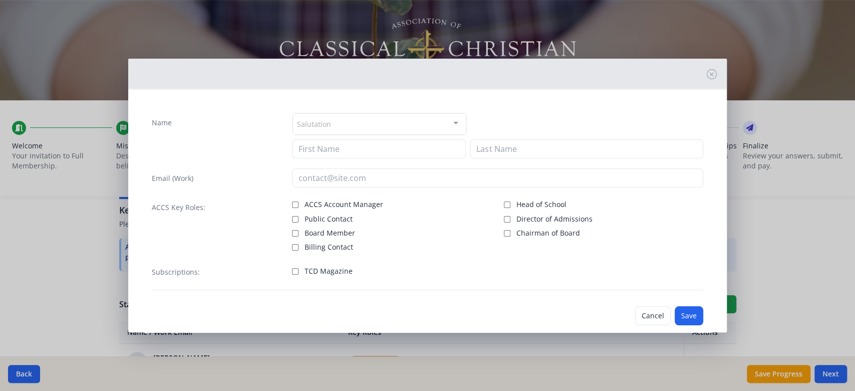
click at [409, 116] on div "Salutation" at bounding box center [380, 124] width 174 height 22
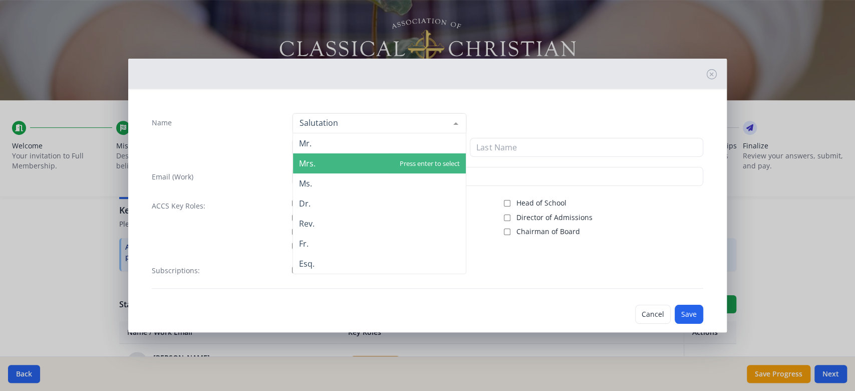
click at [404, 159] on span "Mrs." at bounding box center [379, 163] width 173 height 20
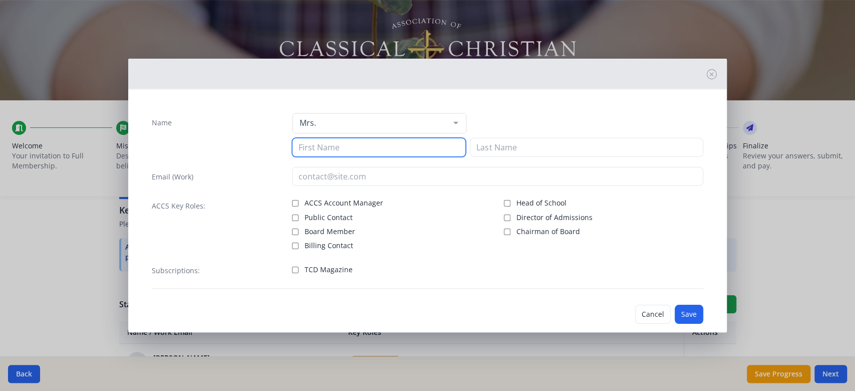
click at [399, 138] on input at bounding box center [379, 147] width 174 height 19
type input "[PERSON_NAME]"
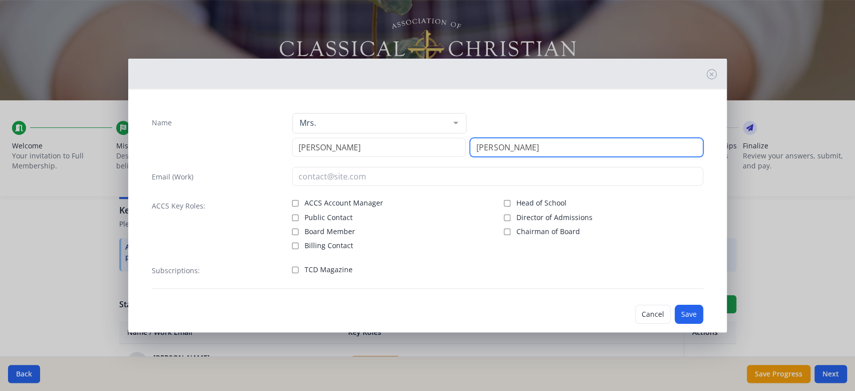
type input "[PERSON_NAME]"
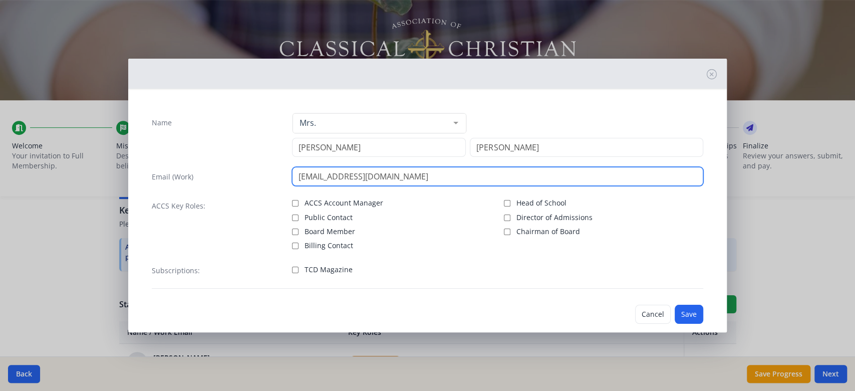
type input "[EMAIL_ADDRESS][DOMAIN_NAME]"
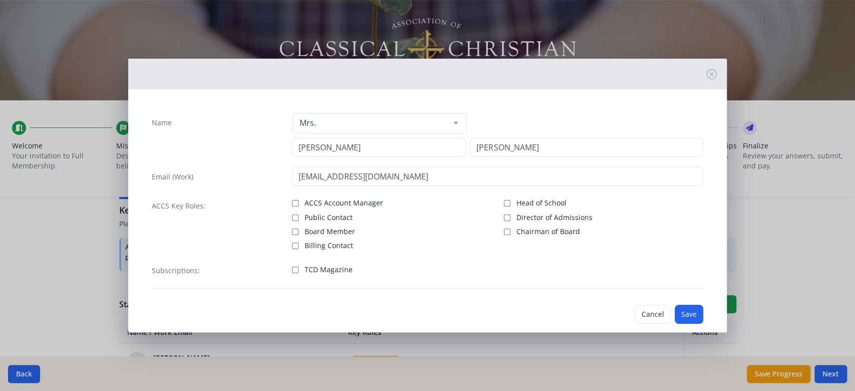
click at [317, 267] on span "TCD Magazine" at bounding box center [329, 270] width 48 height 10
click at [299, 267] on input "TCD Magazine" at bounding box center [295, 270] width 7 height 7
checkbox input "true"
click at [679, 317] on button "Save" at bounding box center [689, 314] width 29 height 19
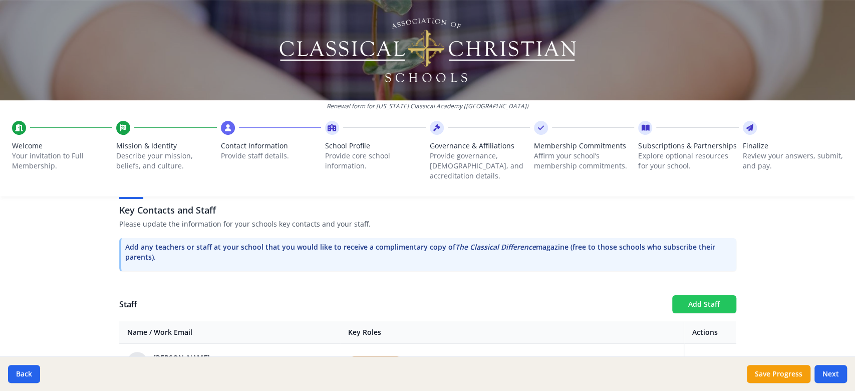
click at [685, 295] on button "Add Staff" at bounding box center [704, 304] width 64 height 18
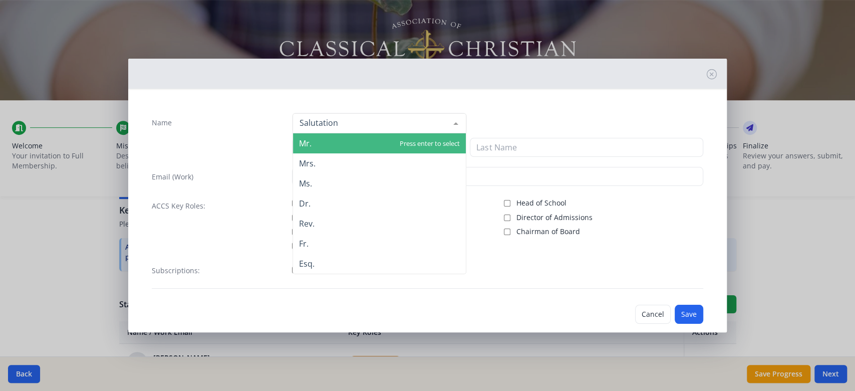
click at [423, 127] on div at bounding box center [380, 123] width 174 height 20
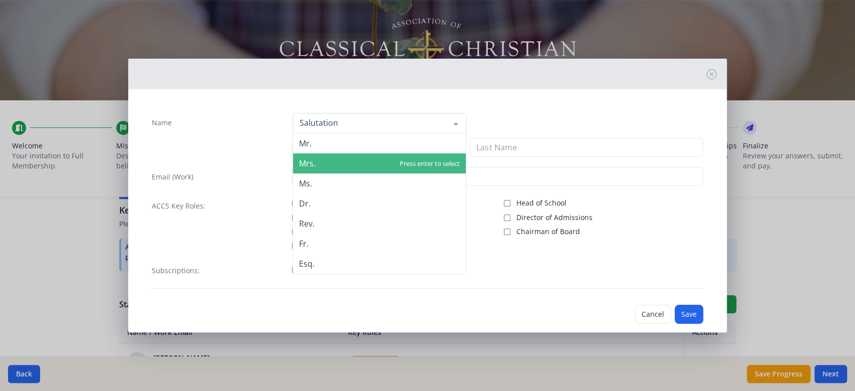
click at [412, 159] on span "Mrs." at bounding box center [379, 163] width 173 height 20
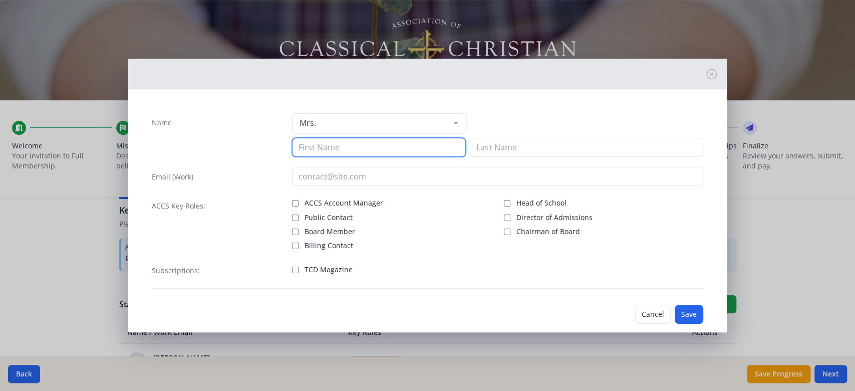
click at [417, 147] on input at bounding box center [379, 147] width 174 height 19
type input "[PERSON_NAME]"
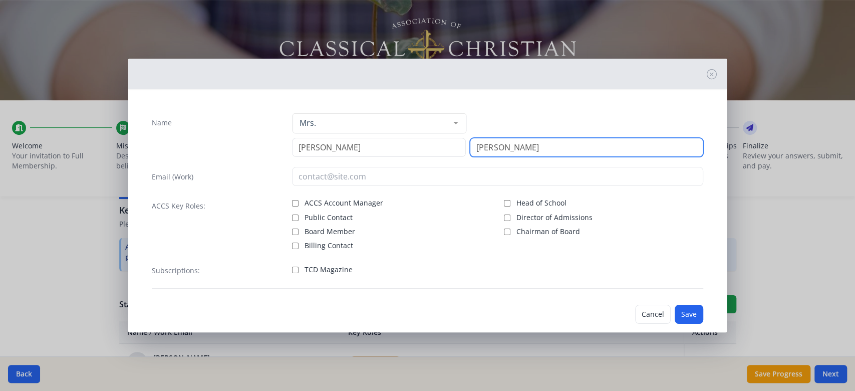
type input "[PERSON_NAME]"
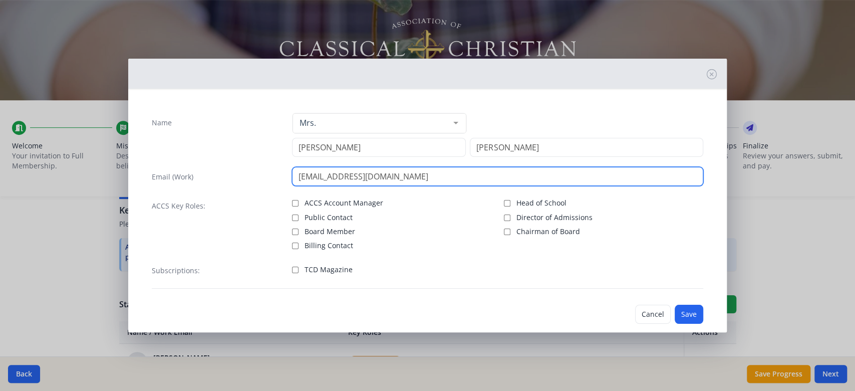
type input "[EMAIL_ADDRESS][DOMAIN_NAME]"
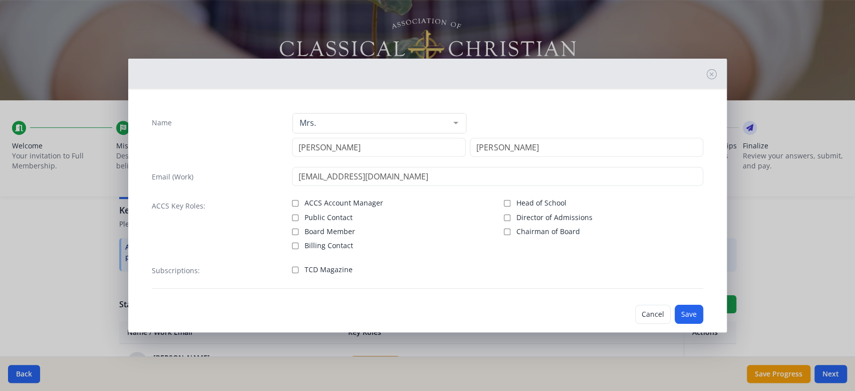
click at [316, 265] on span "TCD Magazine" at bounding box center [329, 270] width 48 height 10
click at [299, 267] on input "TCD Magazine" at bounding box center [295, 270] width 7 height 7
checkbox input "true"
click at [689, 317] on button "Save" at bounding box center [689, 314] width 29 height 19
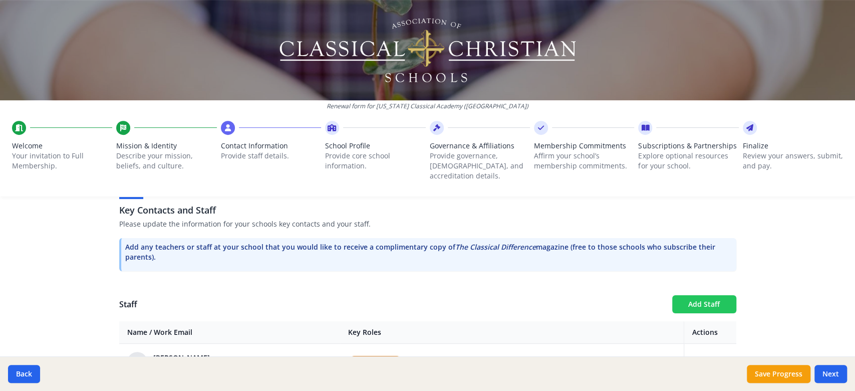
click at [681, 297] on button "Add Staff" at bounding box center [704, 304] width 64 height 18
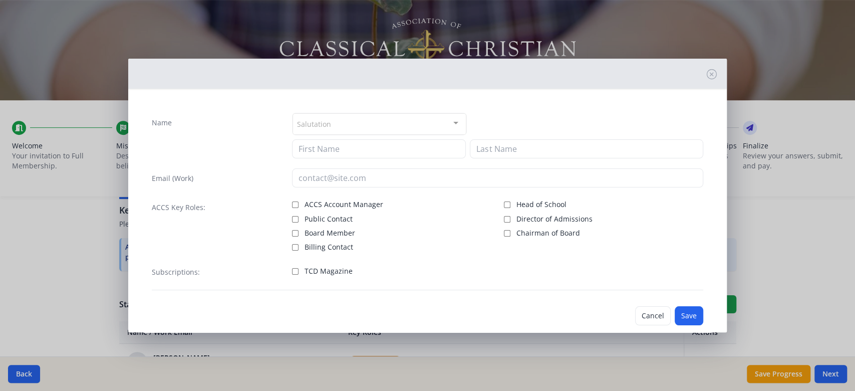
click at [397, 131] on div "Salutation" at bounding box center [380, 124] width 174 height 22
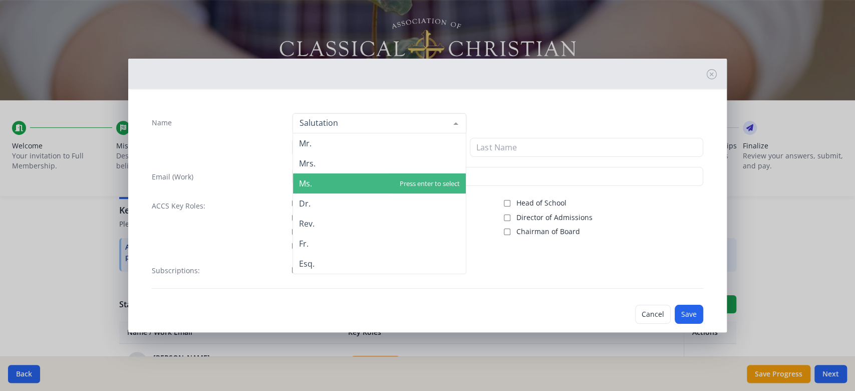
click at [371, 183] on span "Ms." at bounding box center [379, 183] width 173 height 20
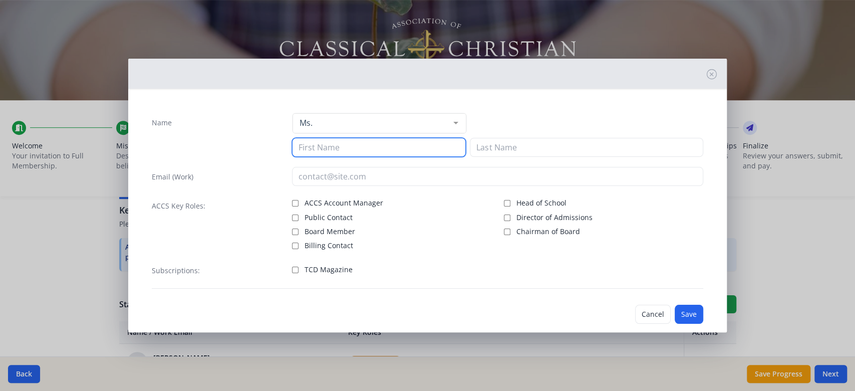
click at [386, 147] on input at bounding box center [379, 147] width 174 height 19
type input "[MEDICAL_DATA]"
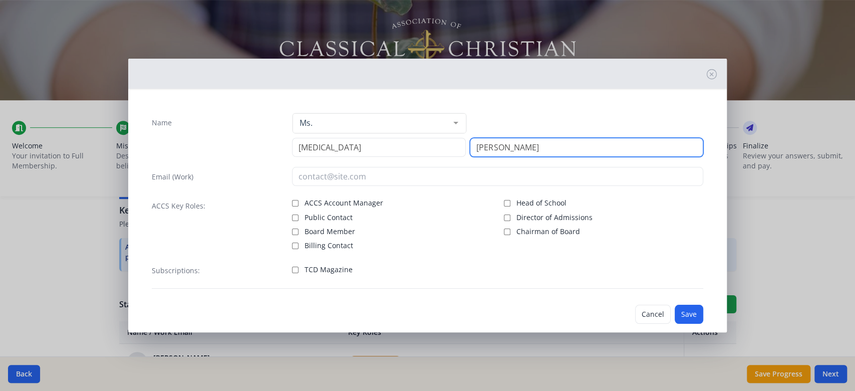
type input "[PERSON_NAME]"
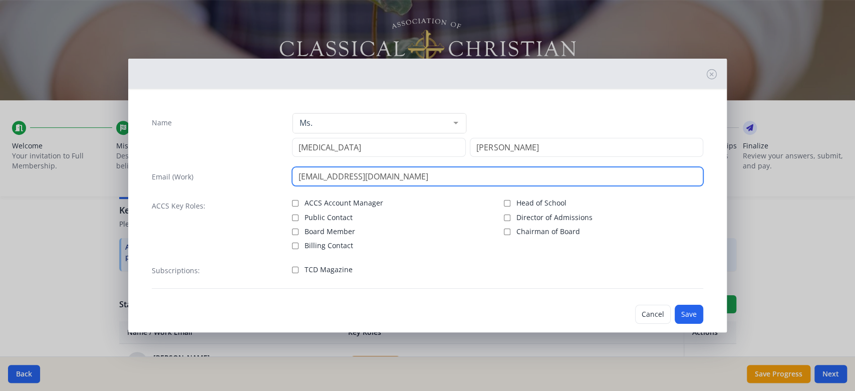
type input "[EMAIL_ADDRESS][DOMAIN_NAME]"
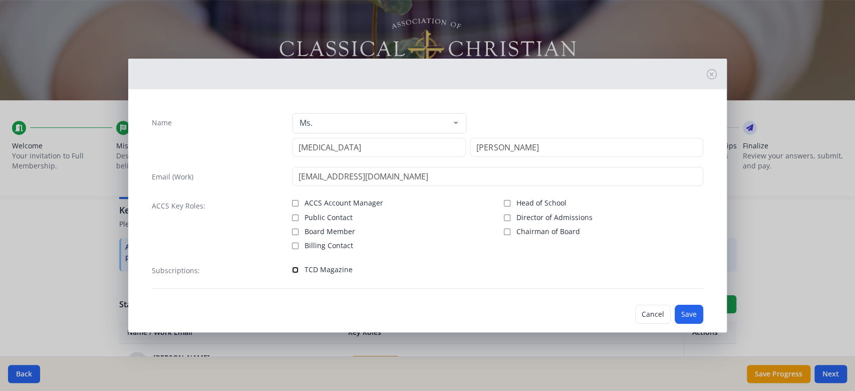
click at [296, 270] on input "TCD Magazine" at bounding box center [295, 270] width 7 height 7
checkbox input "true"
click at [686, 311] on button "Save" at bounding box center [689, 314] width 29 height 19
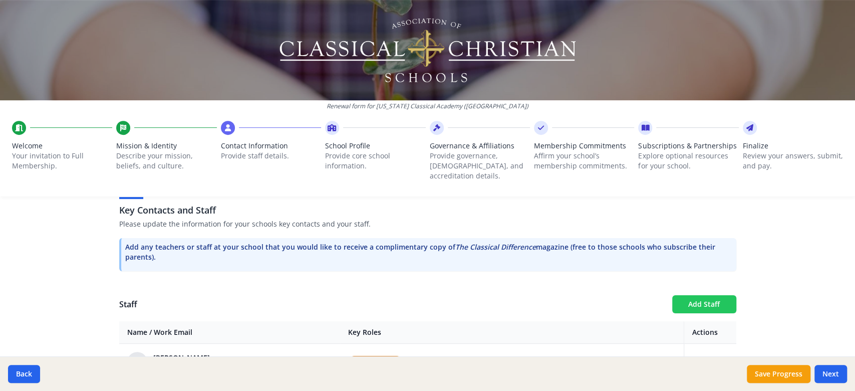
click at [686, 299] on button "Add Staff" at bounding box center [704, 304] width 64 height 18
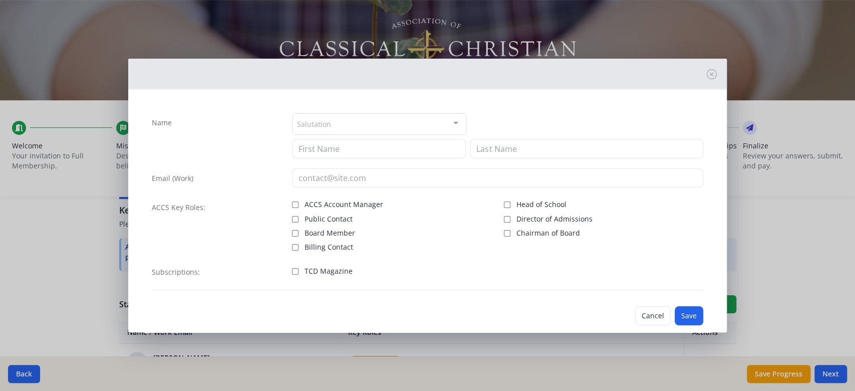
click at [446, 120] on div at bounding box center [456, 123] width 20 height 19
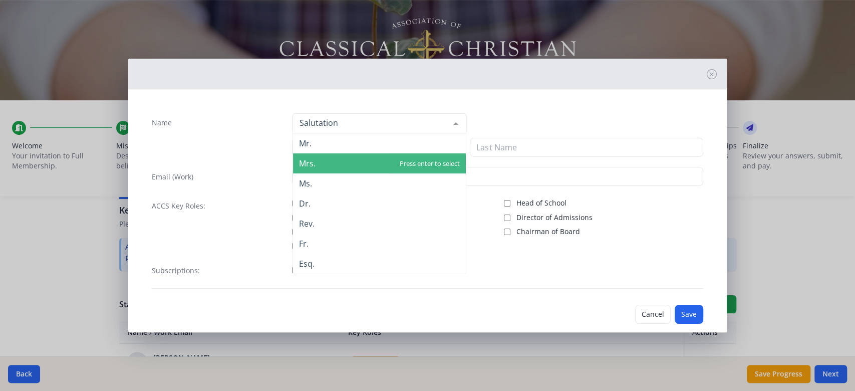
click at [424, 166] on span "Mrs." at bounding box center [379, 163] width 173 height 20
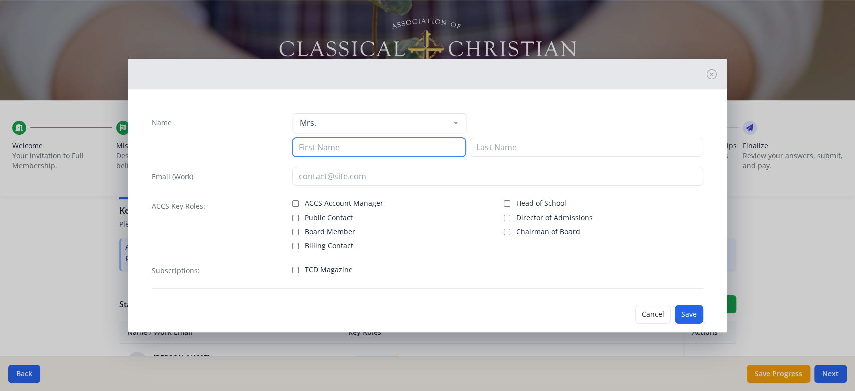
click at [424, 151] on input at bounding box center [379, 147] width 174 height 19
type input "[PERSON_NAME]"
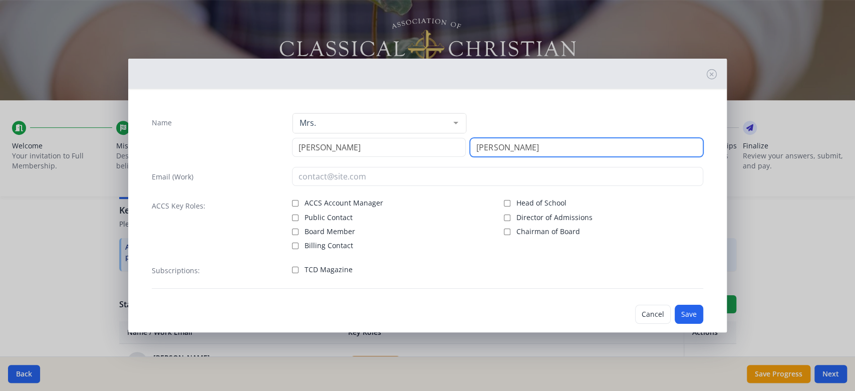
type input "[PERSON_NAME]"
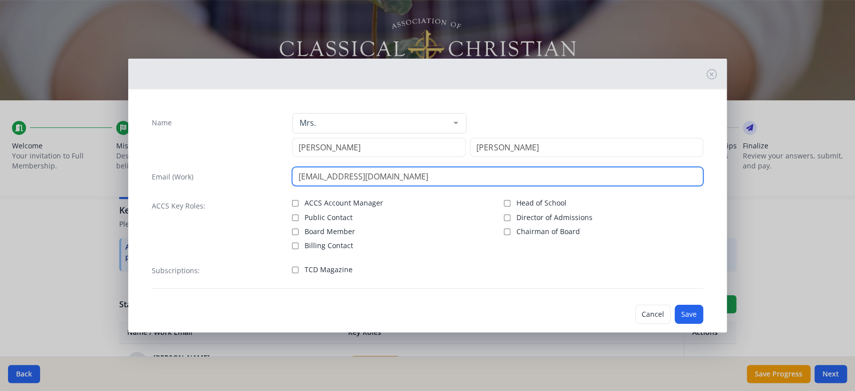
type input "[EMAIL_ADDRESS][DOMAIN_NAME]"
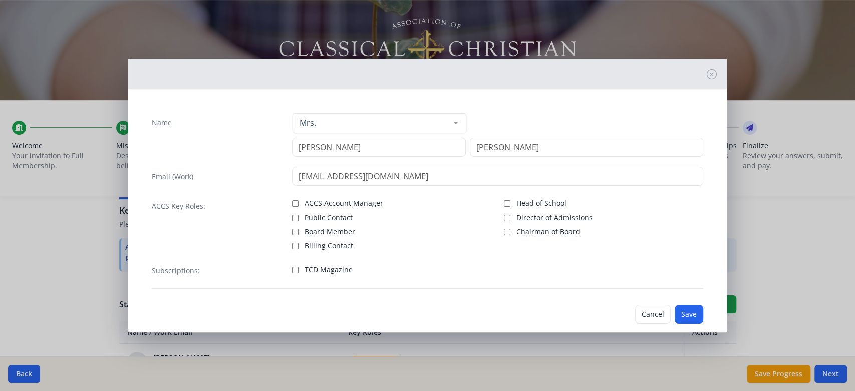
click at [343, 274] on span "TCD Magazine" at bounding box center [329, 270] width 48 height 10
click at [299, 273] on input "TCD Magazine" at bounding box center [295, 270] width 7 height 7
checkbox input "true"
click at [679, 317] on button "Save" at bounding box center [689, 314] width 29 height 19
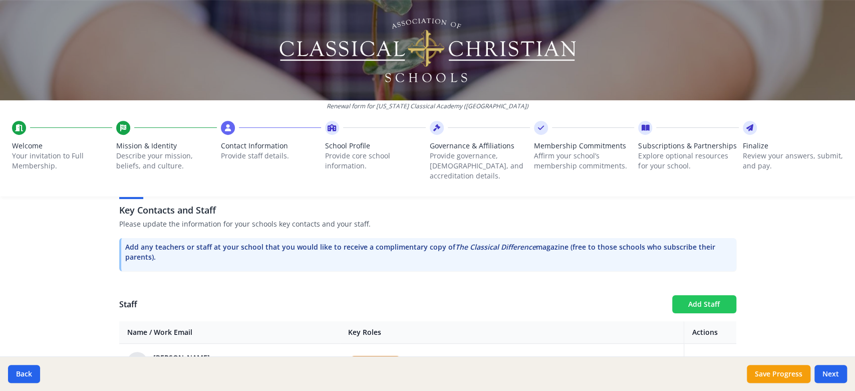
click at [689, 295] on button "Add Staff" at bounding box center [704, 304] width 64 height 18
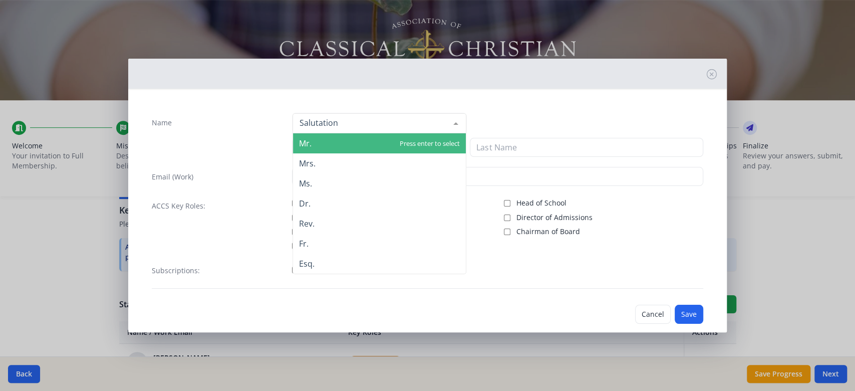
click at [407, 117] on div at bounding box center [380, 123] width 174 height 20
click at [402, 141] on span "Mr." at bounding box center [379, 143] width 173 height 20
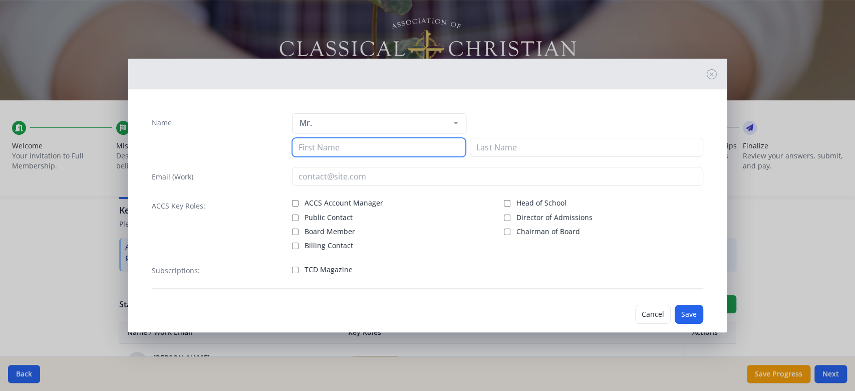
click at [402, 141] on input at bounding box center [379, 147] width 174 height 19
type input "[PERSON_NAME]"
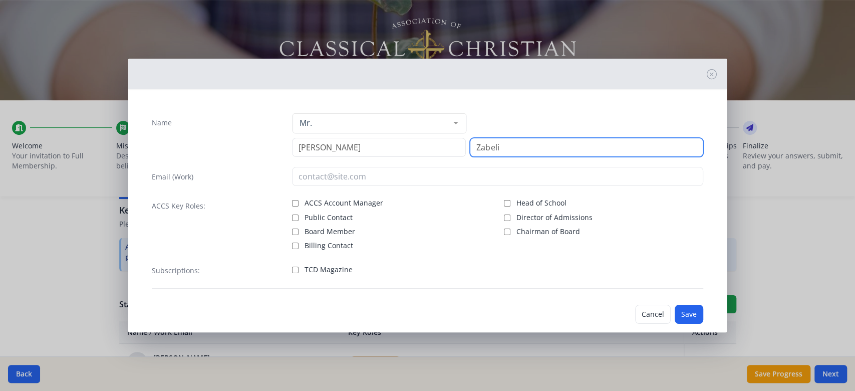
type input "Zabeli"
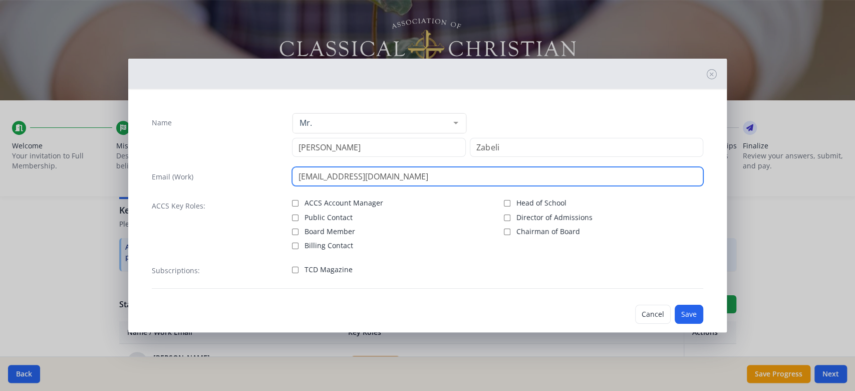
type input "[EMAIL_ADDRESS][DOMAIN_NAME]"
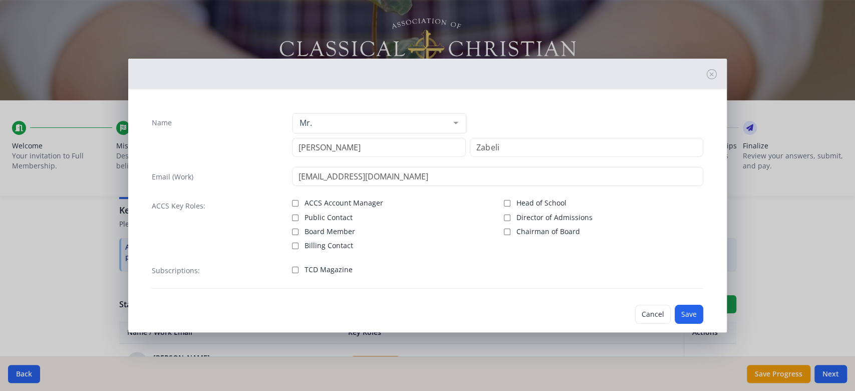
click at [325, 274] on span "TCD Magazine" at bounding box center [329, 270] width 48 height 10
click at [299, 273] on input "TCD Magazine" at bounding box center [295, 270] width 7 height 7
checkbox input "true"
click at [688, 321] on button "Save" at bounding box center [689, 314] width 29 height 19
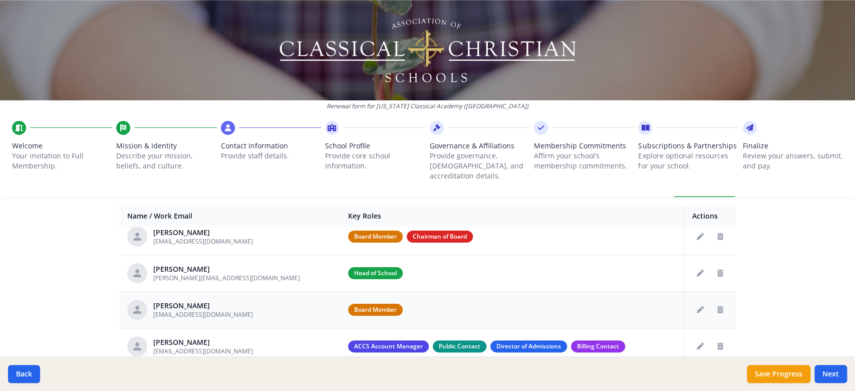
scroll to position [67, 0]
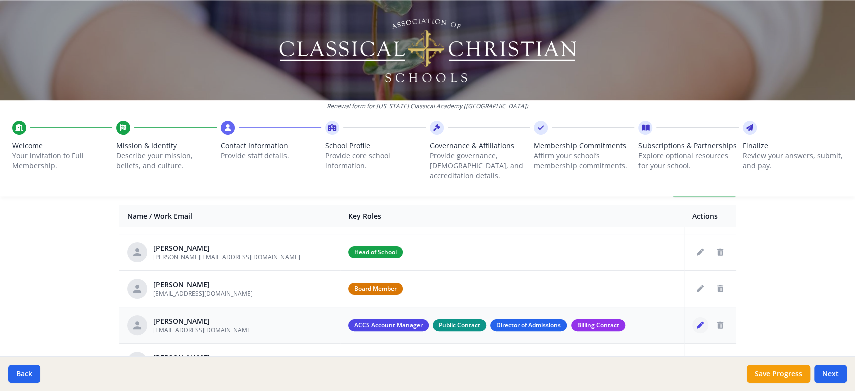
click at [697, 322] on icon "Edit staff" at bounding box center [700, 325] width 7 height 7
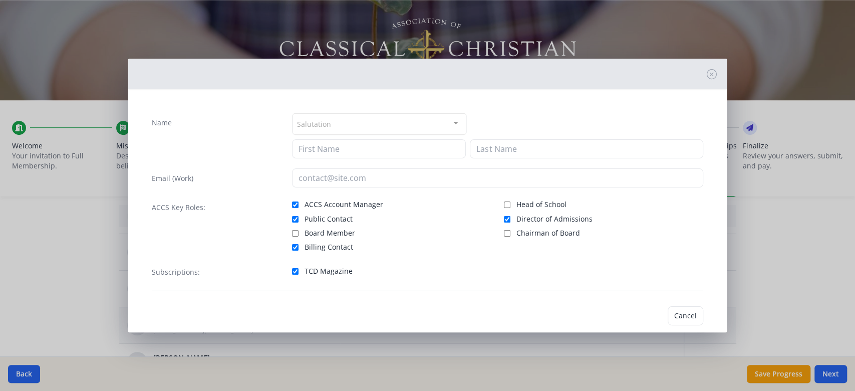
type input "[PERSON_NAME]"
type input "[EMAIL_ADDRESS][DOMAIN_NAME]"
checkbox input "true"
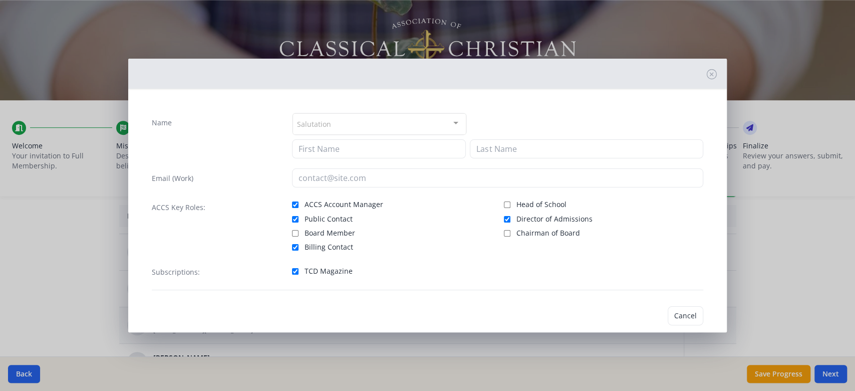
checkbox input "true"
click at [504, 215] on input "Director of Admissions" at bounding box center [507, 217] width 7 height 7
checkbox input "false"
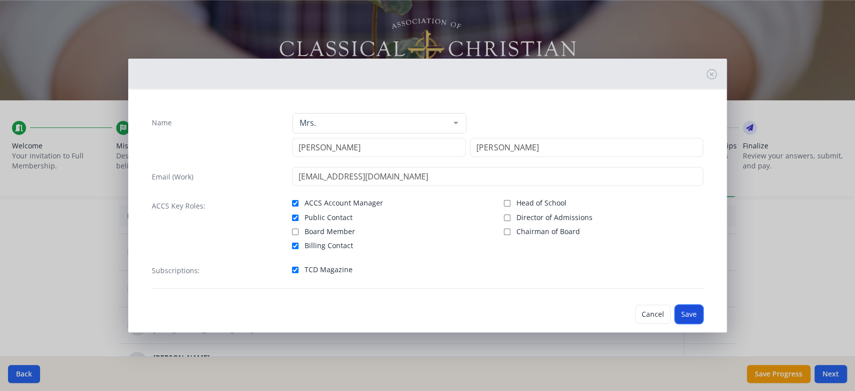
click at [675, 319] on button "Save" at bounding box center [689, 314] width 29 height 19
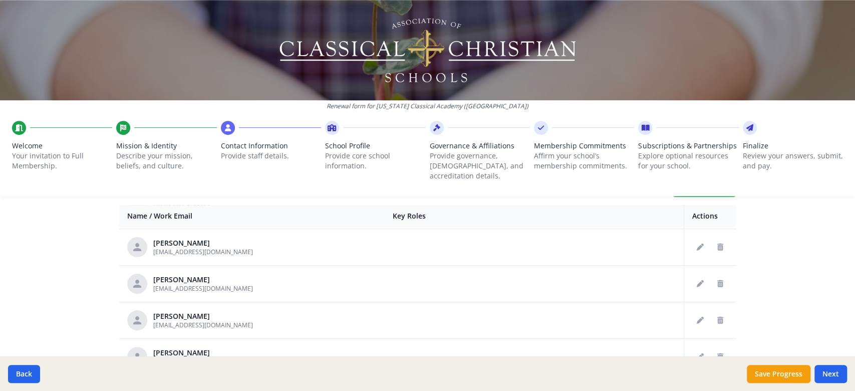
scroll to position [467, 0]
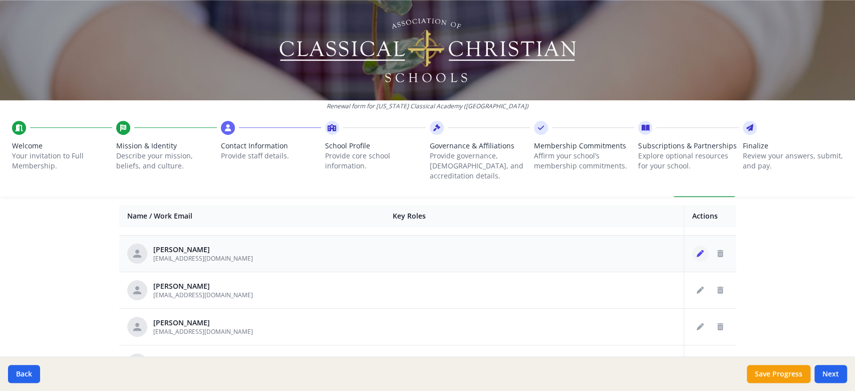
click at [692, 246] on button "Edit staff" at bounding box center [700, 254] width 16 height 16
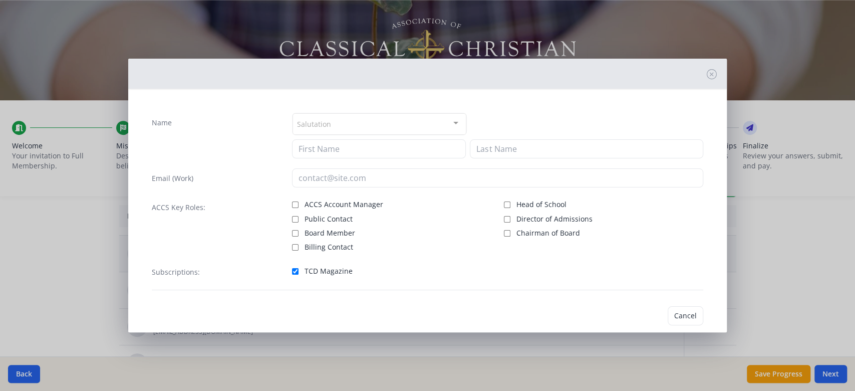
type input "[PERSON_NAME]"
type input "Kaptan"
type input "[EMAIL_ADDRESS][DOMAIN_NAME]"
checkbox input "true"
click at [573, 215] on span "Director of Admissions" at bounding box center [555, 217] width 76 height 10
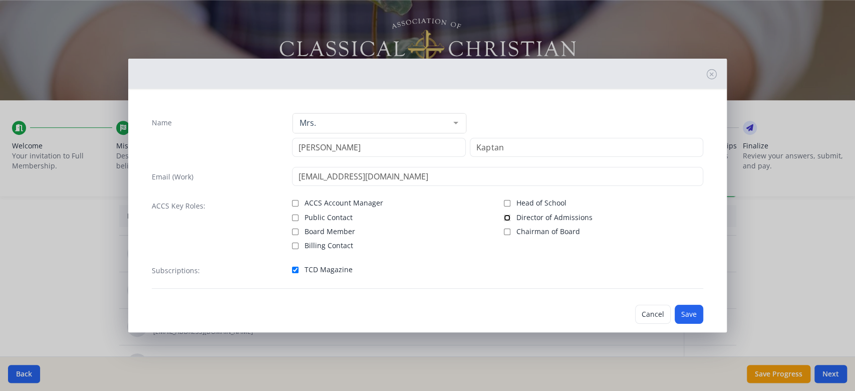
click at [511, 215] on input "Director of Admissions" at bounding box center [507, 217] width 7 height 7
checkbox input "true"
click at [678, 312] on button "Save" at bounding box center [689, 314] width 29 height 19
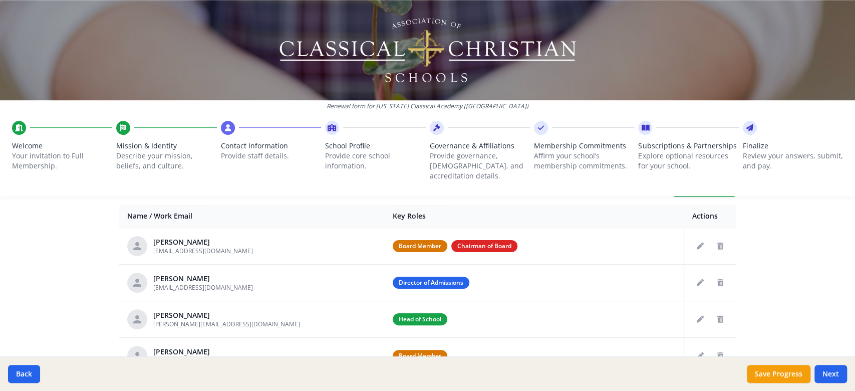
scroll to position [170, 0]
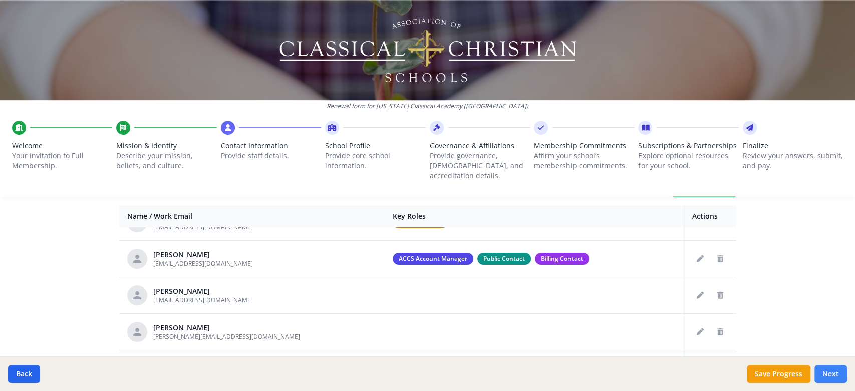
click at [801, 345] on button "Next" at bounding box center [831, 374] width 33 height 18
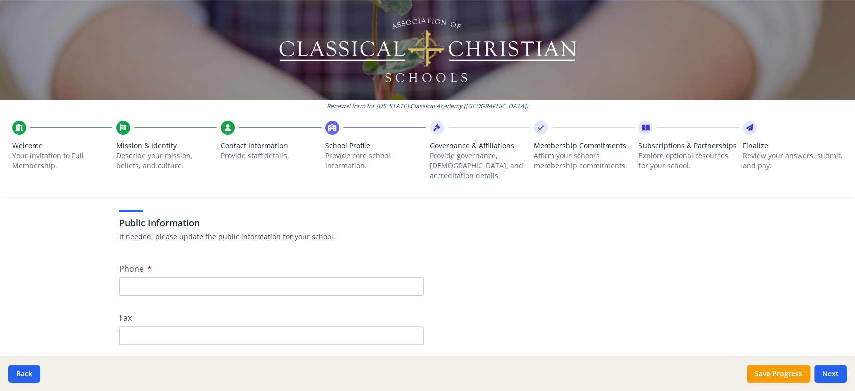
scroll to position [0, 0]
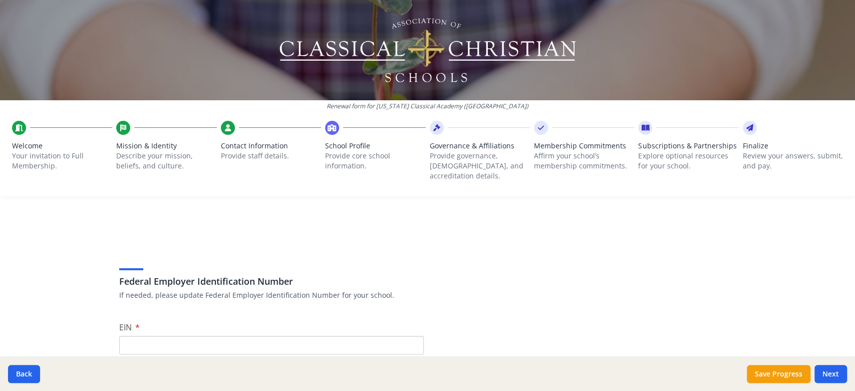
click at [329, 336] on input "EIN" at bounding box center [271, 345] width 305 height 19
paste input "tification Number: [US_EMPLOYER_IDENTIFICATION_NUMBER]"
click at [185, 336] on input "tification Number: [US_EMPLOYER_IDENTIFICATION_NUMBER]" at bounding box center [271, 345] width 305 height 19
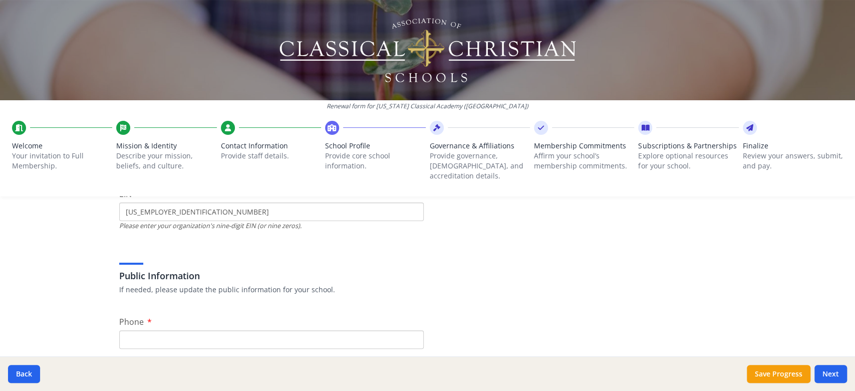
scroll to position [200, 0]
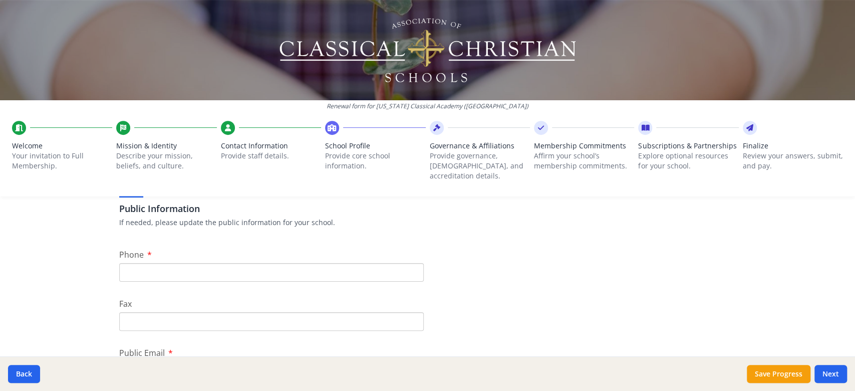
type input "[US_EMPLOYER_IDENTIFICATION_NUMBER]"
click at [318, 263] on input "Phone" at bounding box center [271, 272] width 305 height 19
type input "[PHONE_NUMBER]"
type input "[EMAIL_ADDRESS][DOMAIN_NAME]"
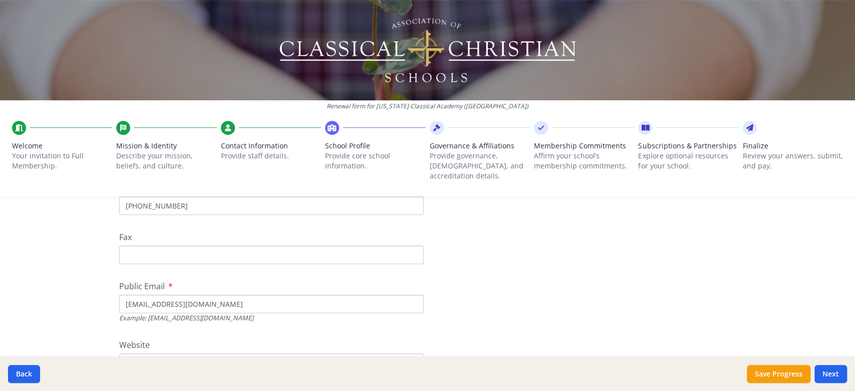
click at [263, 295] on input "[EMAIL_ADDRESS][DOMAIN_NAME]" at bounding box center [271, 304] width 305 height 19
click at [240, 339] on div "Website [URL][DOMAIN_NAME]" at bounding box center [271, 355] width 305 height 33
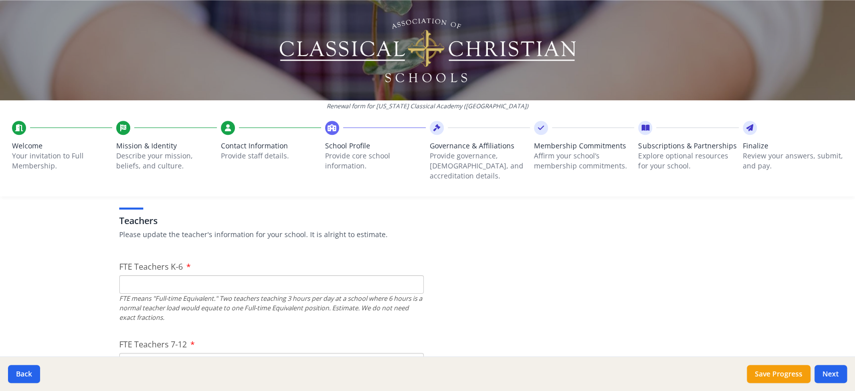
scroll to position [601, 0]
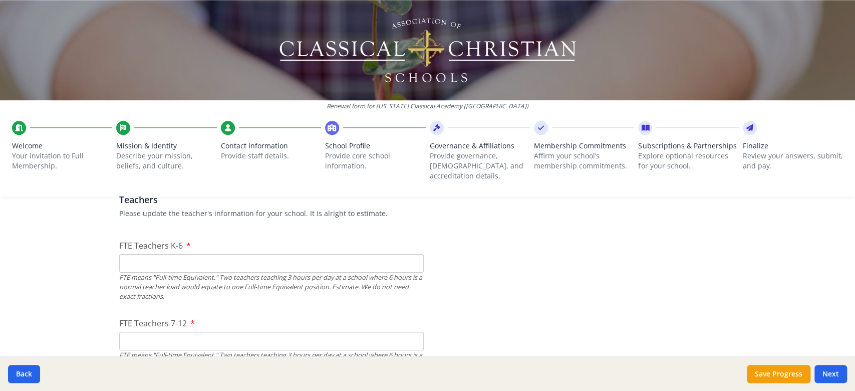
click at [180, 254] on input "FTE Teachers K-6" at bounding box center [271, 263] width 305 height 19
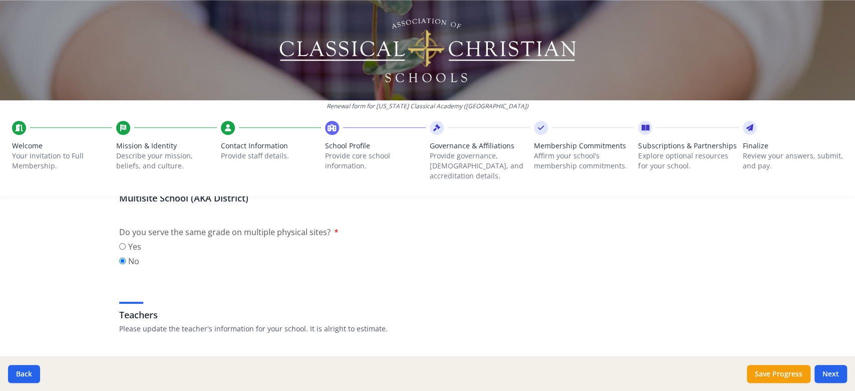
scroll to position [534, 0]
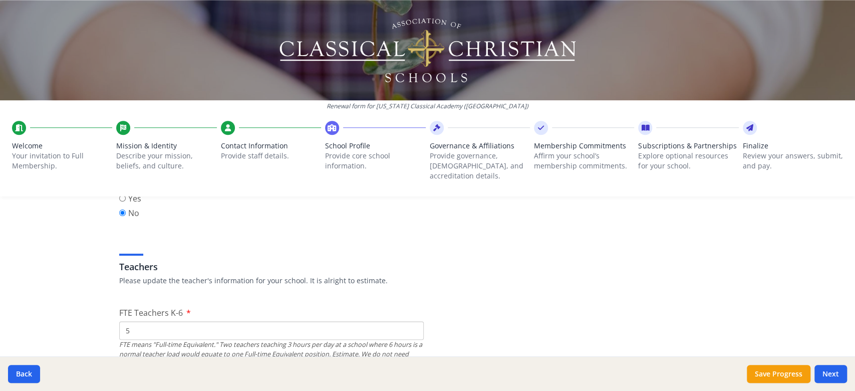
click at [407, 323] on input "5" at bounding box center [271, 330] width 305 height 19
click at [407, 323] on input "4" at bounding box center [271, 330] width 305 height 19
click at [407, 323] on input "3" at bounding box center [271, 330] width 305 height 19
click at [407, 323] on input "2" at bounding box center [271, 330] width 305 height 19
click at [407, 323] on input "1" at bounding box center [271, 330] width 305 height 19
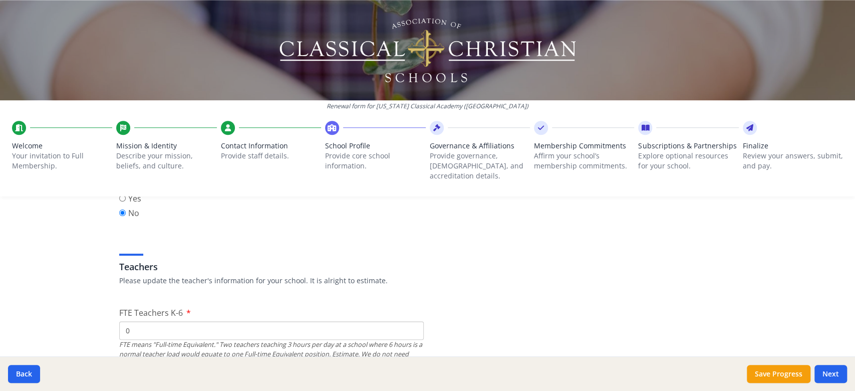
click at [407, 323] on input "0" at bounding box center [271, 330] width 305 height 19
click at [407, 321] on input "1" at bounding box center [271, 330] width 305 height 19
click at [407, 321] on input "2" at bounding box center [271, 330] width 305 height 19
click at [407, 321] on input "3" at bounding box center [271, 330] width 305 height 19
click at [407, 321] on input "4" at bounding box center [271, 330] width 305 height 19
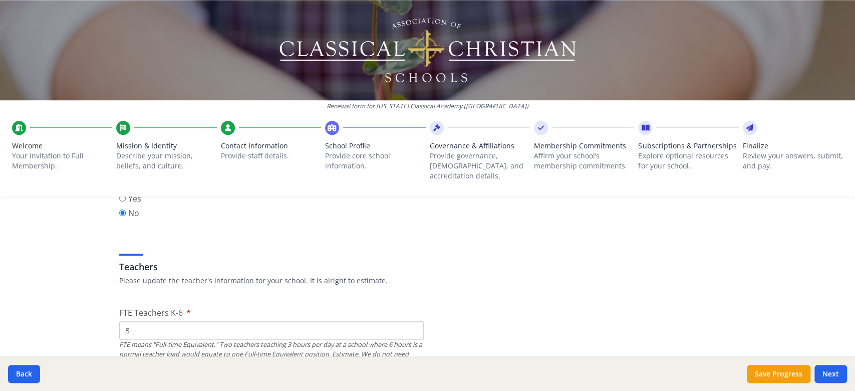
click at [408, 321] on input "5" at bounding box center [271, 330] width 305 height 19
type input "6"
click at [408, 321] on input "6" at bounding box center [271, 330] width 305 height 19
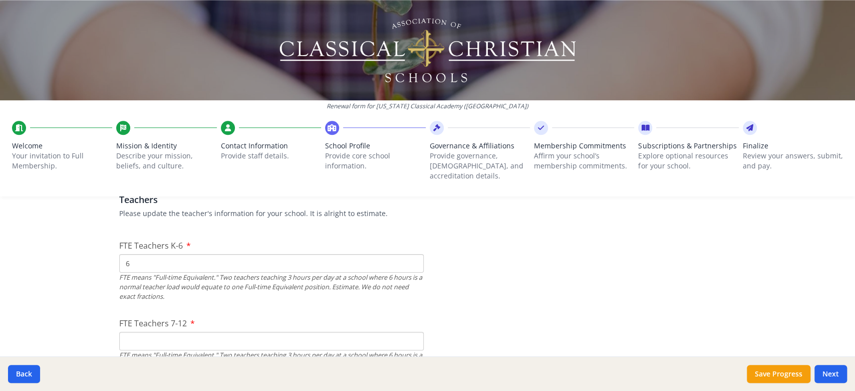
scroll to position [668, 0]
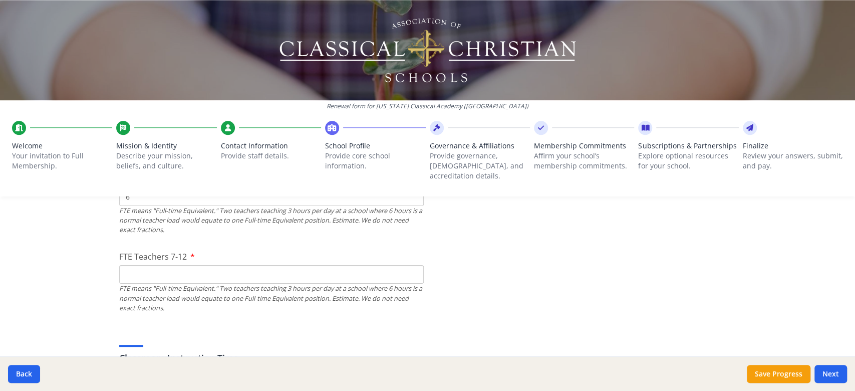
click at [395, 268] on input "FTE Teachers 7-12" at bounding box center [271, 274] width 305 height 19
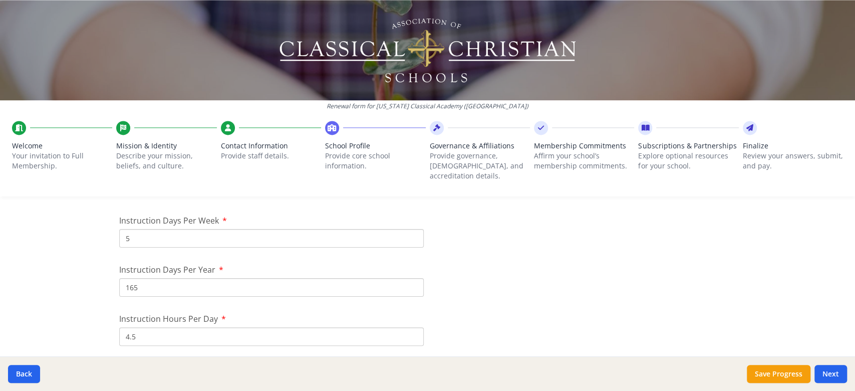
scroll to position [856, 0]
type input "9"
click at [363, 324] on input "4.5" at bounding box center [271, 331] width 305 height 19
type input "4"
click at [281, 273] on input "165" at bounding box center [271, 282] width 305 height 19
